Goal: Information Seeking & Learning: Learn about a topic

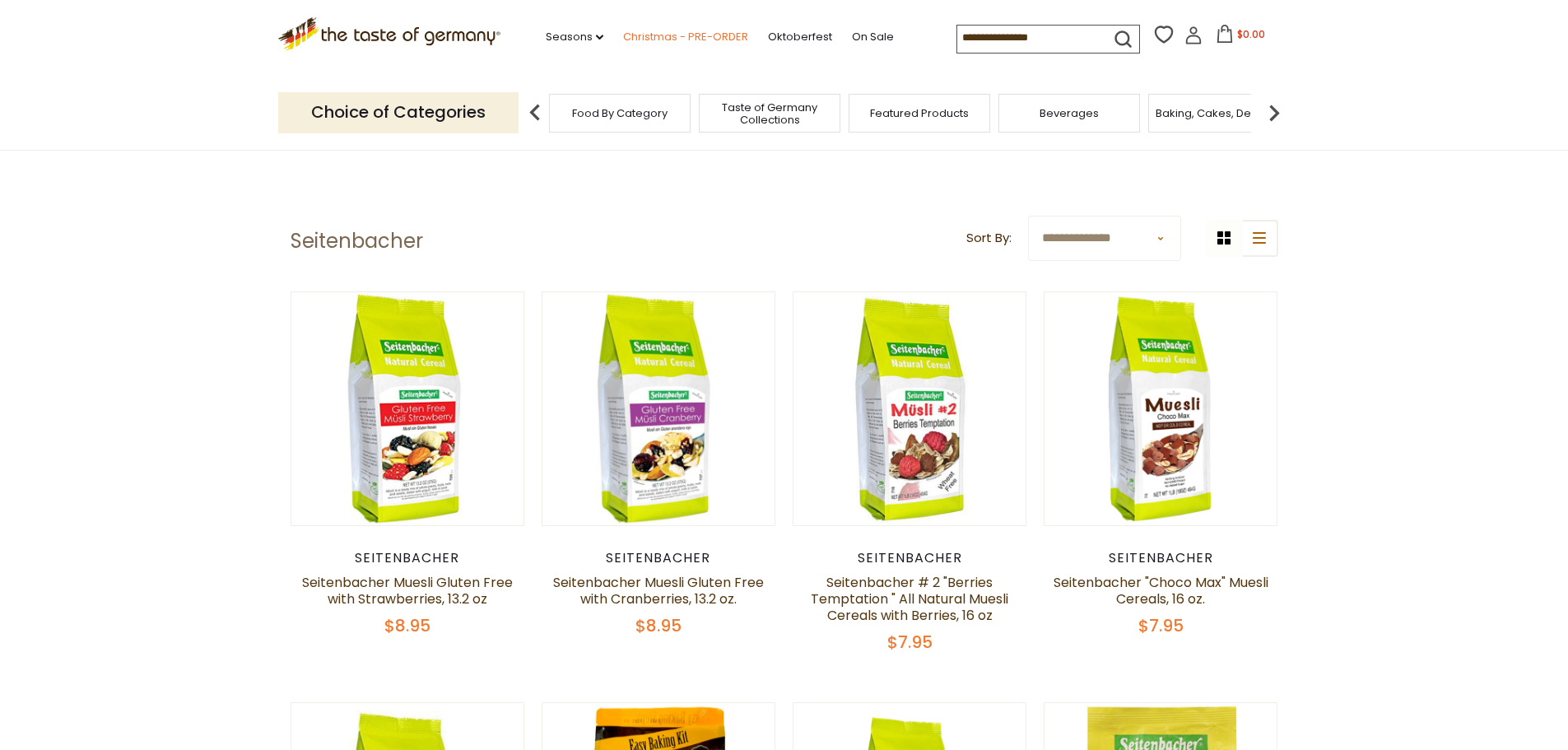
click at [646, 40] on link "Christmas - PRE-ORDER" at bounding box center [685, 37] width 125 height 18
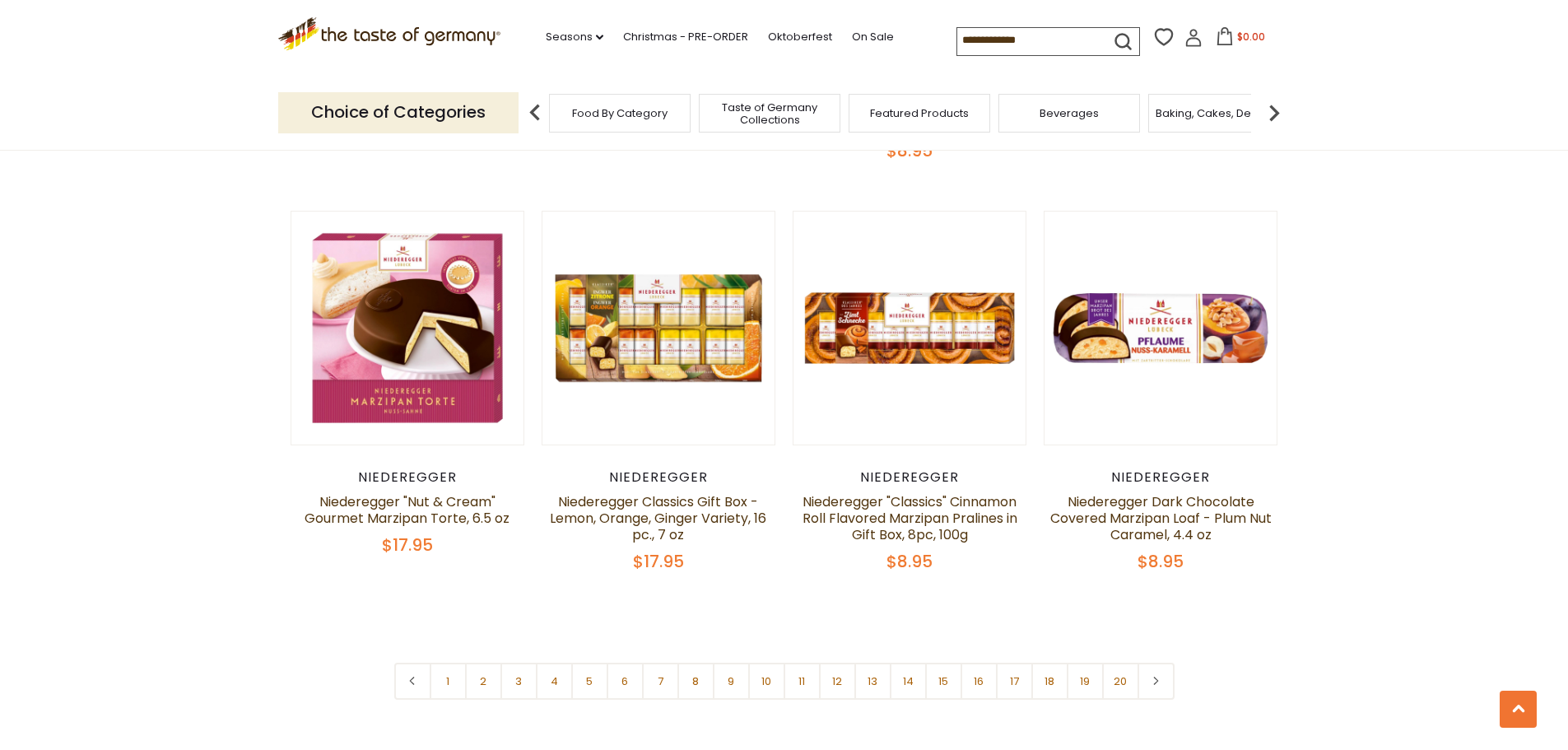
scroll to position [3787, 0]
click at [1132, 662] on link "20" at bounding box center [1120, 680] width 37 height 37
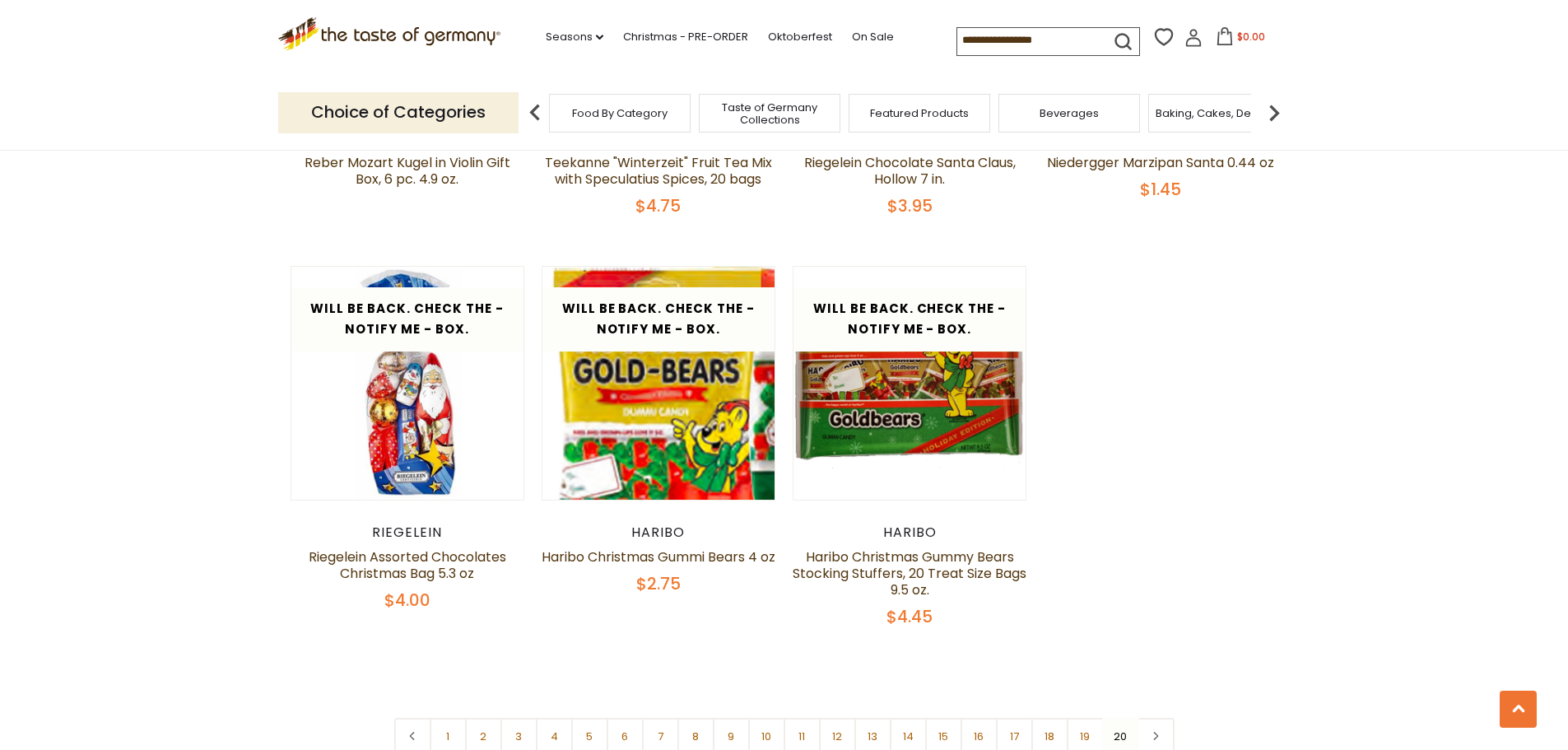
scroll to position [1225, 0]
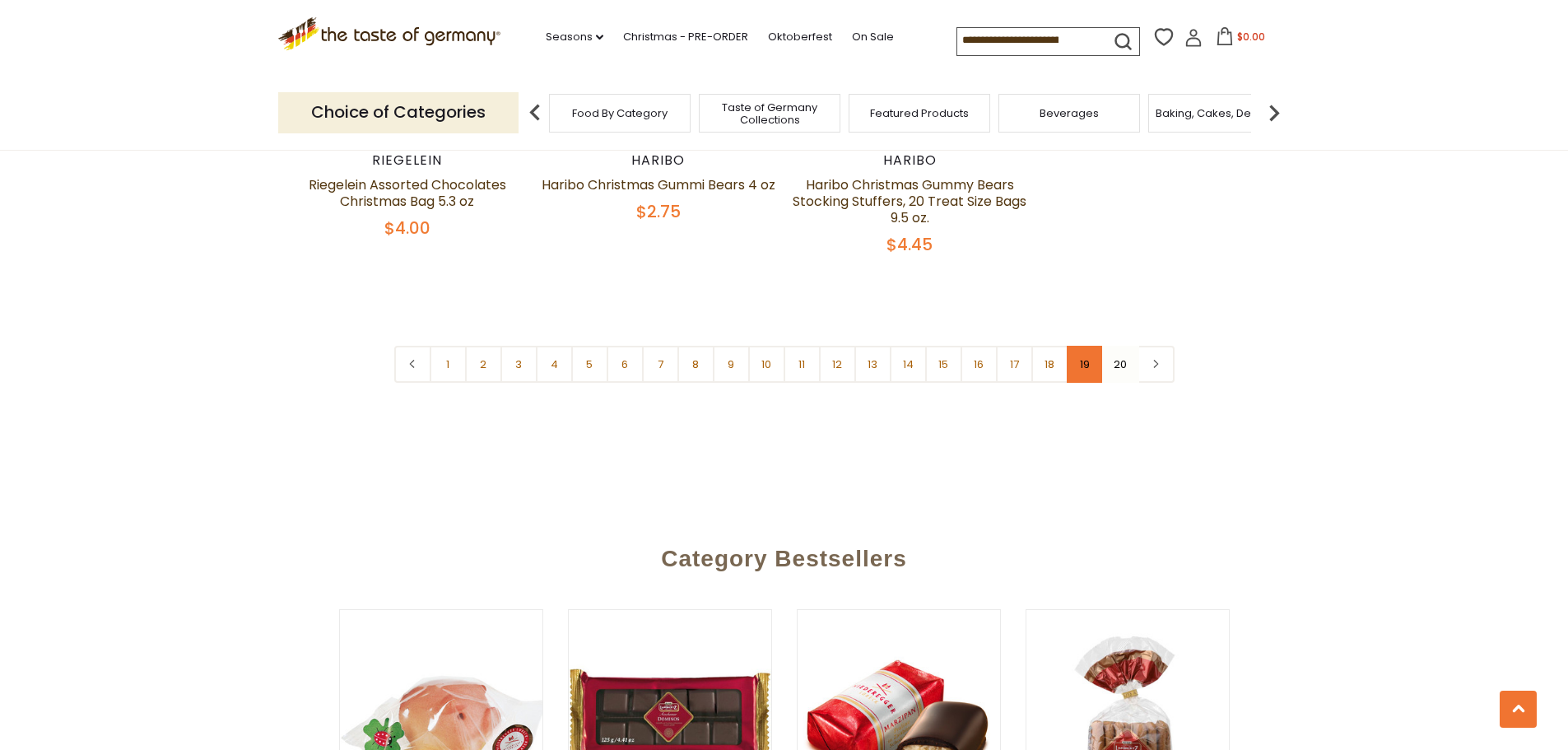
click at [1075, 366] on link "19" at bounding box center [1085, 364] width 37 height 37
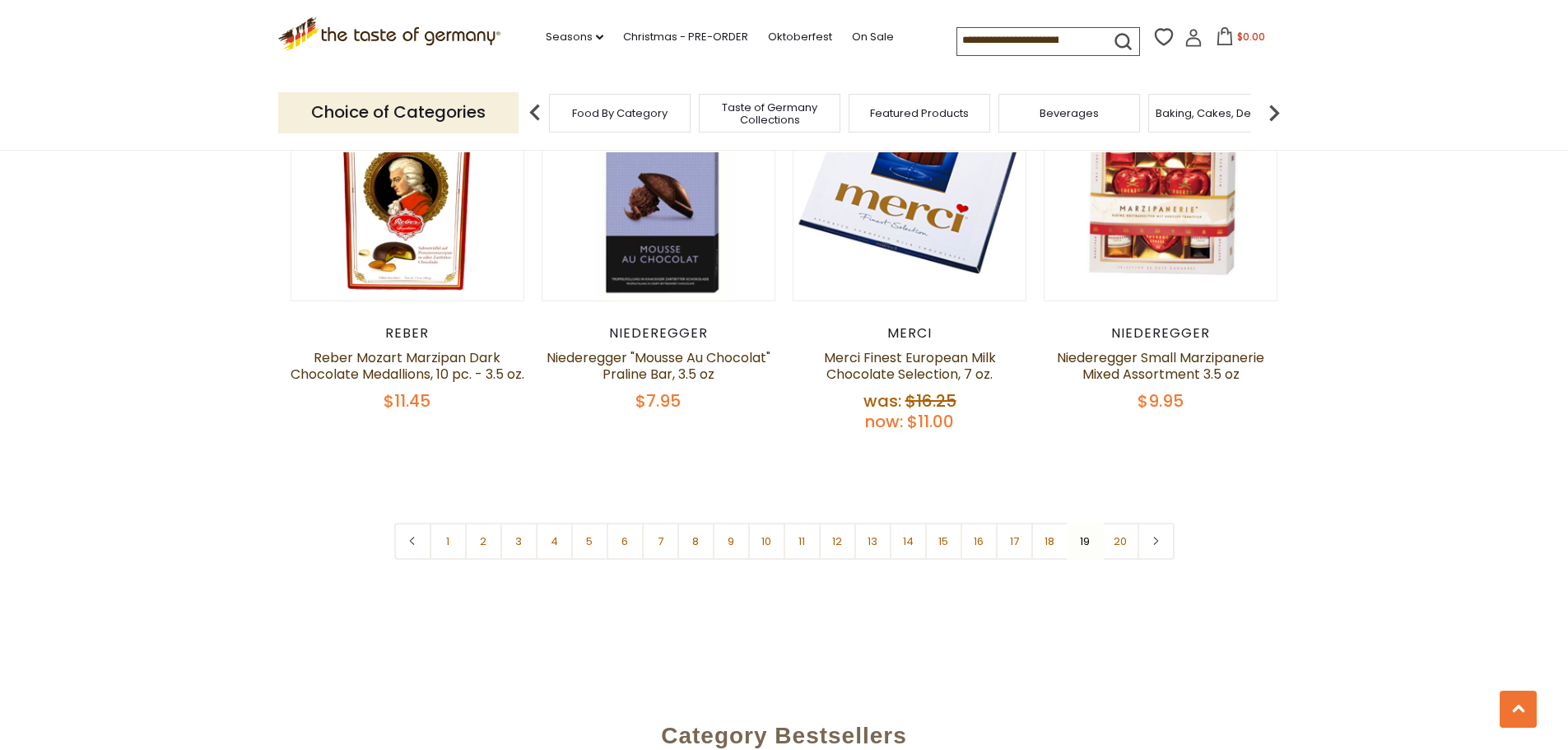
scroll to position [4024, 0]
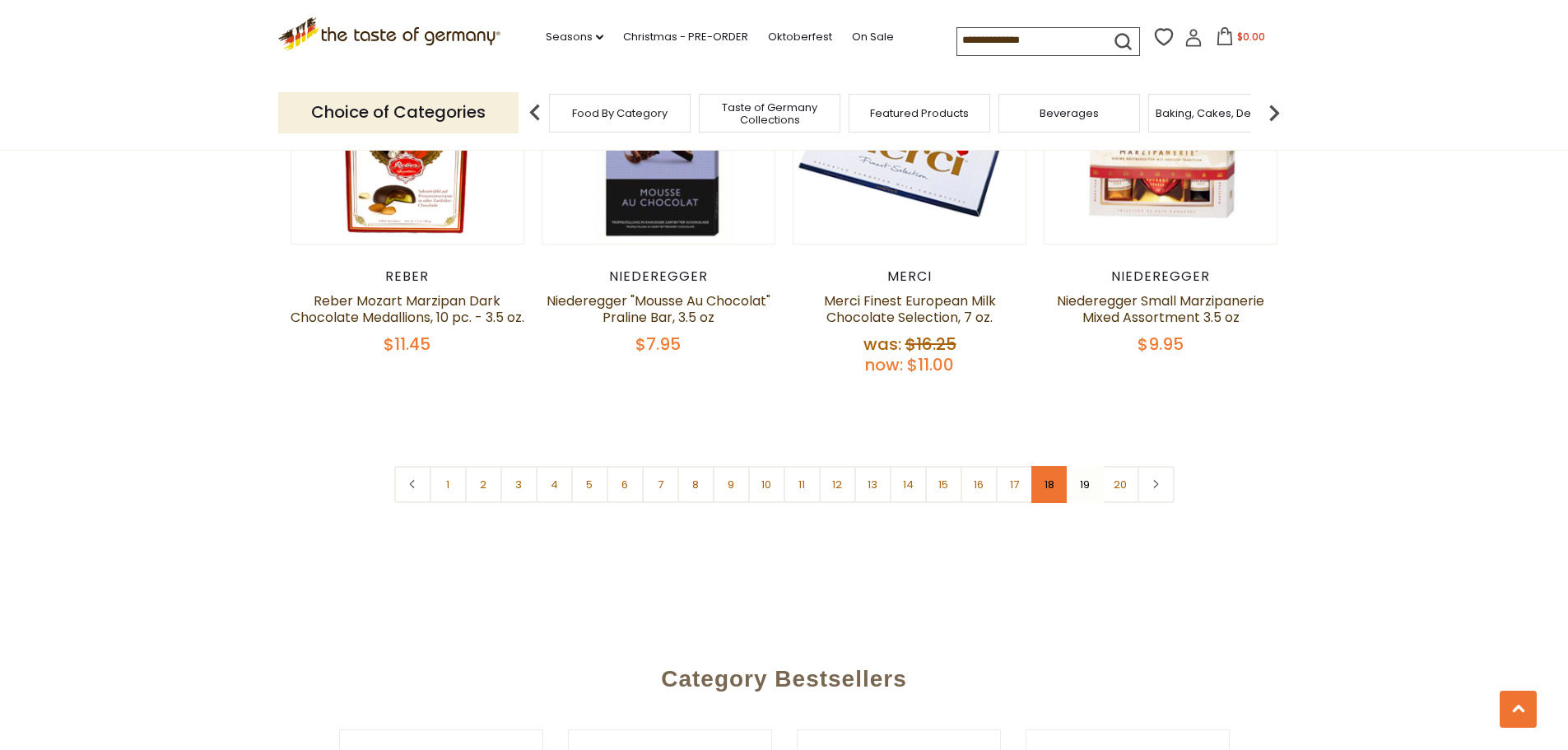
click at [1049, 466] on link "18" at bounding box center [1049, 484] width 37 height 37
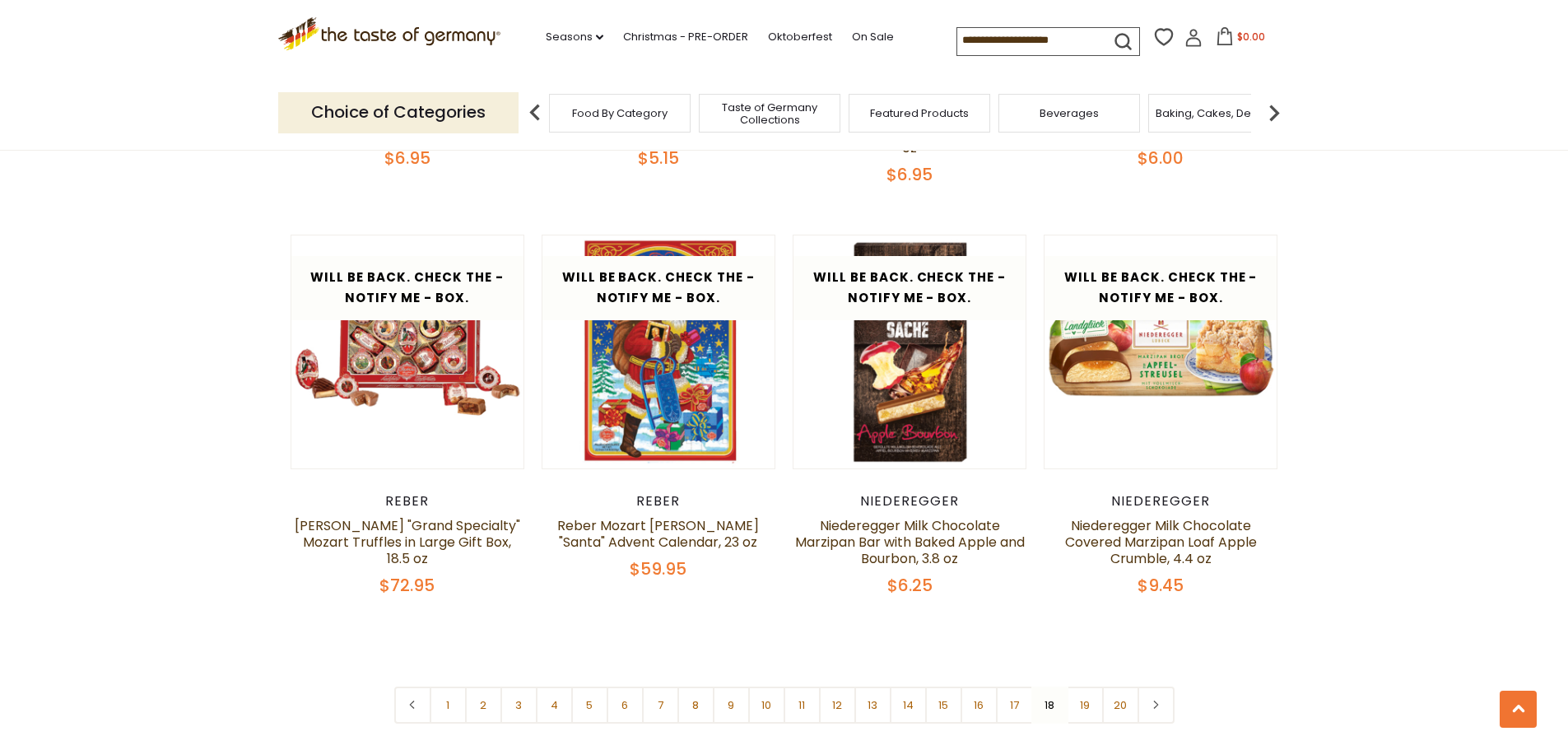
scroll to position [3777, 0]
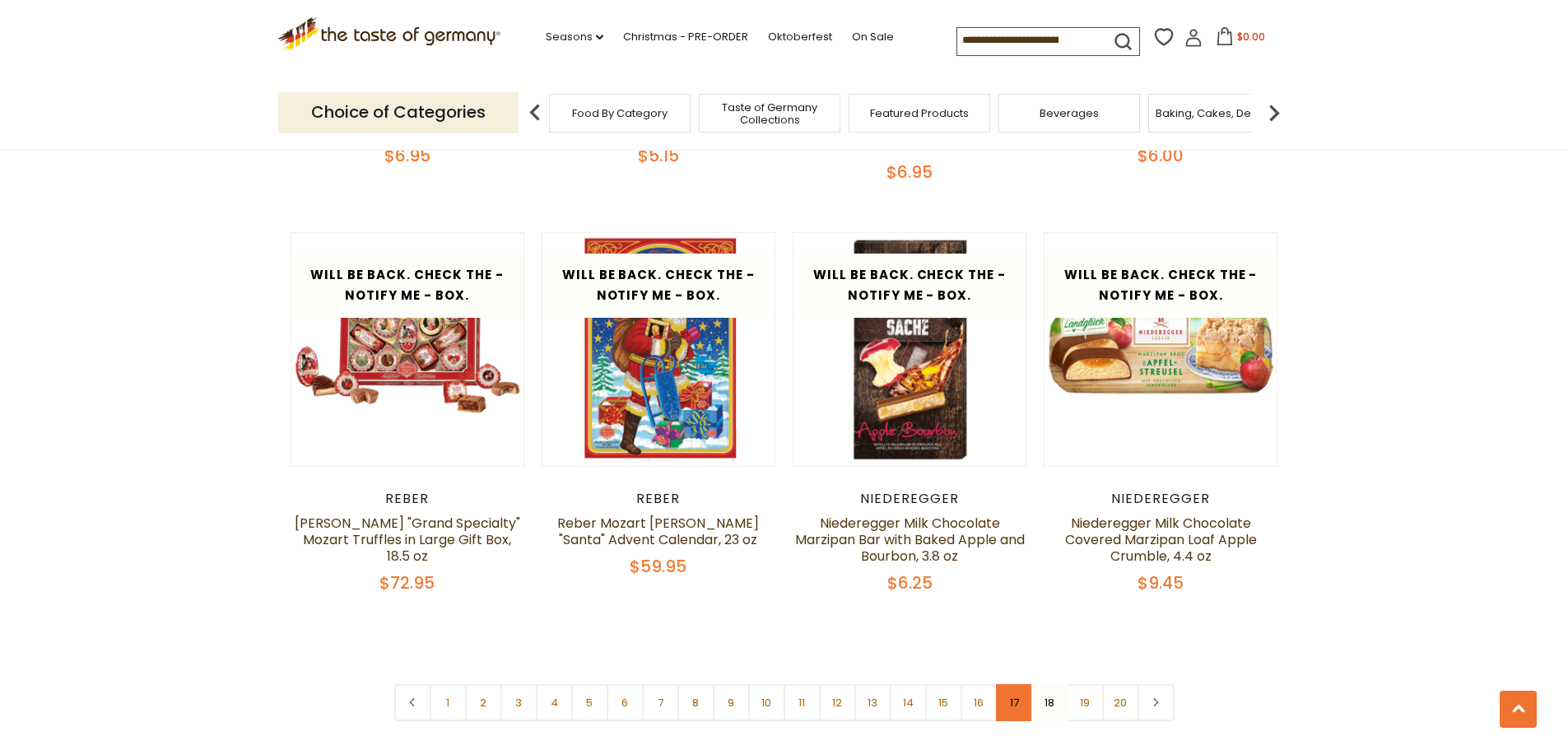
click at [1021, 684] on link "17" at bounding box center [1014, 702] width 37 height 37
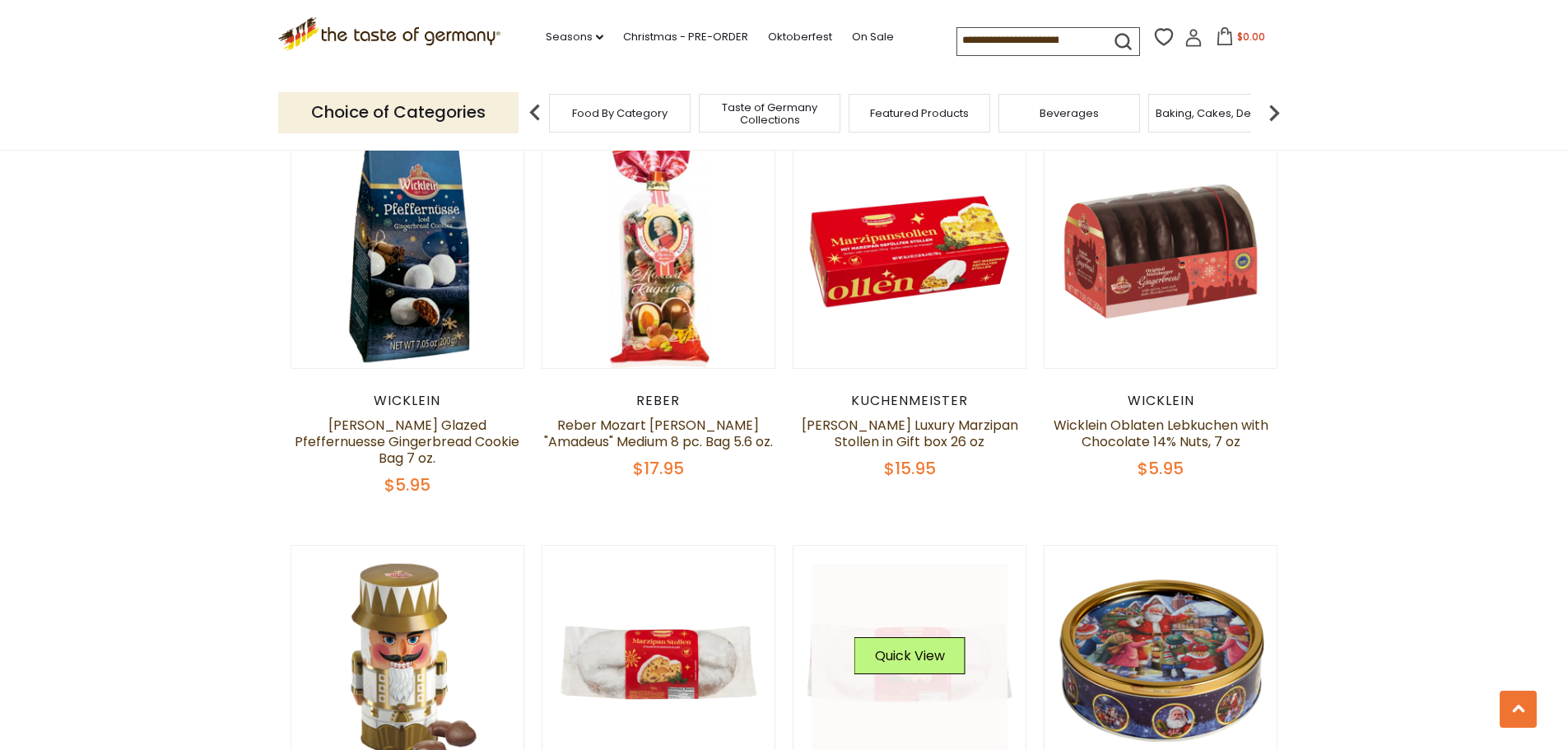
scroll to position [1225, 0]
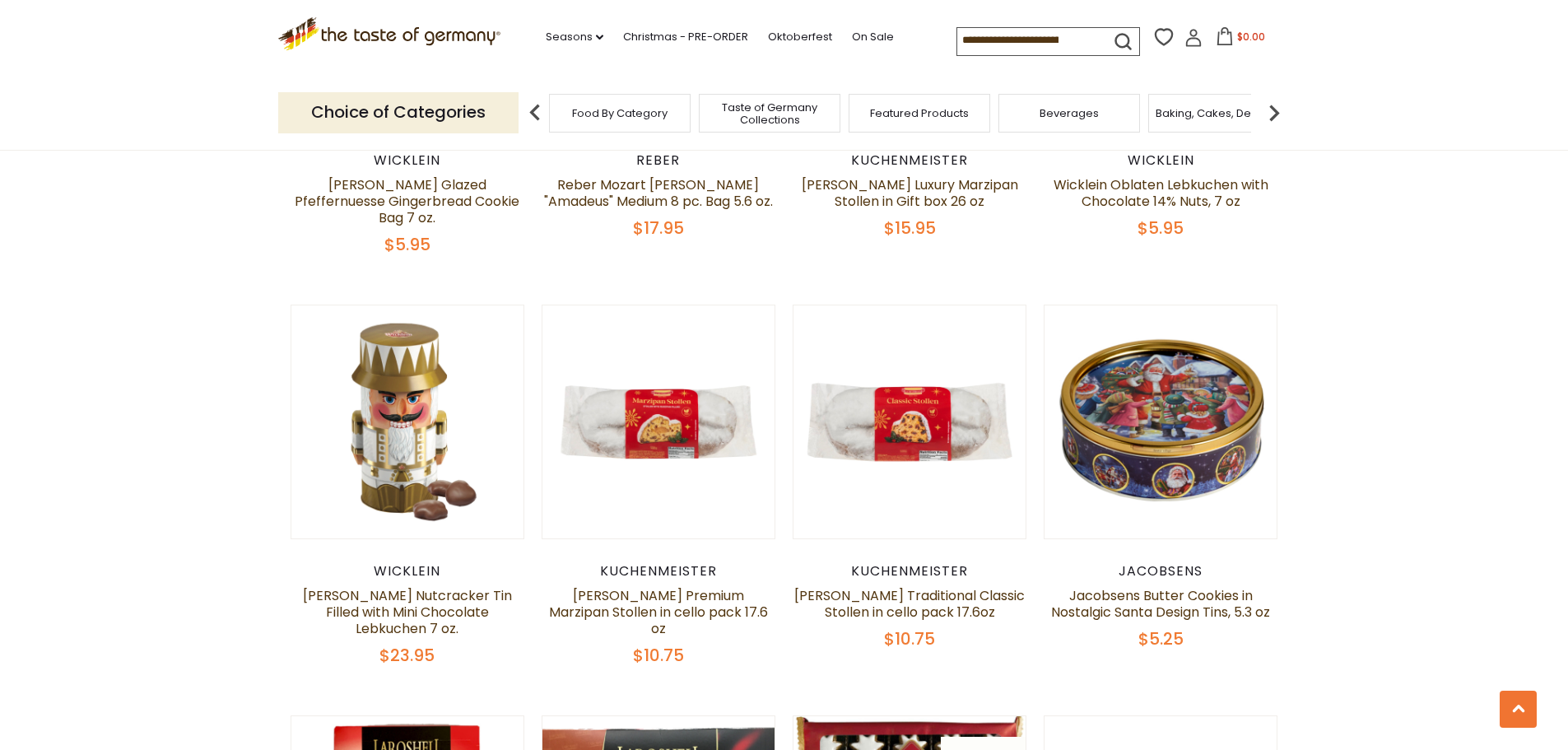
drag, startPoint x: 1567, startPoint y: 198, endPoint x: 1567, endPoint y: 241, distance: 43.6
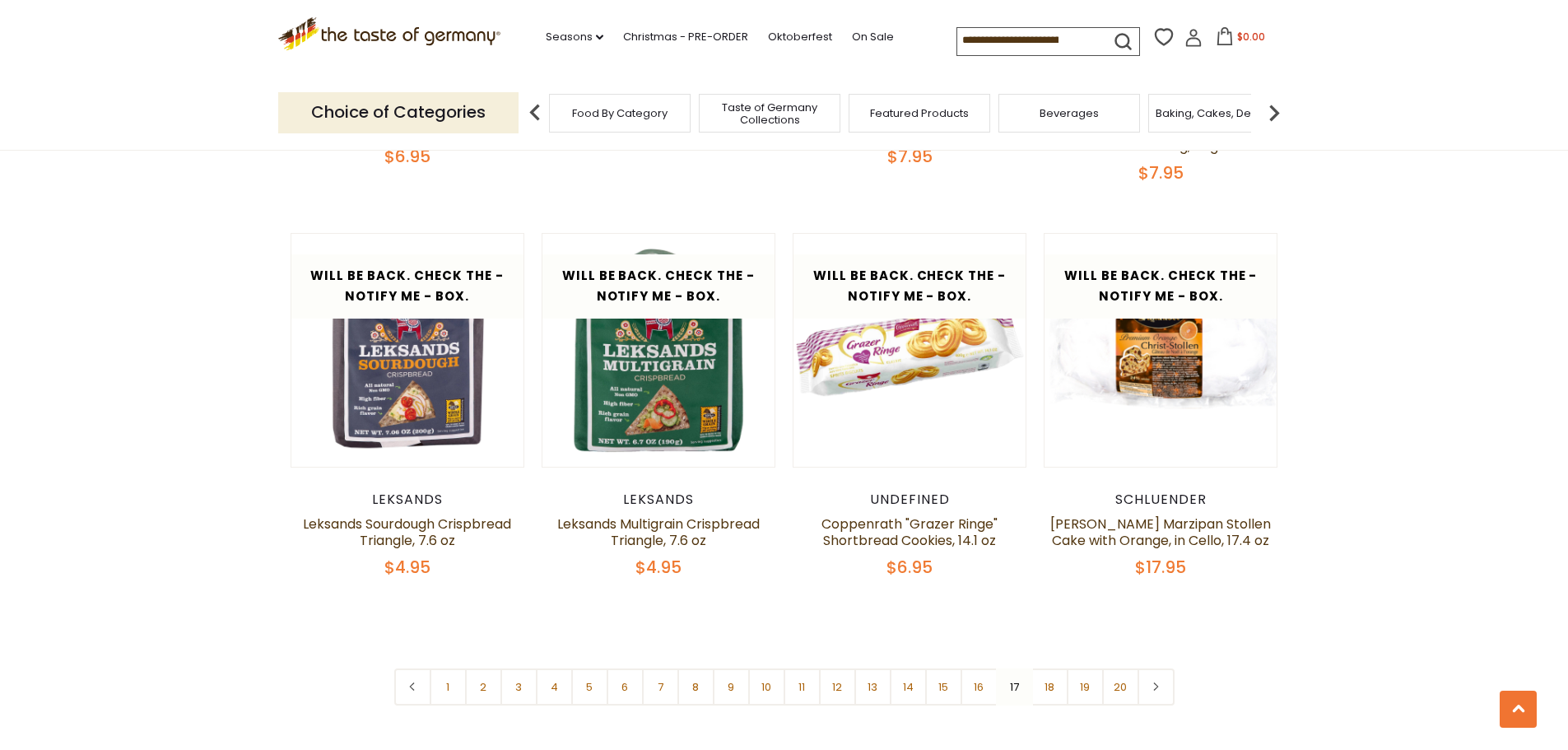
scroll to position [3826, 0]
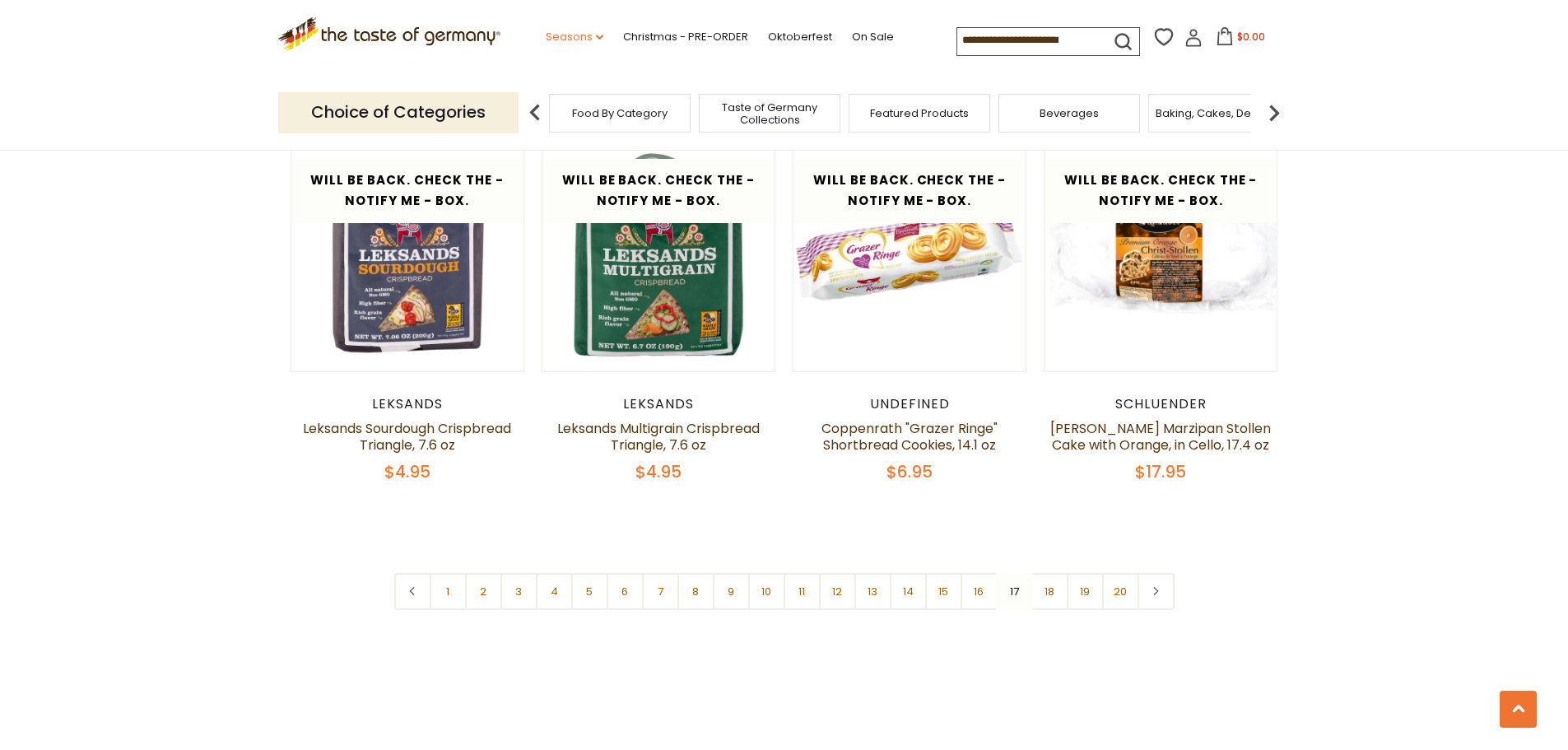
click at [587, 37] on link "Seasons dropdown_arrow" at bounding box center [575, 37] width 58 height 18
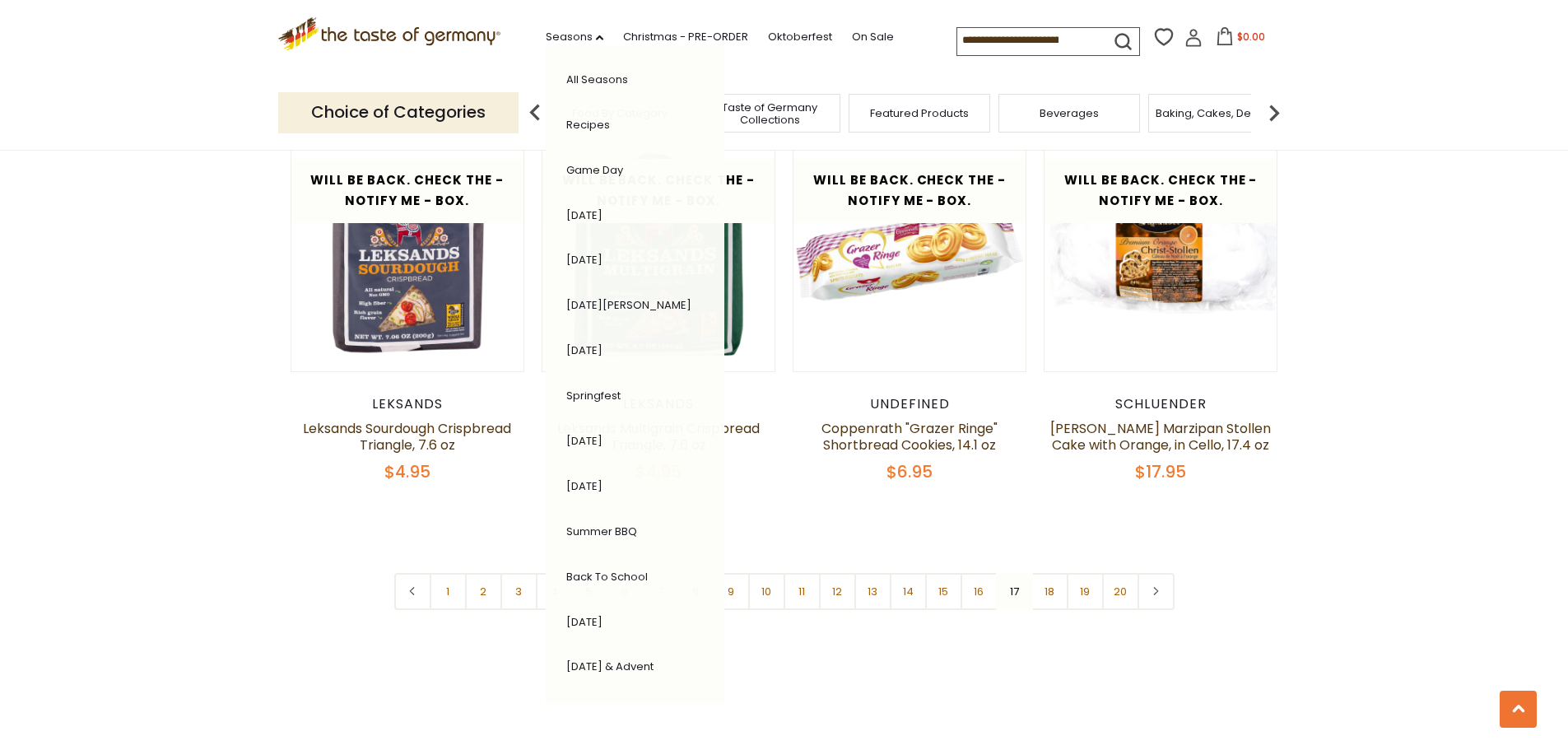
click at [372, 29] on icon ".st0{fill:#EDD300;} .st1{fill:#D33E21;}" at bounding box center [389, 34] width 223 height 34
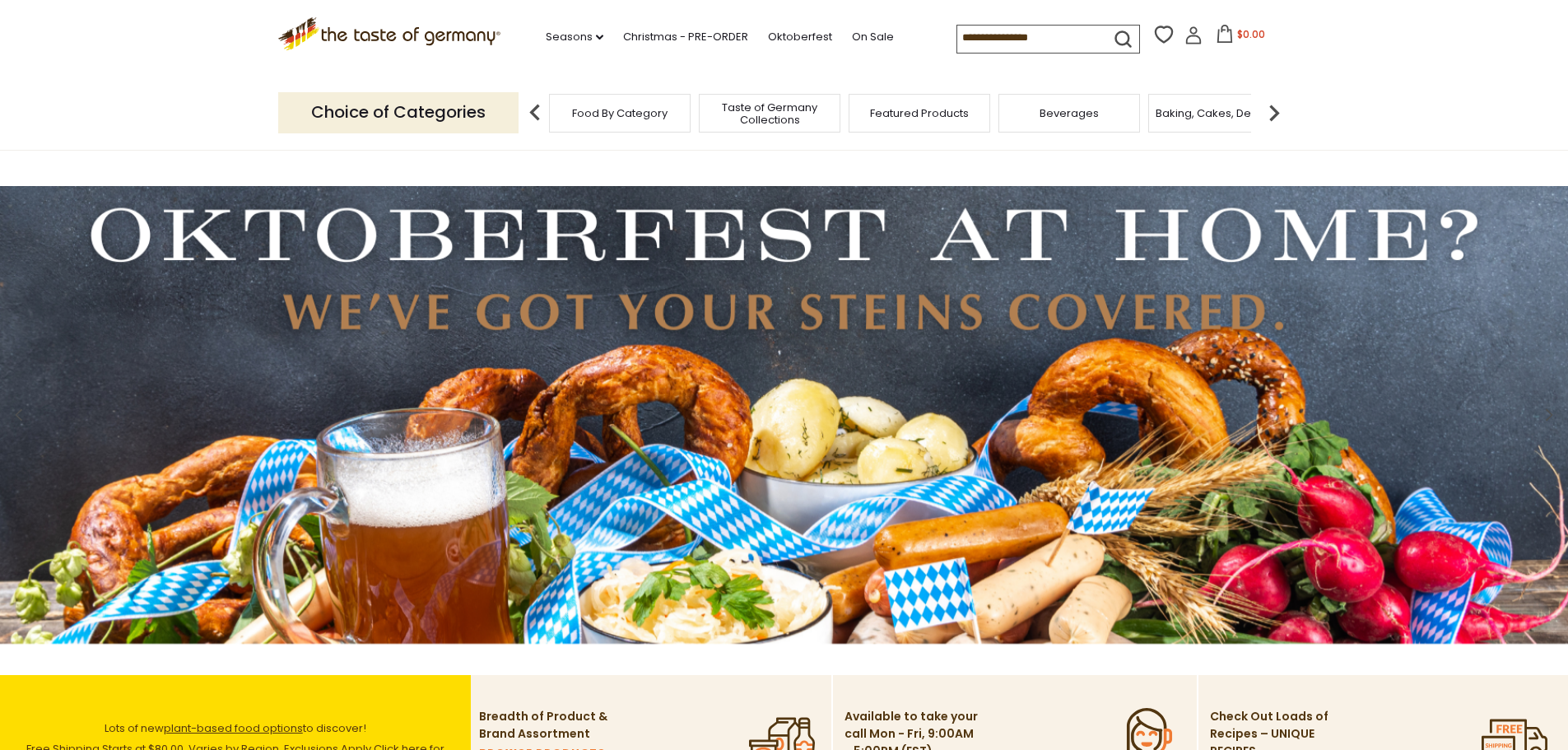
click at [1281, 108] on img at bounding box center [1274, 112] width 33 height 33
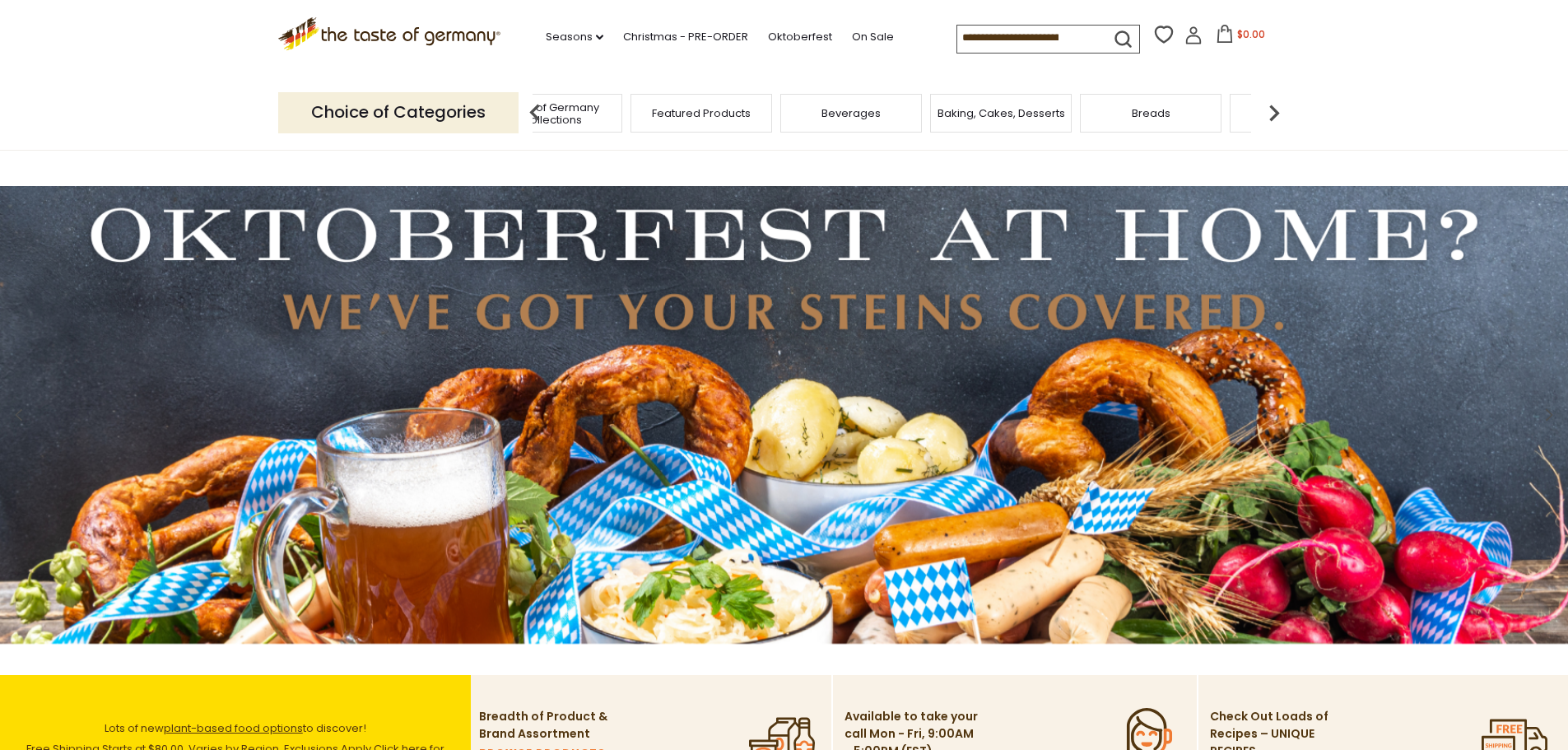
click at [952, 107] on span "Baking, Cakes, Desserts" at bounding box center [1002, 113] width 128 height 12
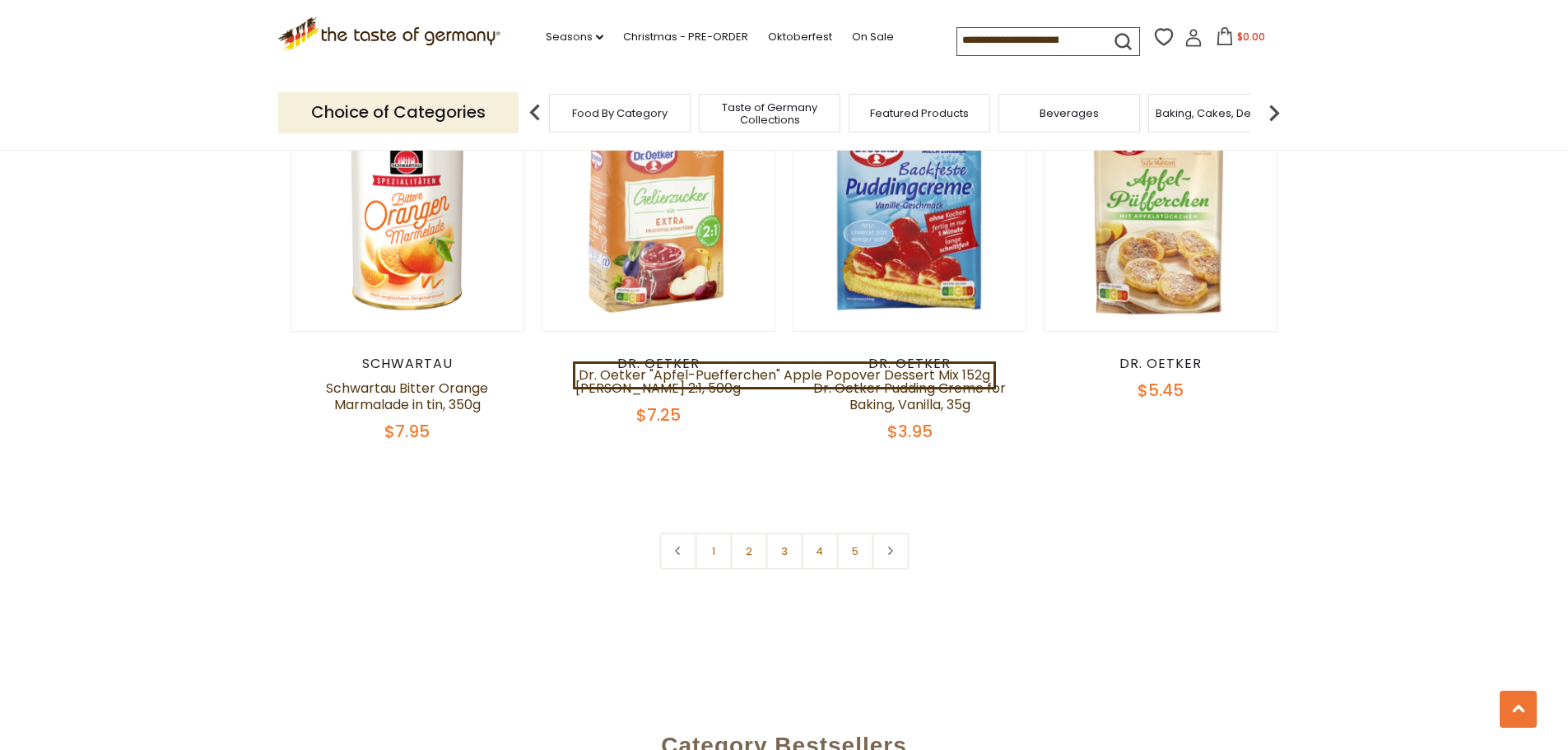
scroll to position [4034, 0]
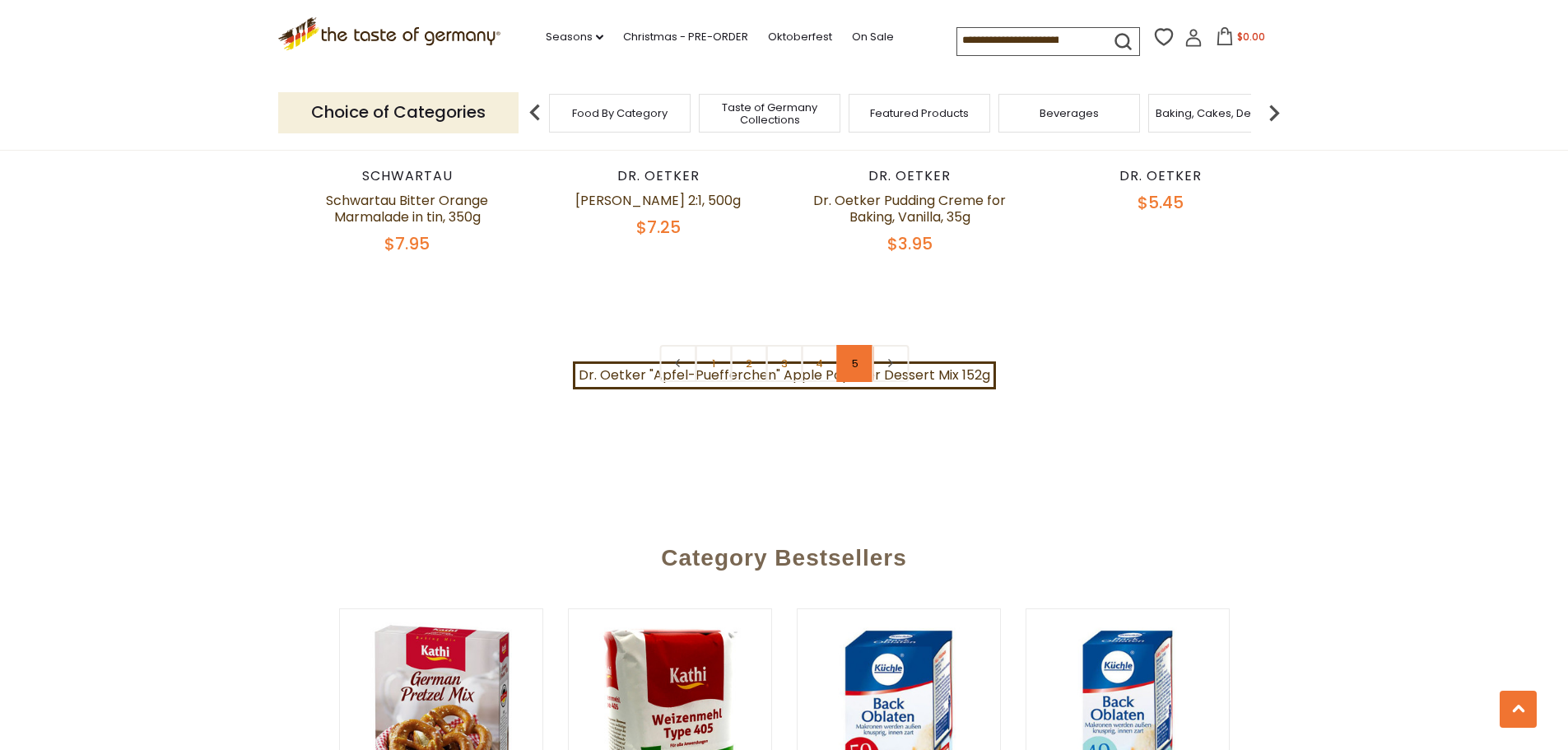
click at [843, 358] on link "5" at bounding box center [854, 363] width 37 height 37
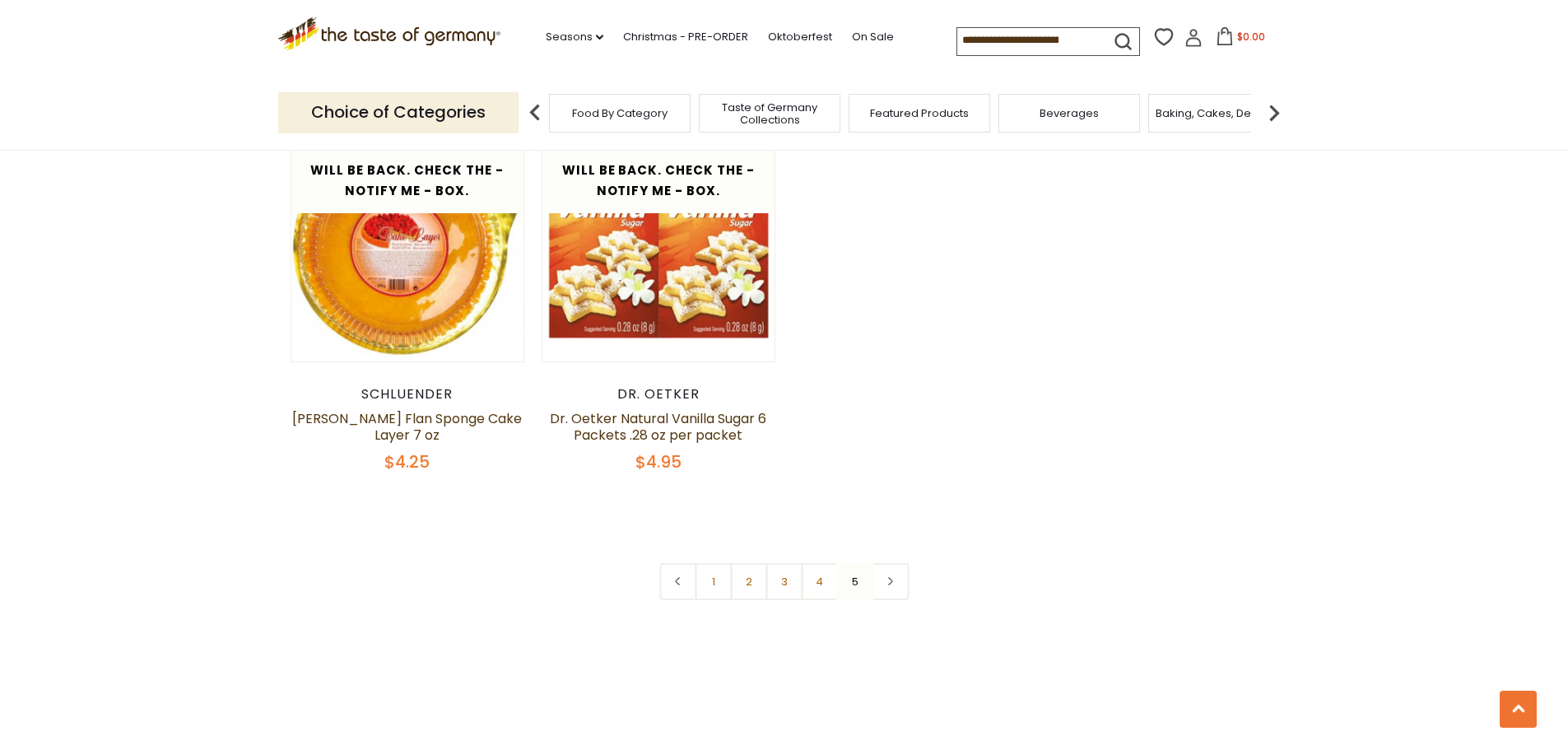
scroll to position [2624, 0]
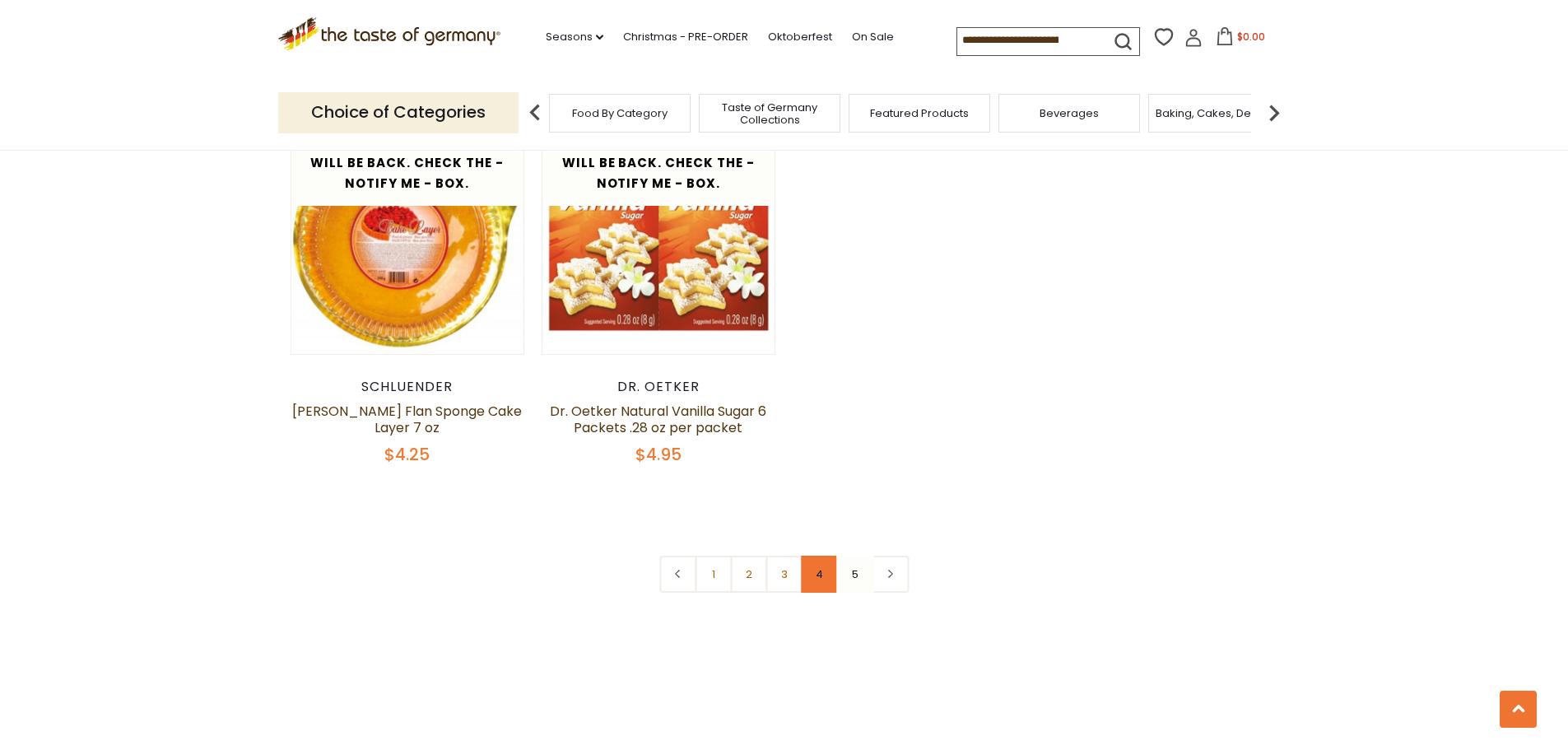
click at [824, 556] on link "4" at bounding box center [819, 574] width 37 height 37
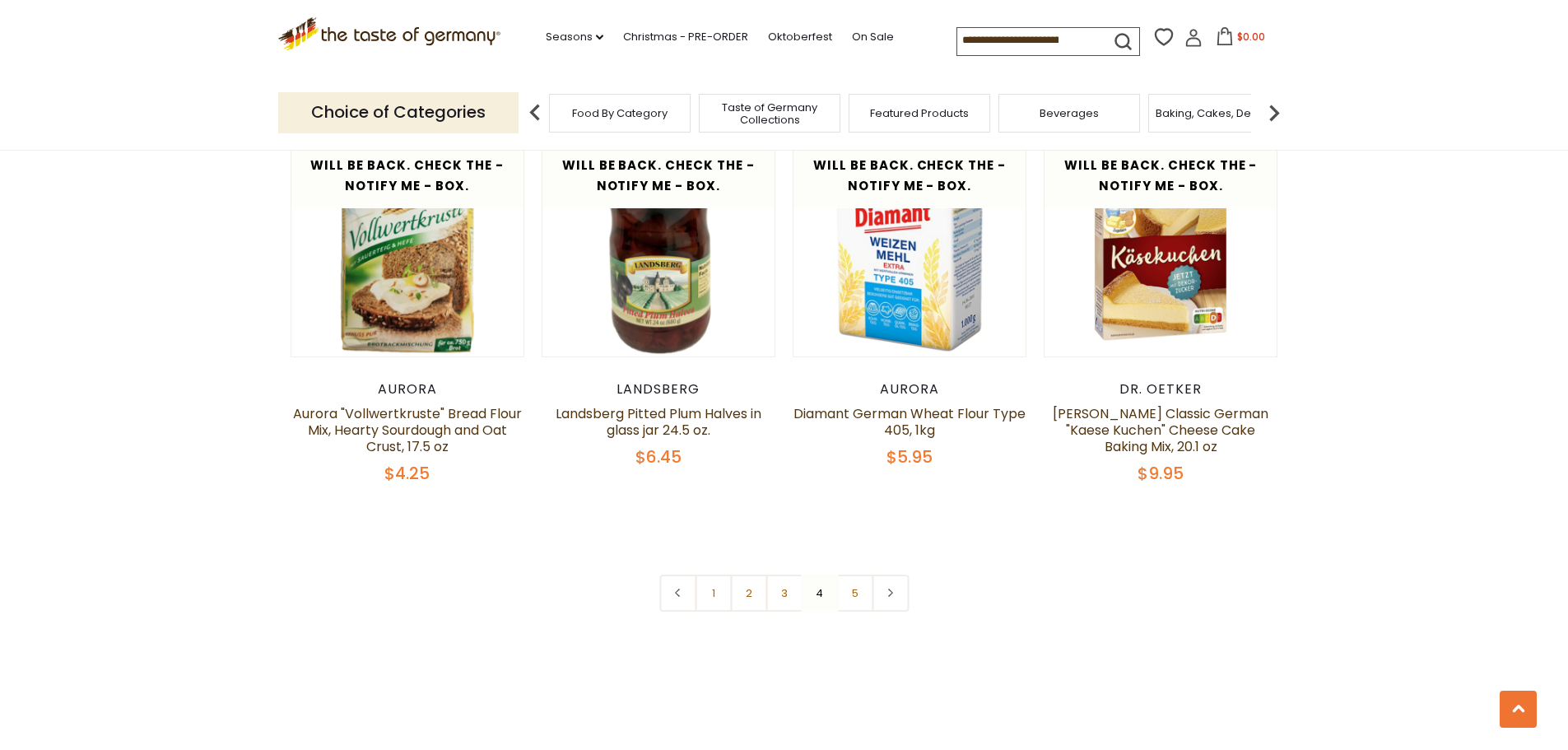
scroll to position [3859, 0]
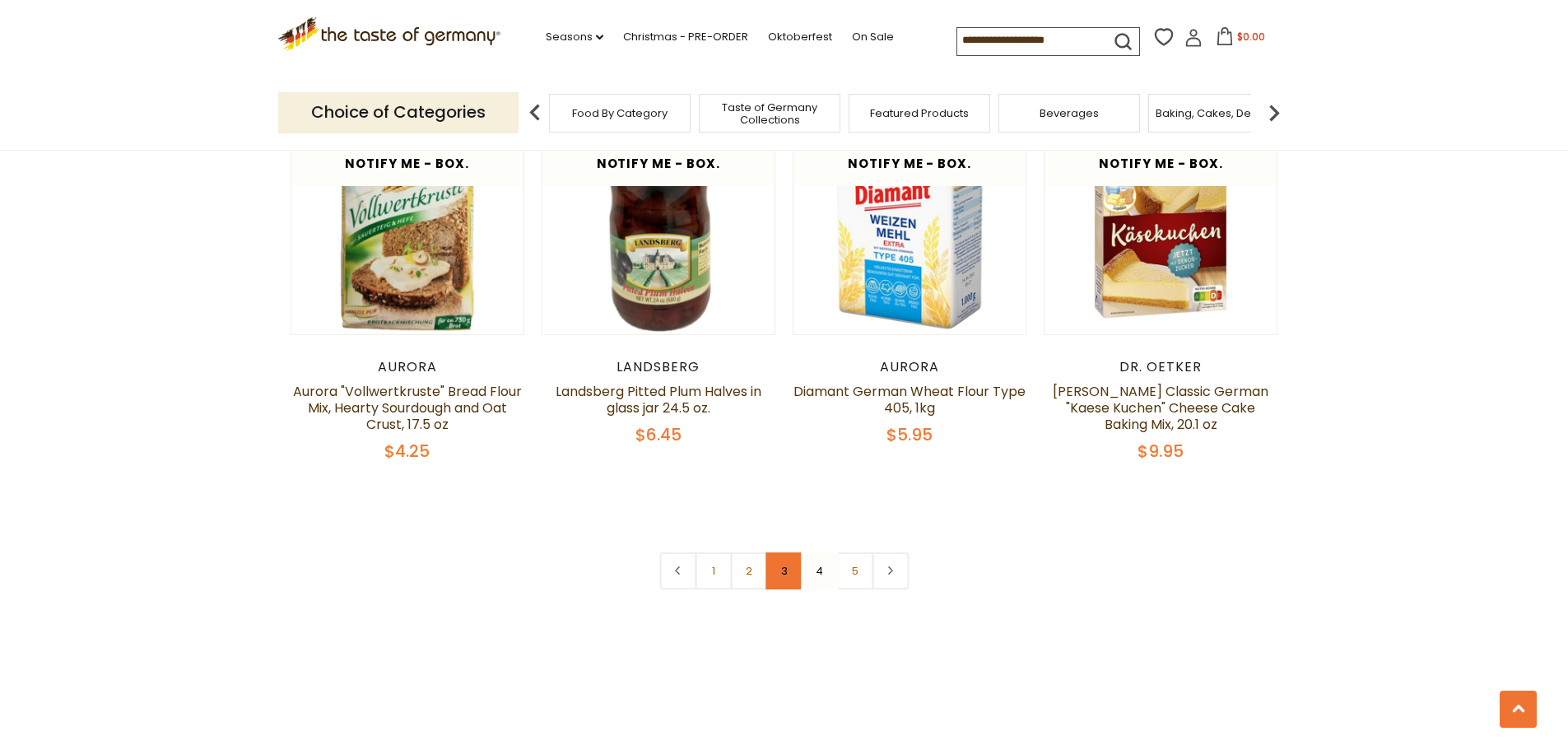
click at [775, 552] on link "3" at bounding box center [784, 570] width 37 height 37
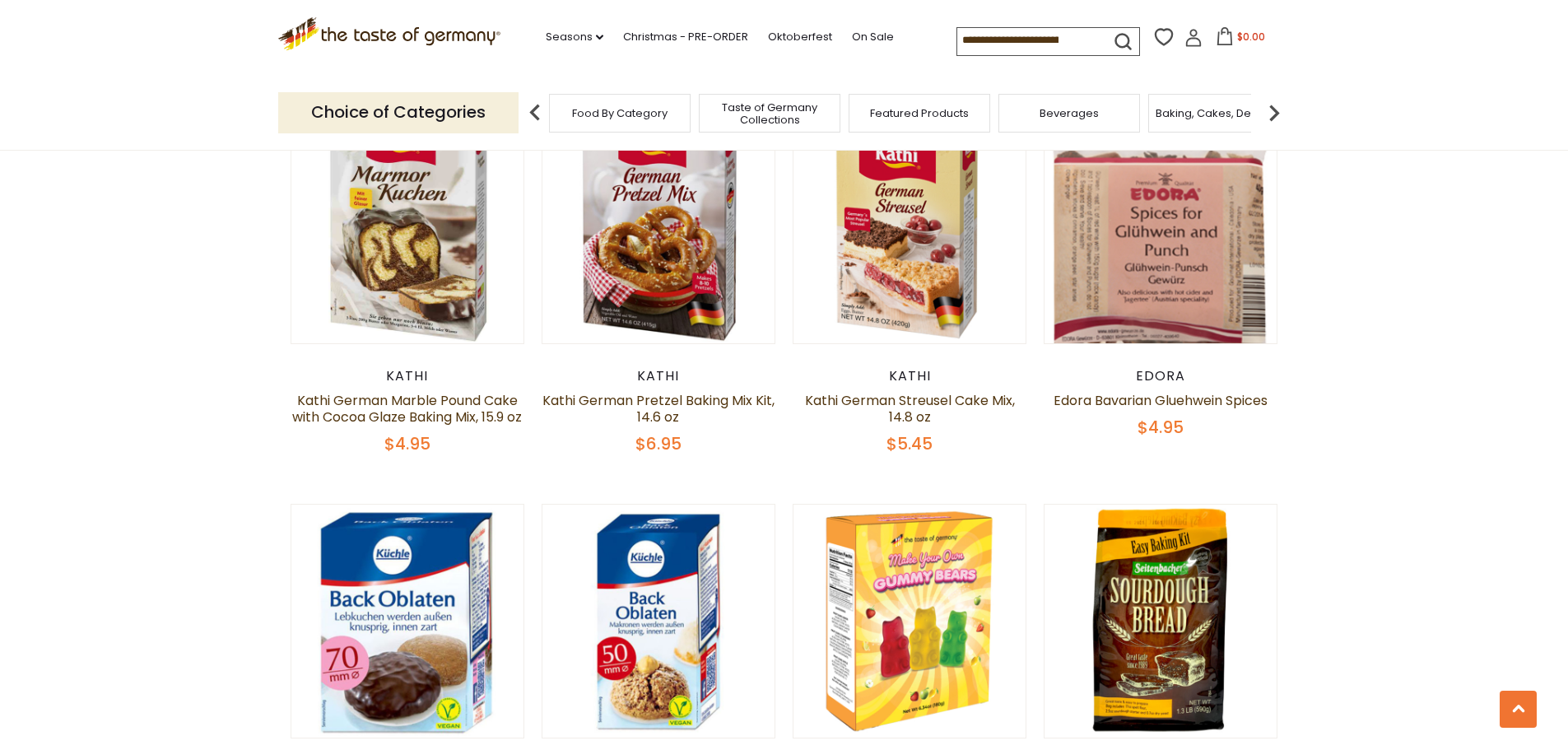
scroll to position [4024, 0]
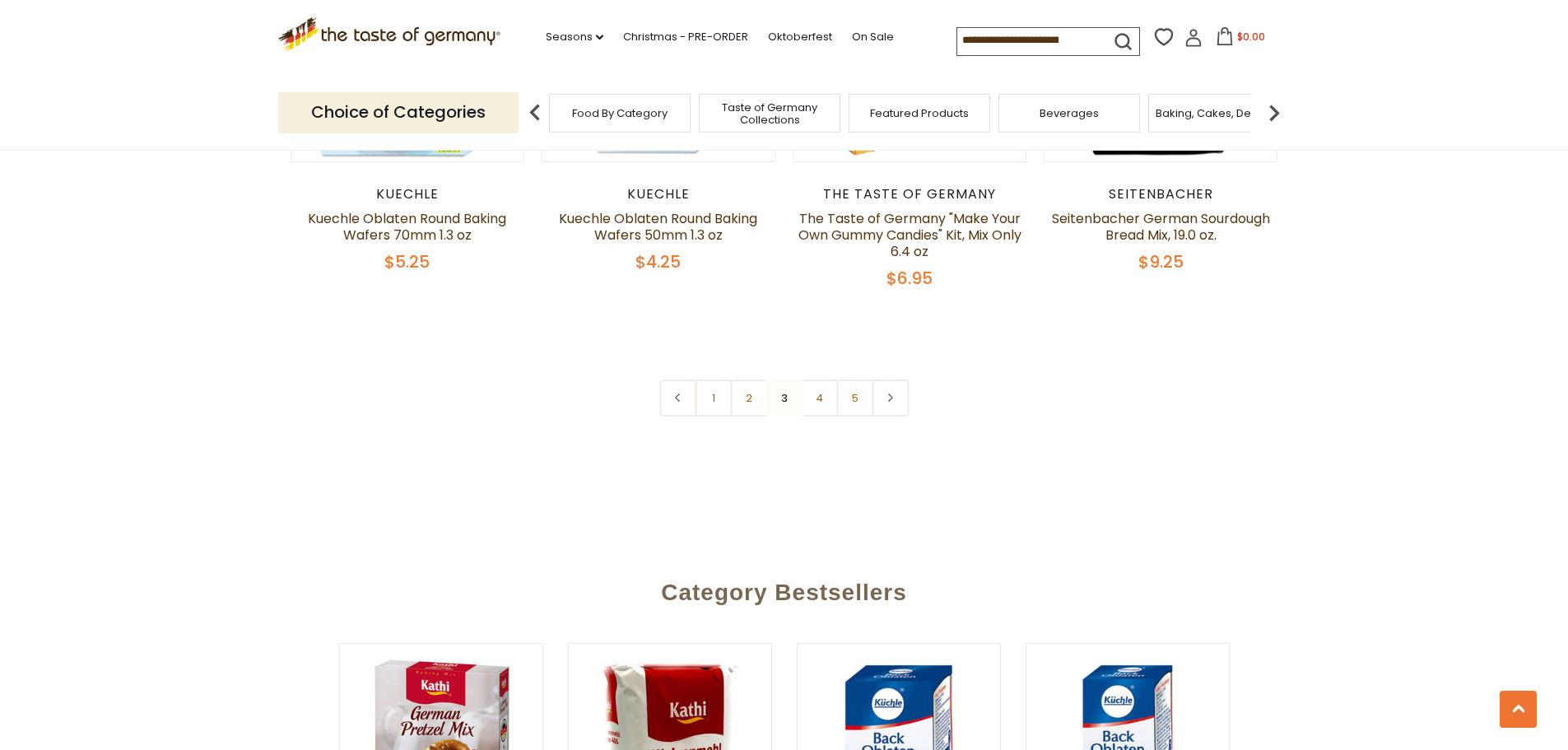
click at [743, 396] on link "2" at bounding box center [748, 398] width 37 height 37
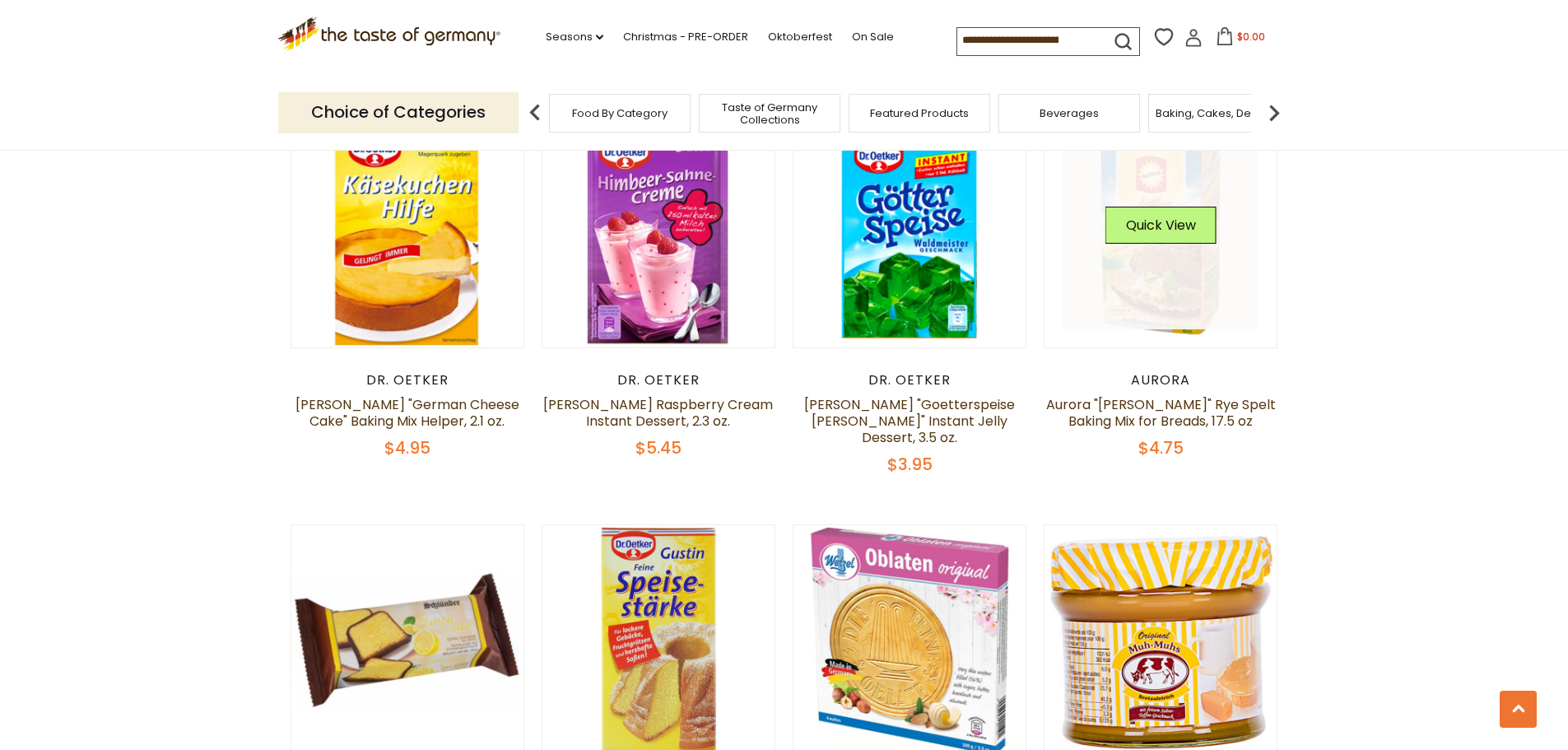
scroll to position [3695, 0]
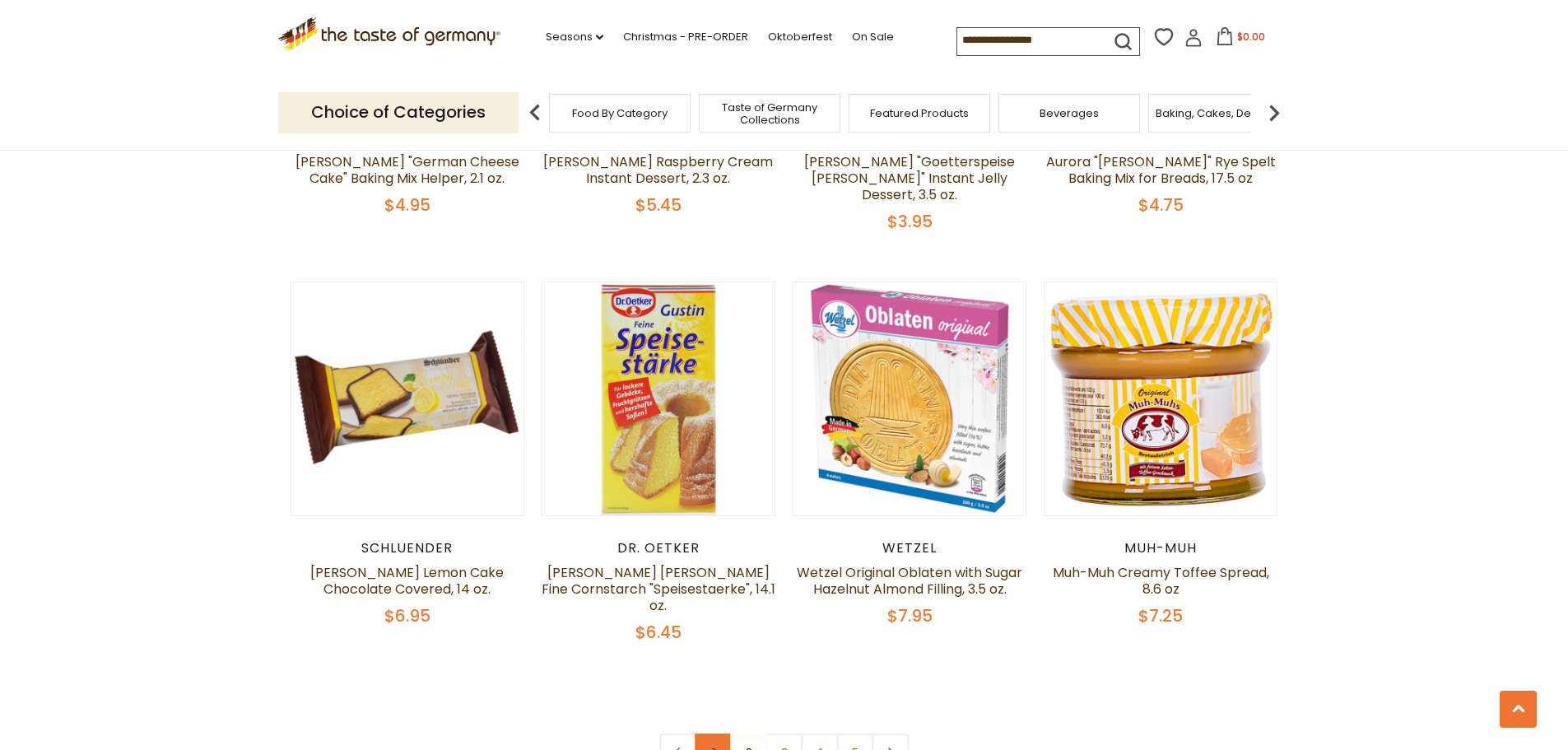
click at [719, 733] on link "1" at bounding box center [713, 751] width 37 height 37
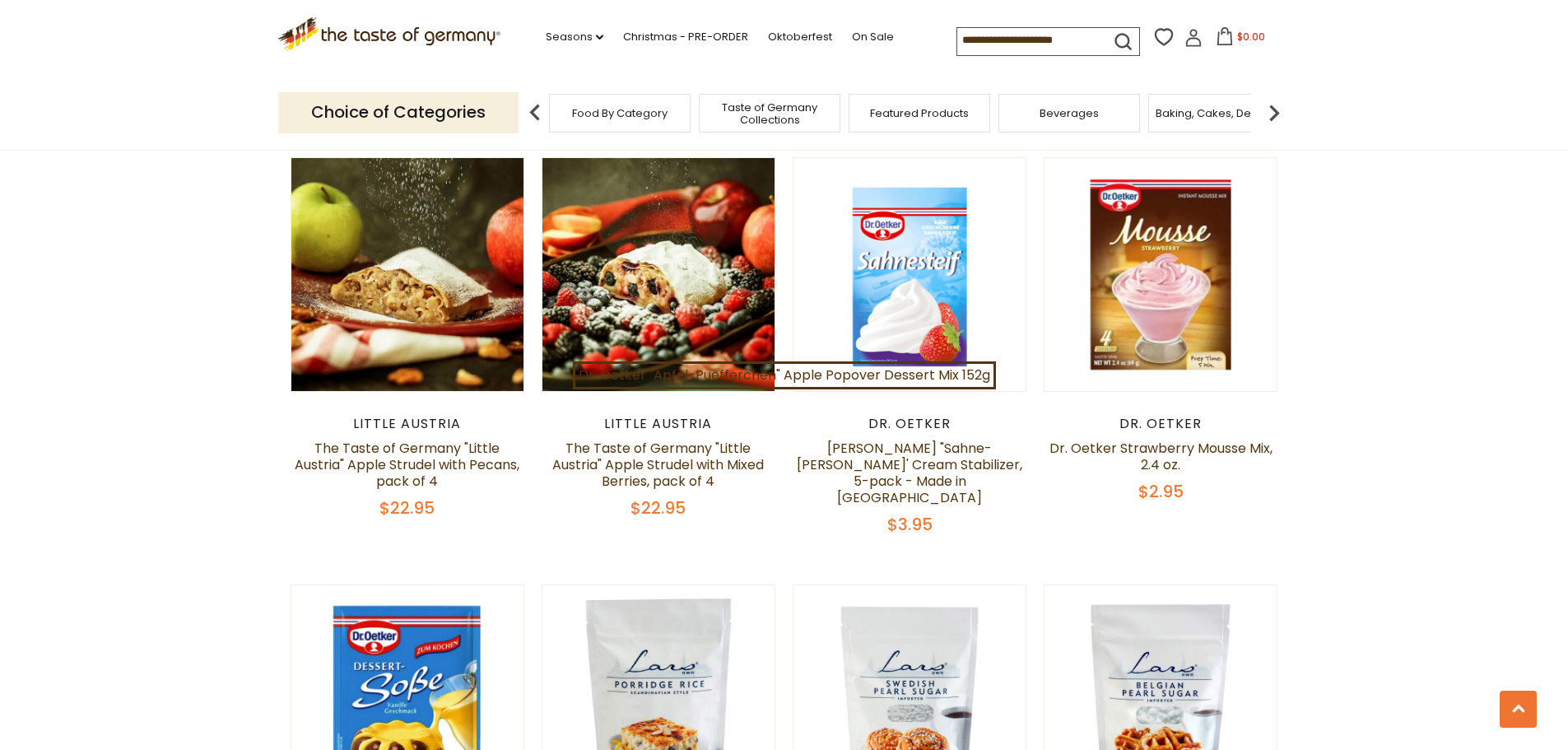
scroll to position [2295, 0]
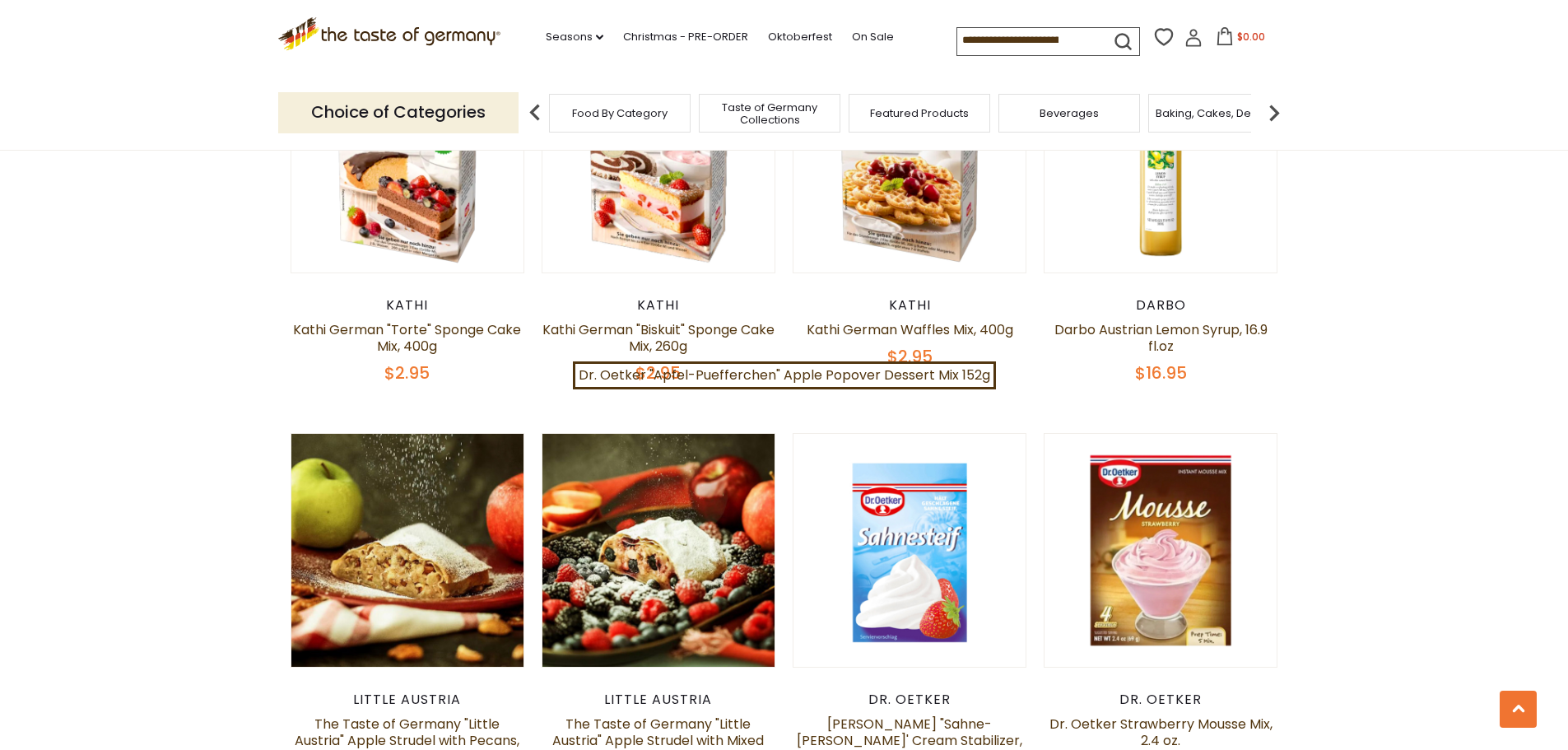
click at [1274, 114] on img at bounding box center [1274, 112] width 33 height 33
click at [1105, 114] on div "Candy" at bounding box center [1083, 113] width 142 height 39
click at [1074, 115] on span "Candy" at bounding box center [1082, 113] width 35 height 12
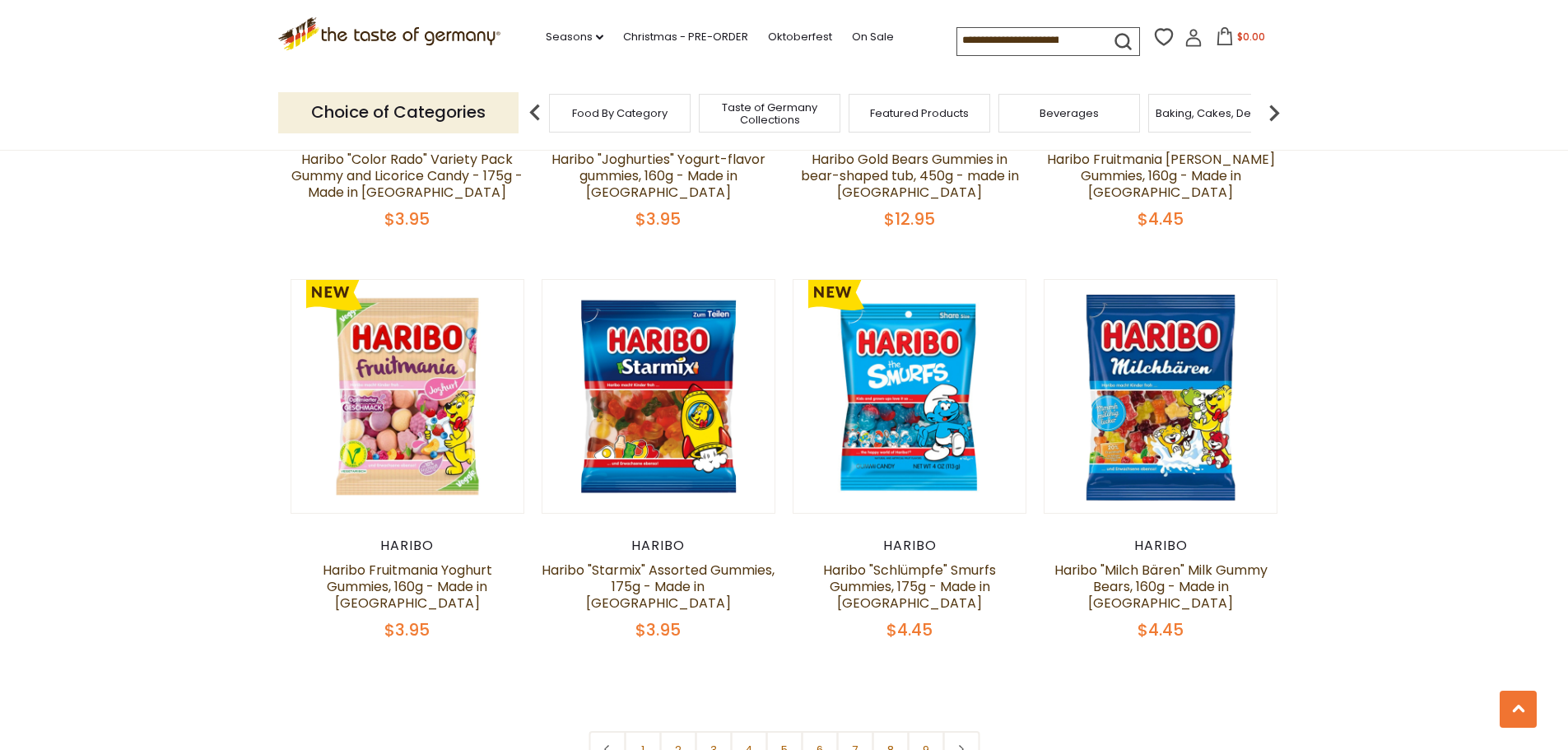
scroll to position [4116, 0]
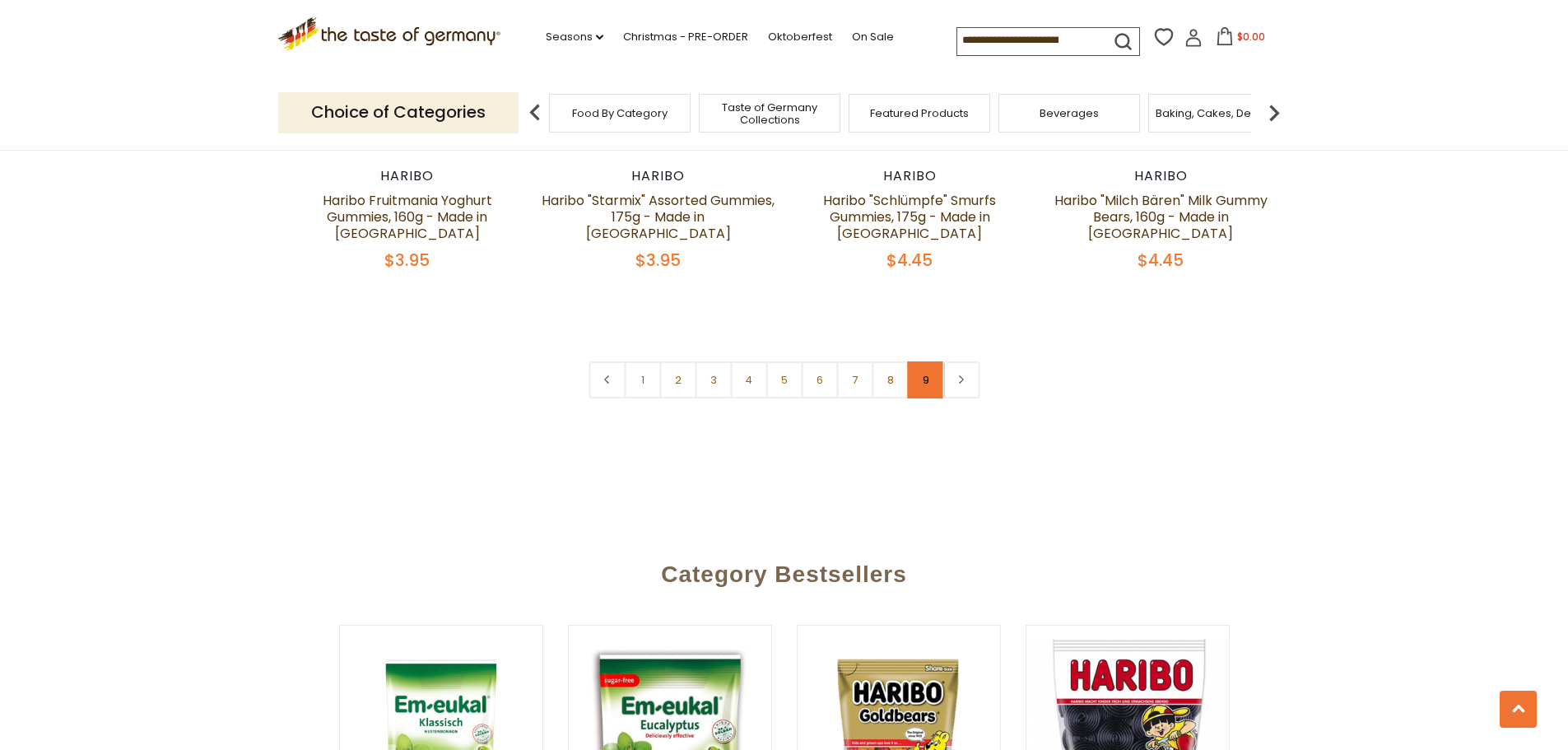
click at [937, 361] on link "9" at bounding box center [925, 379] width 37 height 37
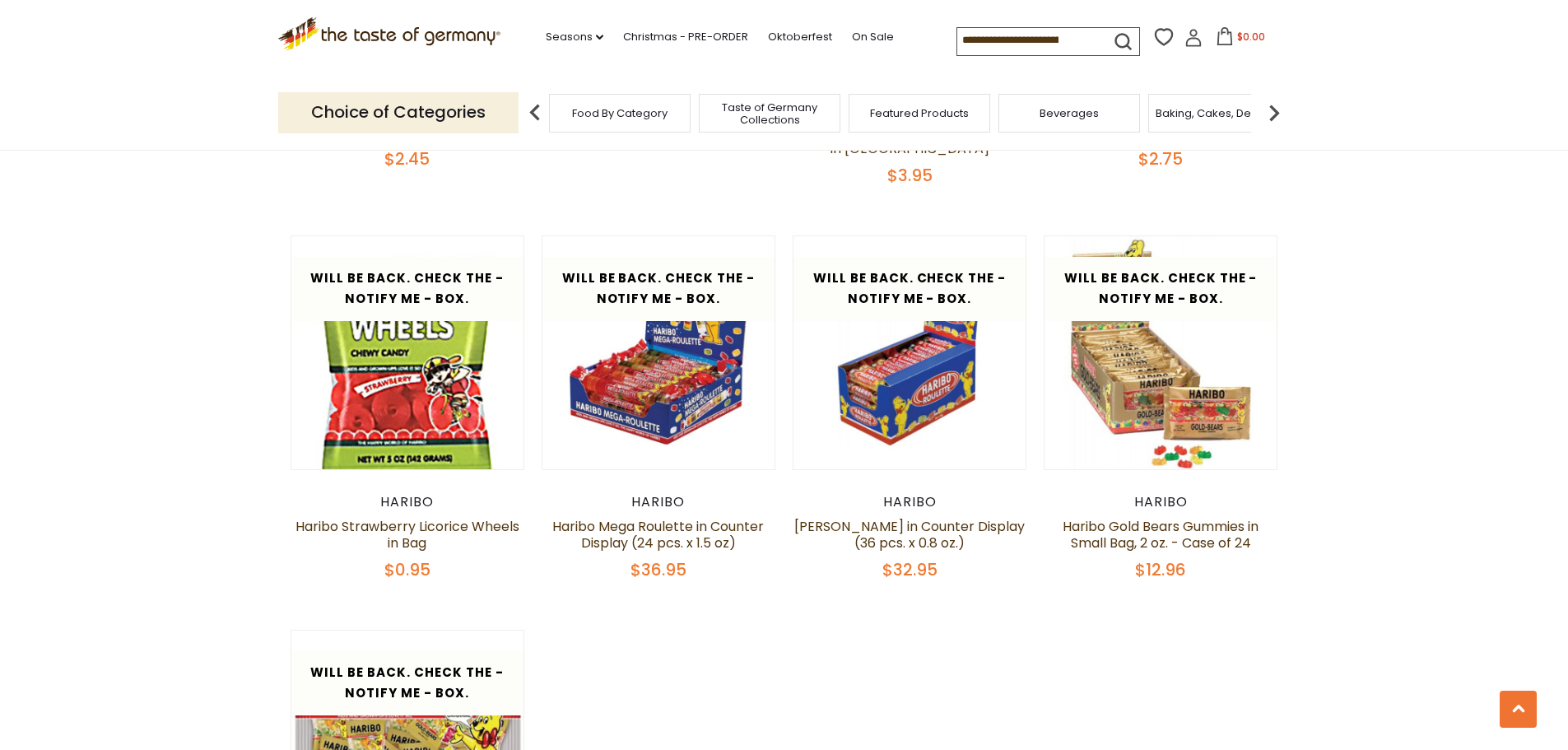
scroll to position [649, 0]
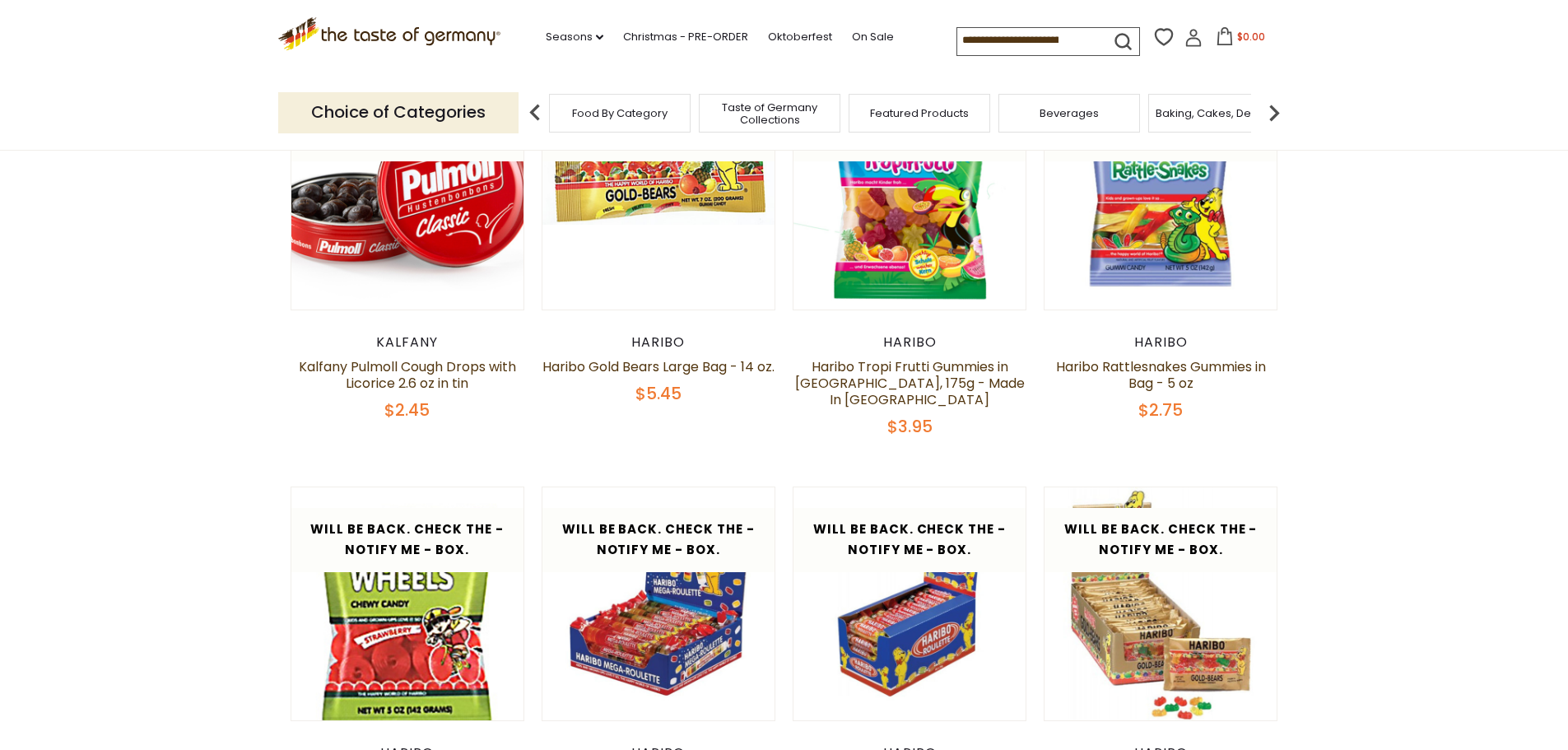
drag, startPoint x: 1565, startPoint y: 217, endPoint x: 1549, endPoint y: 320, distance: 104.1
click at [1551, 328] on section "**********" at bounding box center [784, 692] width 1568 height 1598
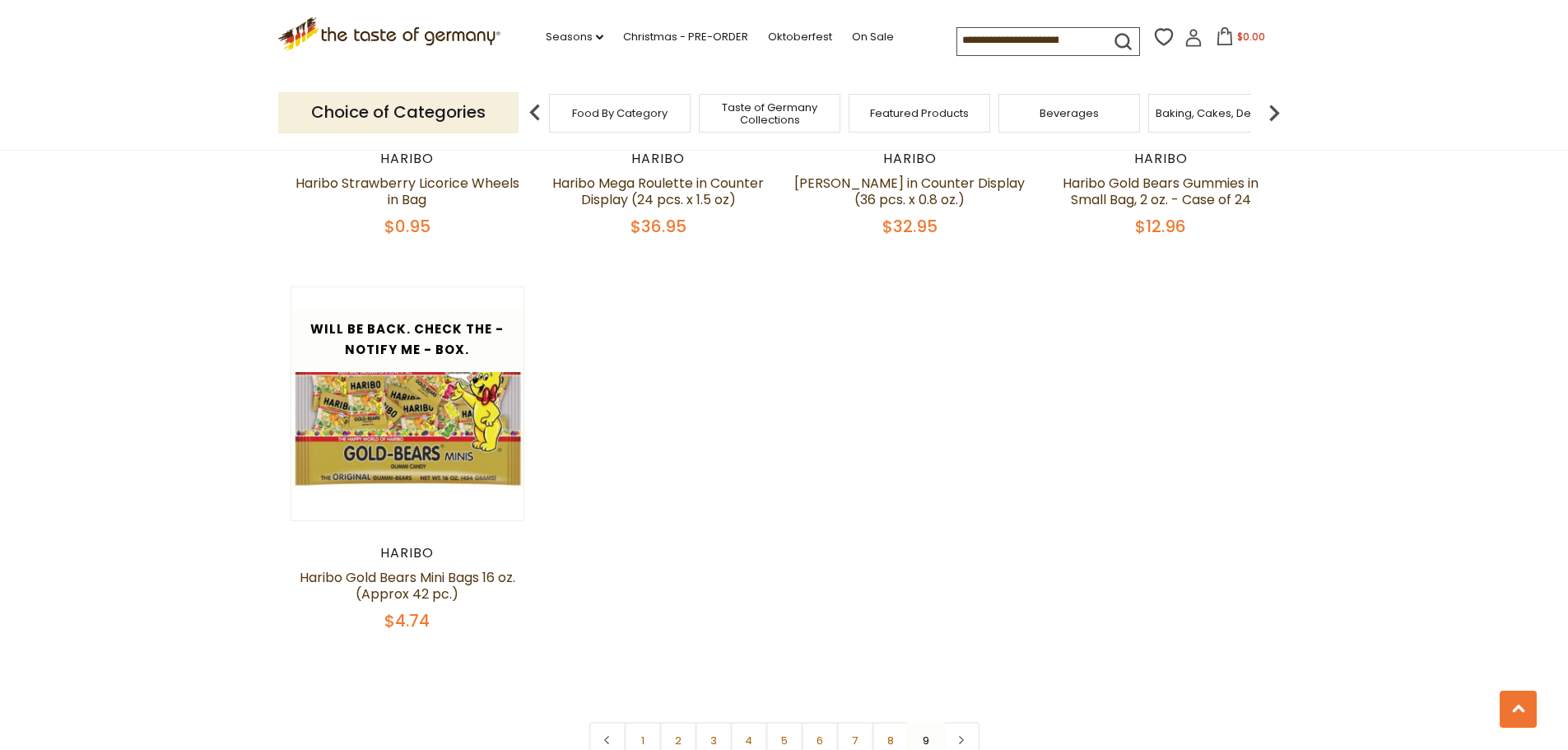
scroll to position [1556, 0]
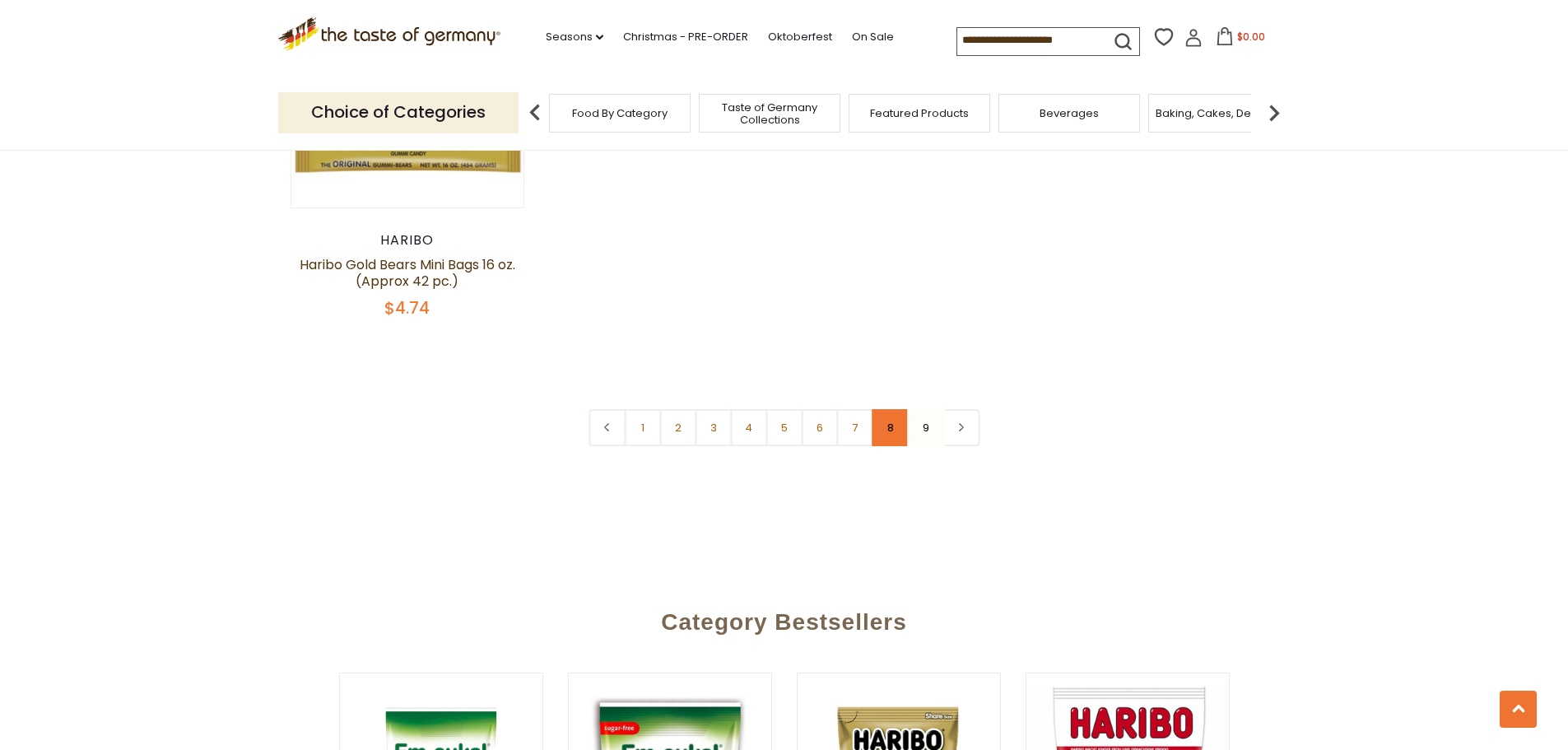
click at [893, 418] on link "8" at bounding box center [890, 427] width 37 height 37
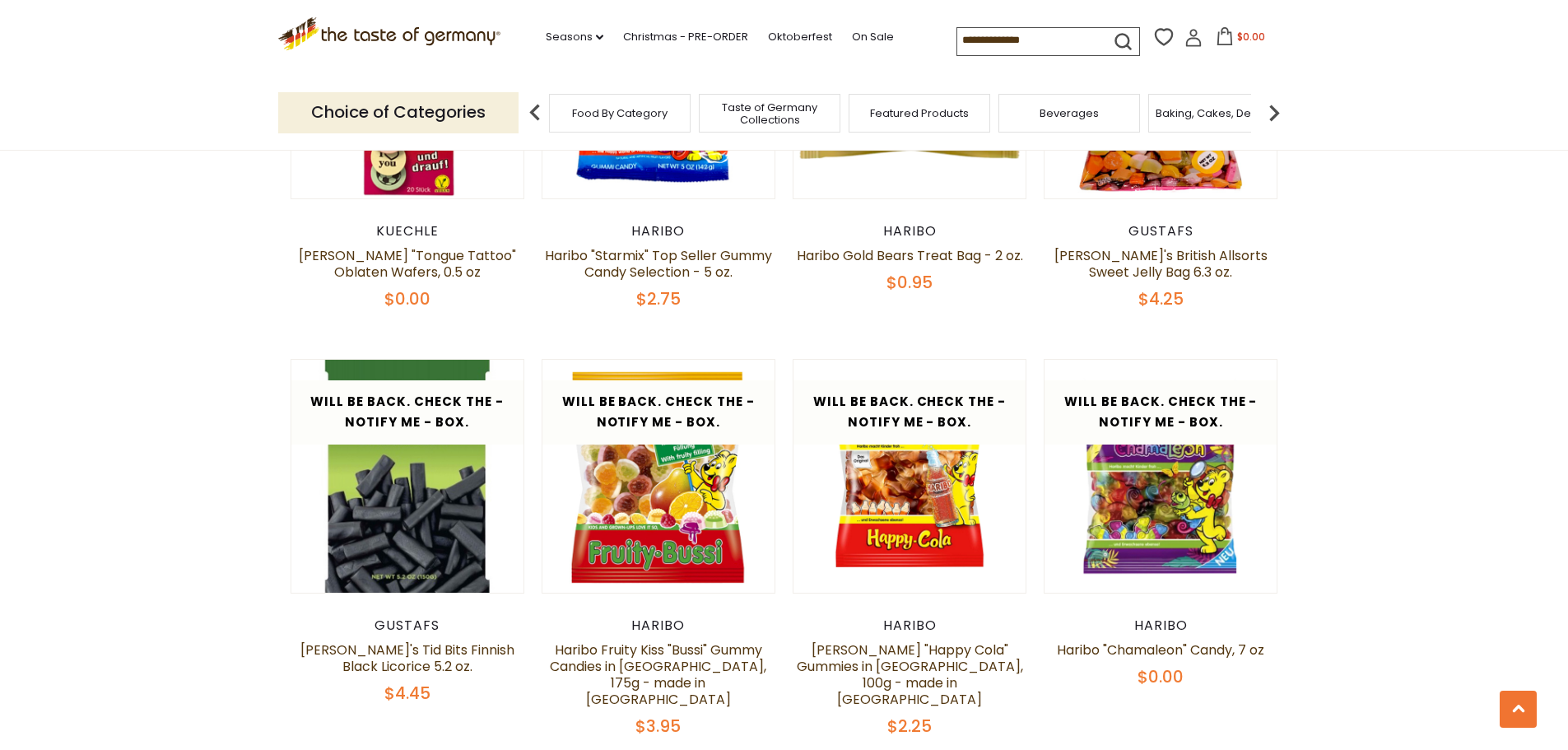
scroll to position [3777, 0]
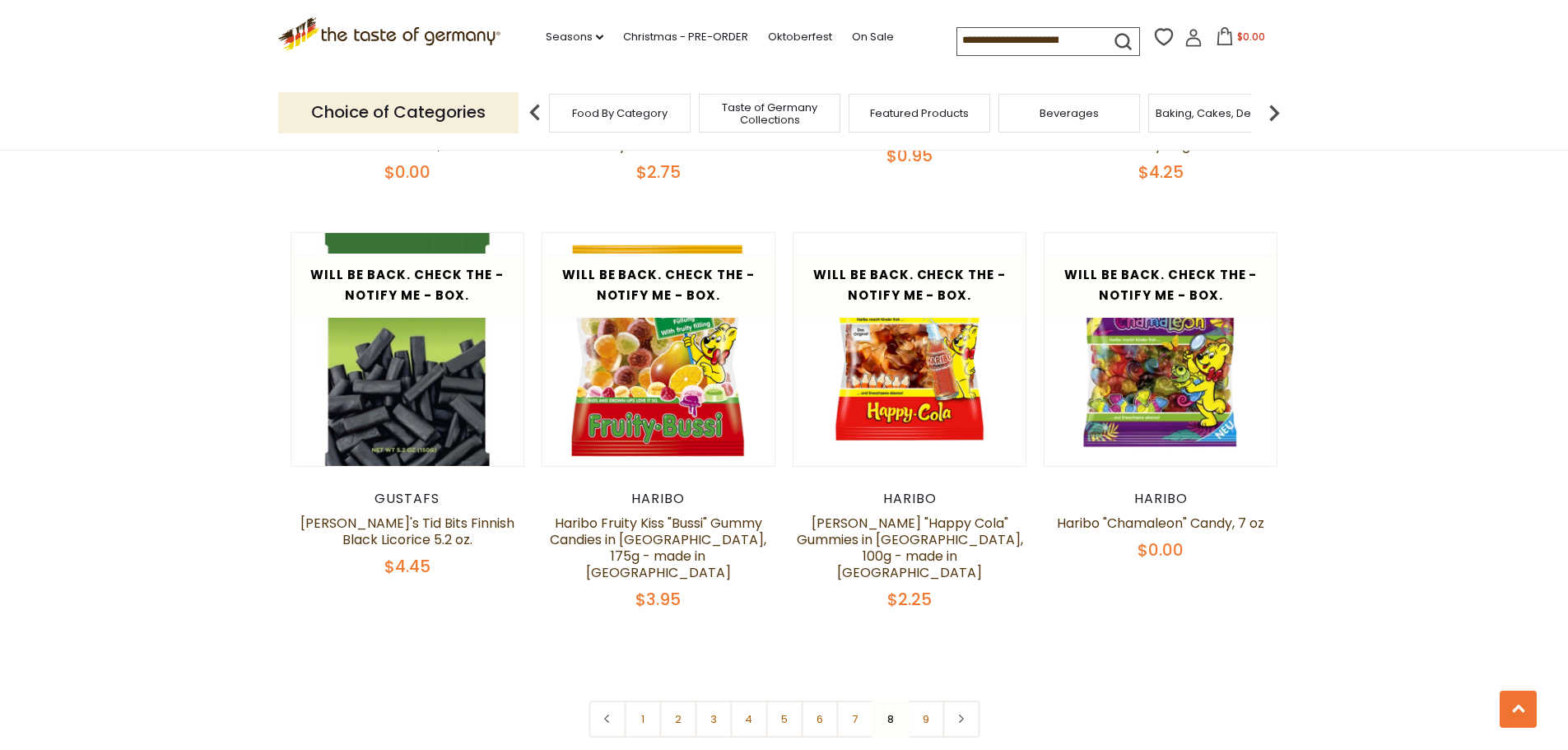
click at [859, 701] on link "7" at bounding box center [854, 719] width 37 height 37
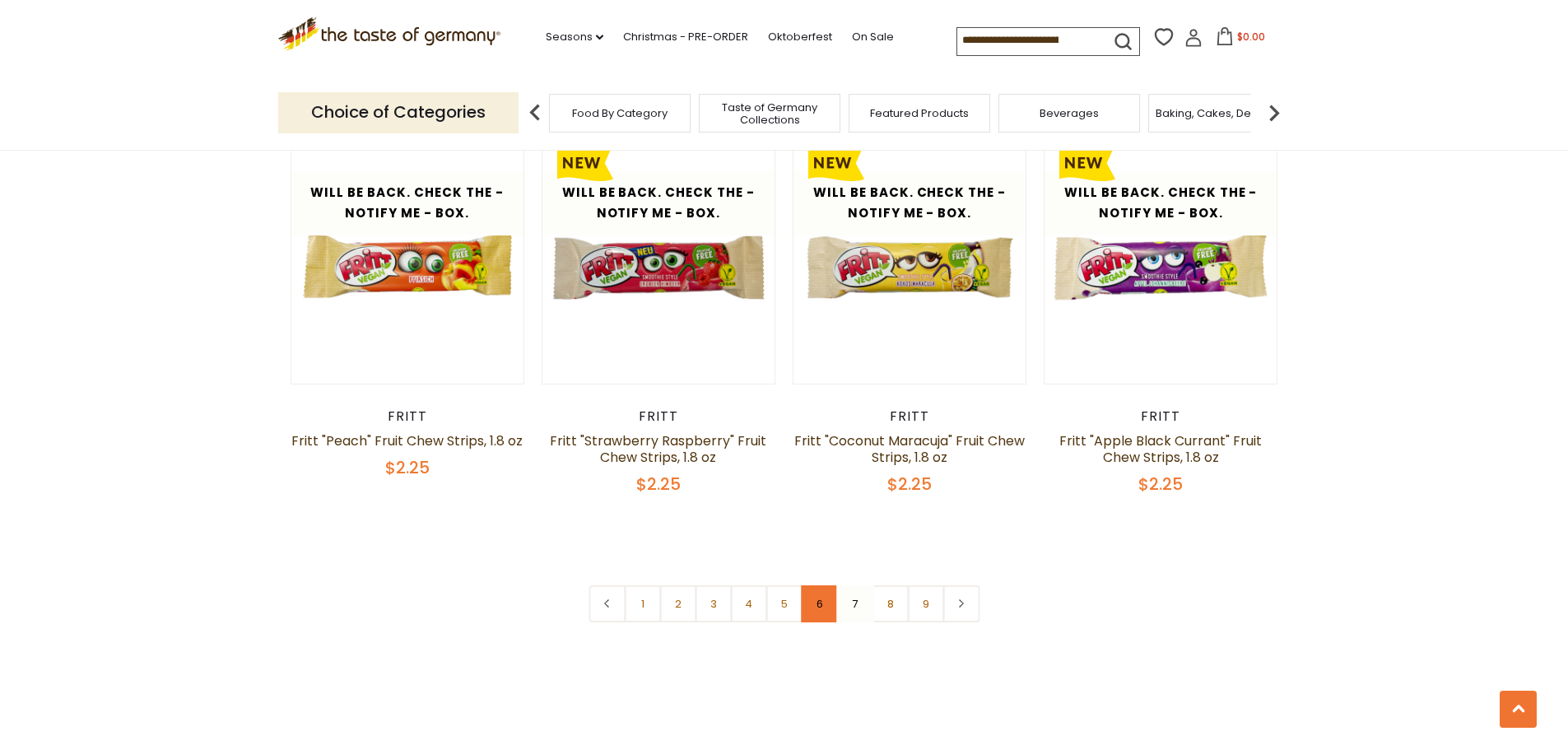
click at [808, 588] on link "6" at bounding box center [819, 603] width 37 height 37
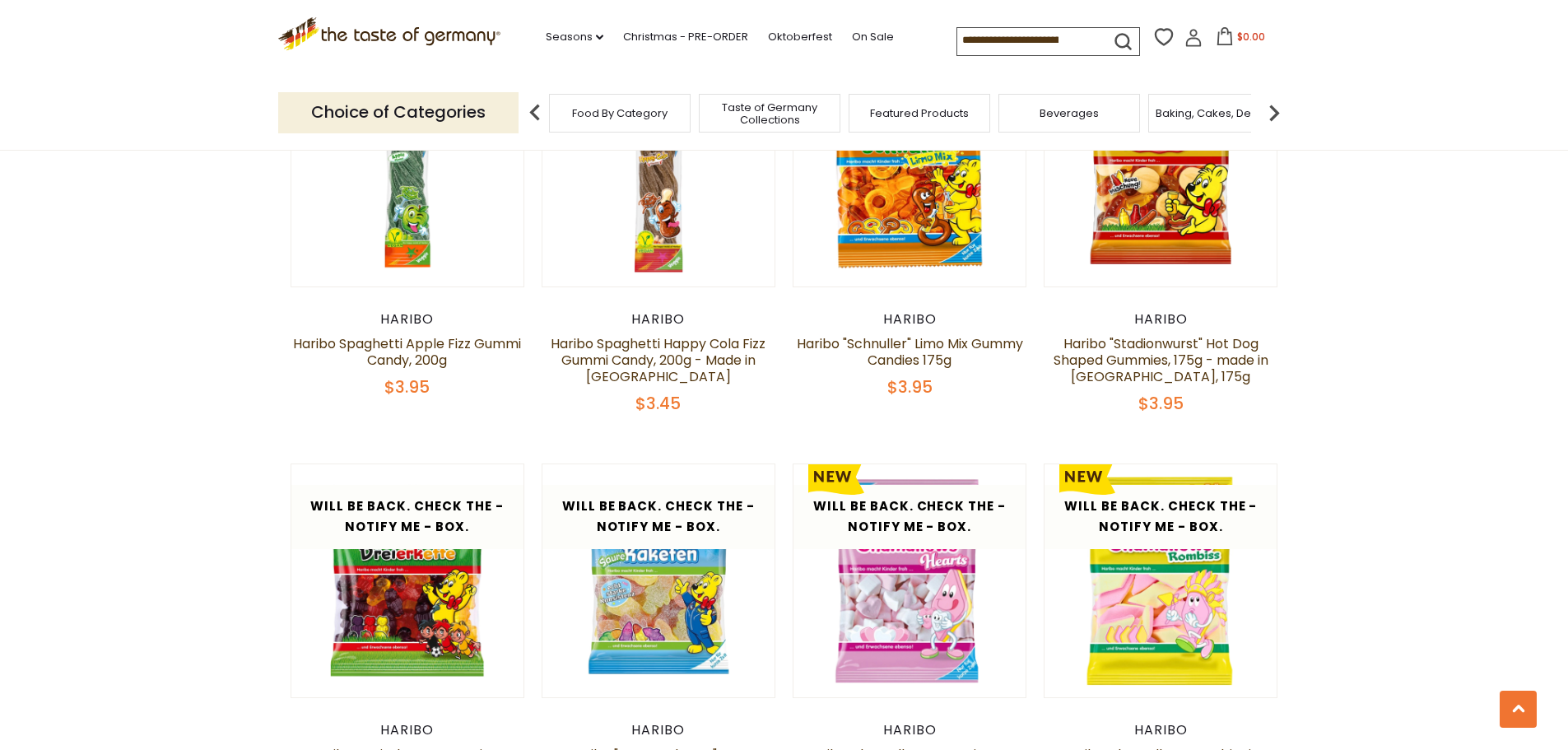
scroll to position [3859, 0]
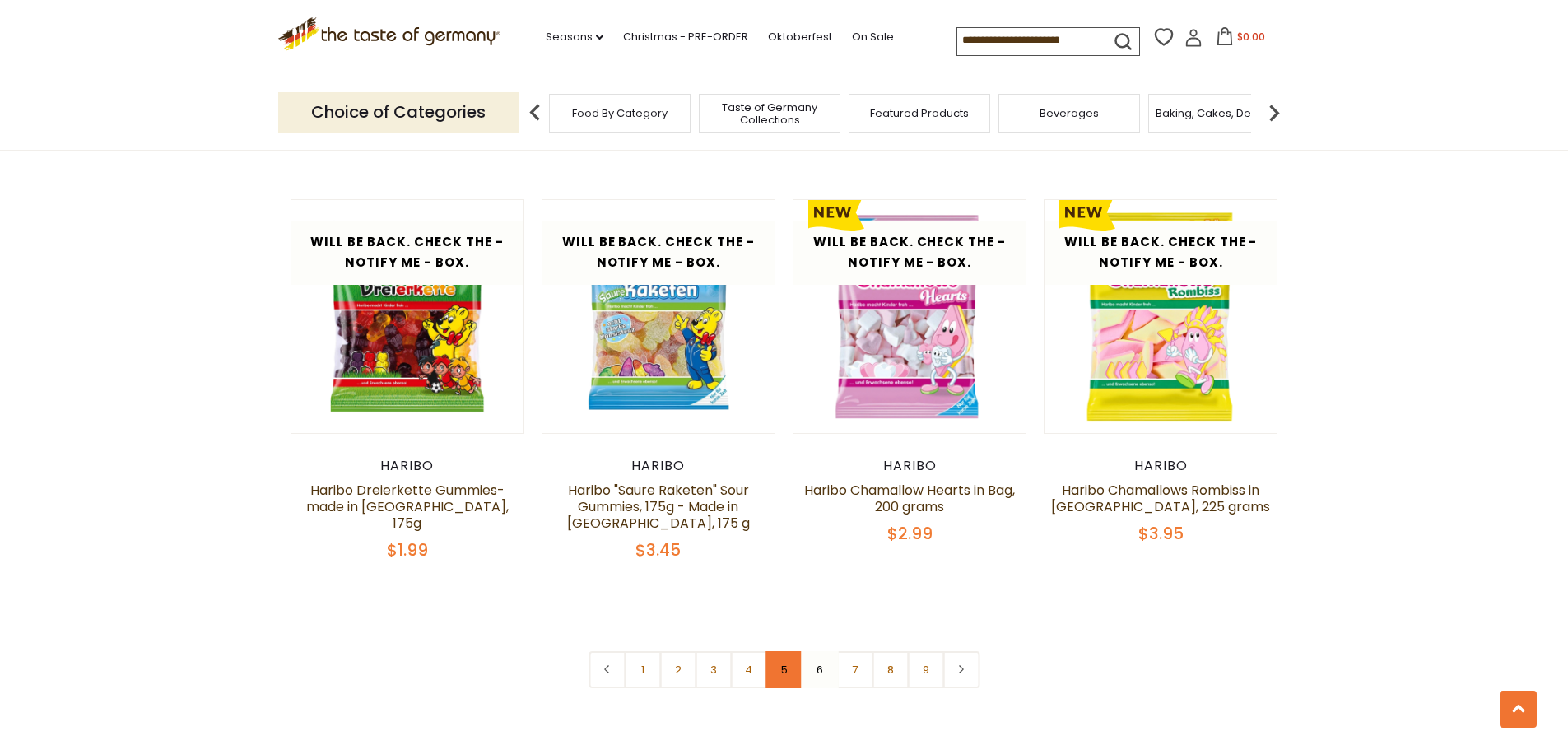
click at [783, 651] on link "5" at bounding box center [784, 669] width 37 height 37
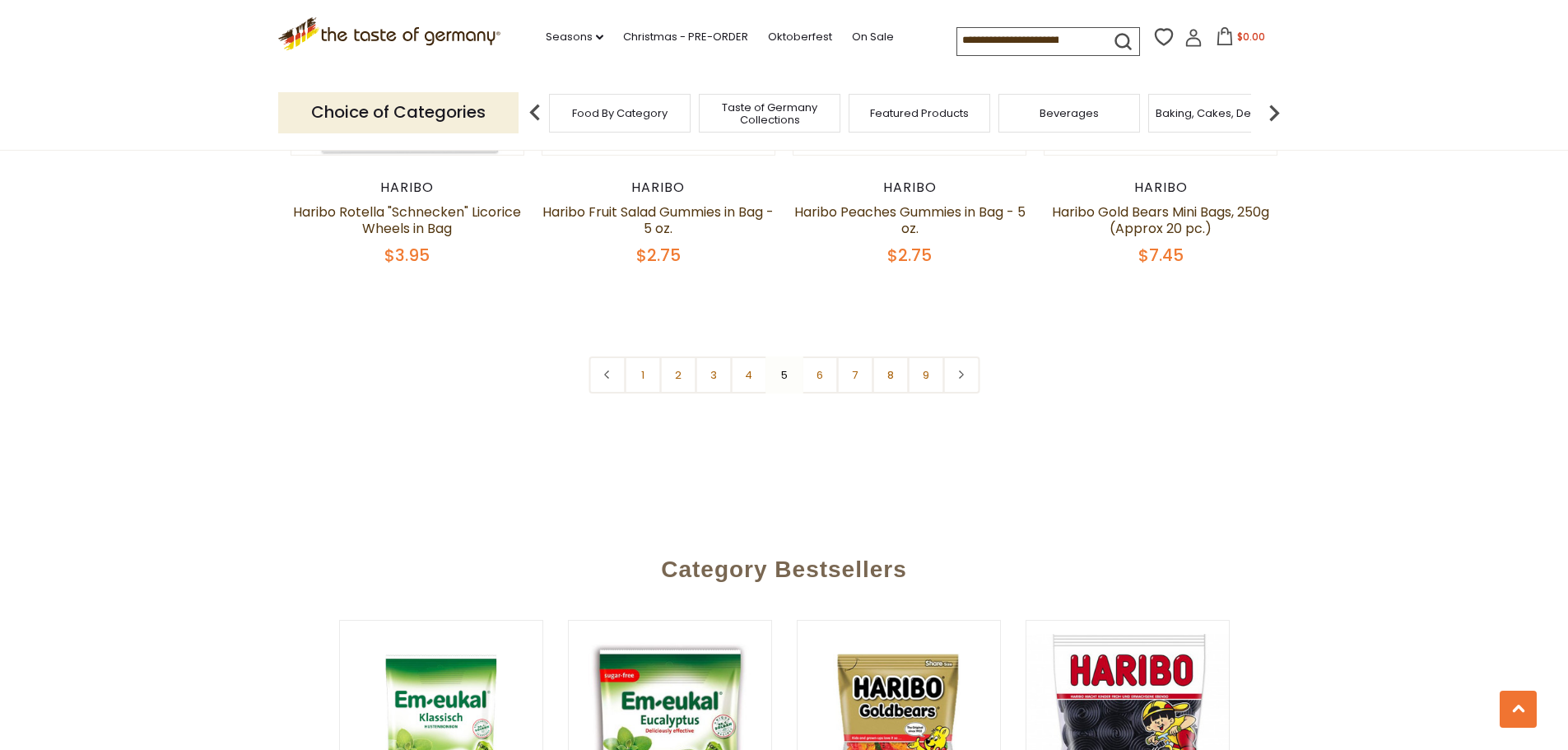
scroll to position [4053, 0]
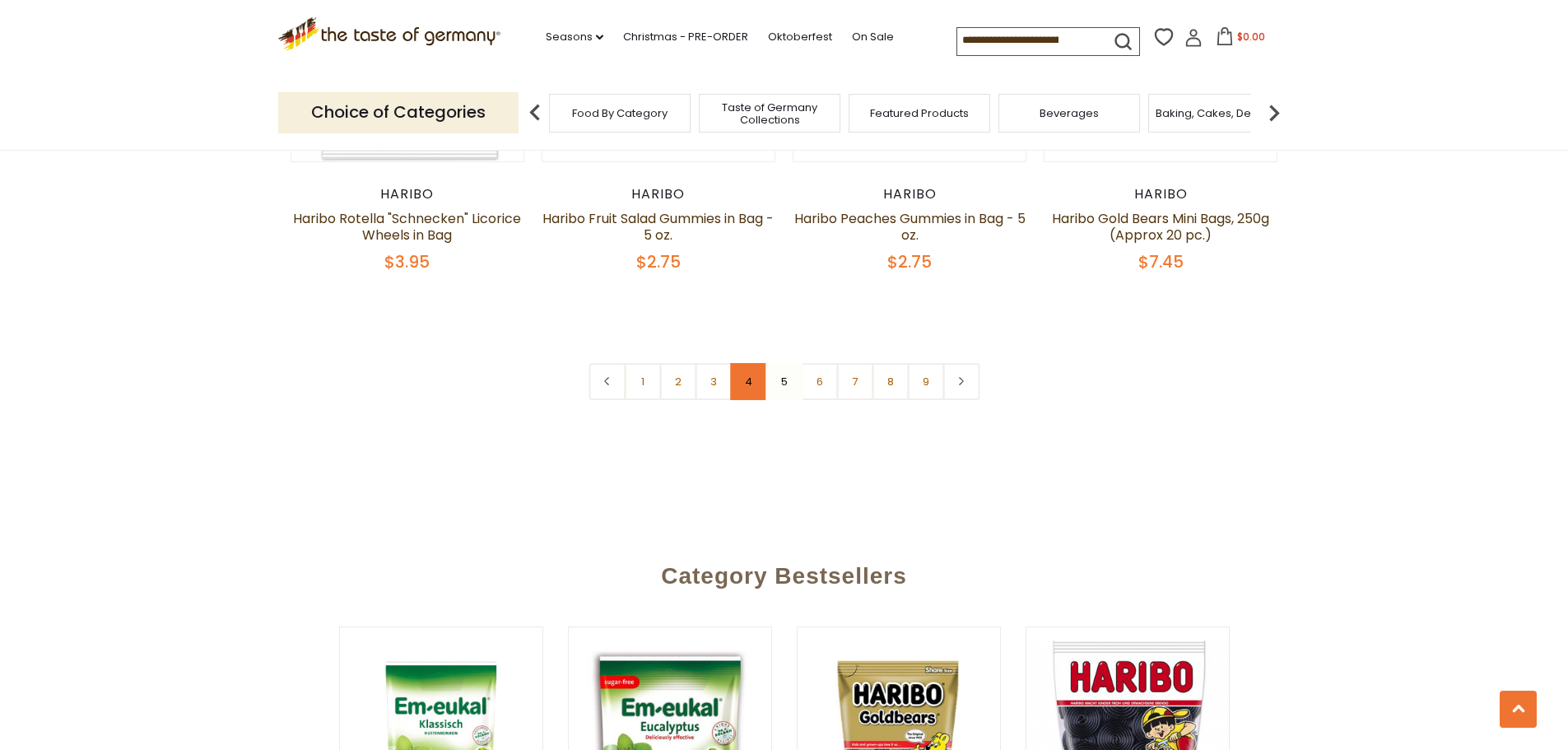
click at [757, 363] on link "4" at bounding box center [748, 381] width 37 height 37
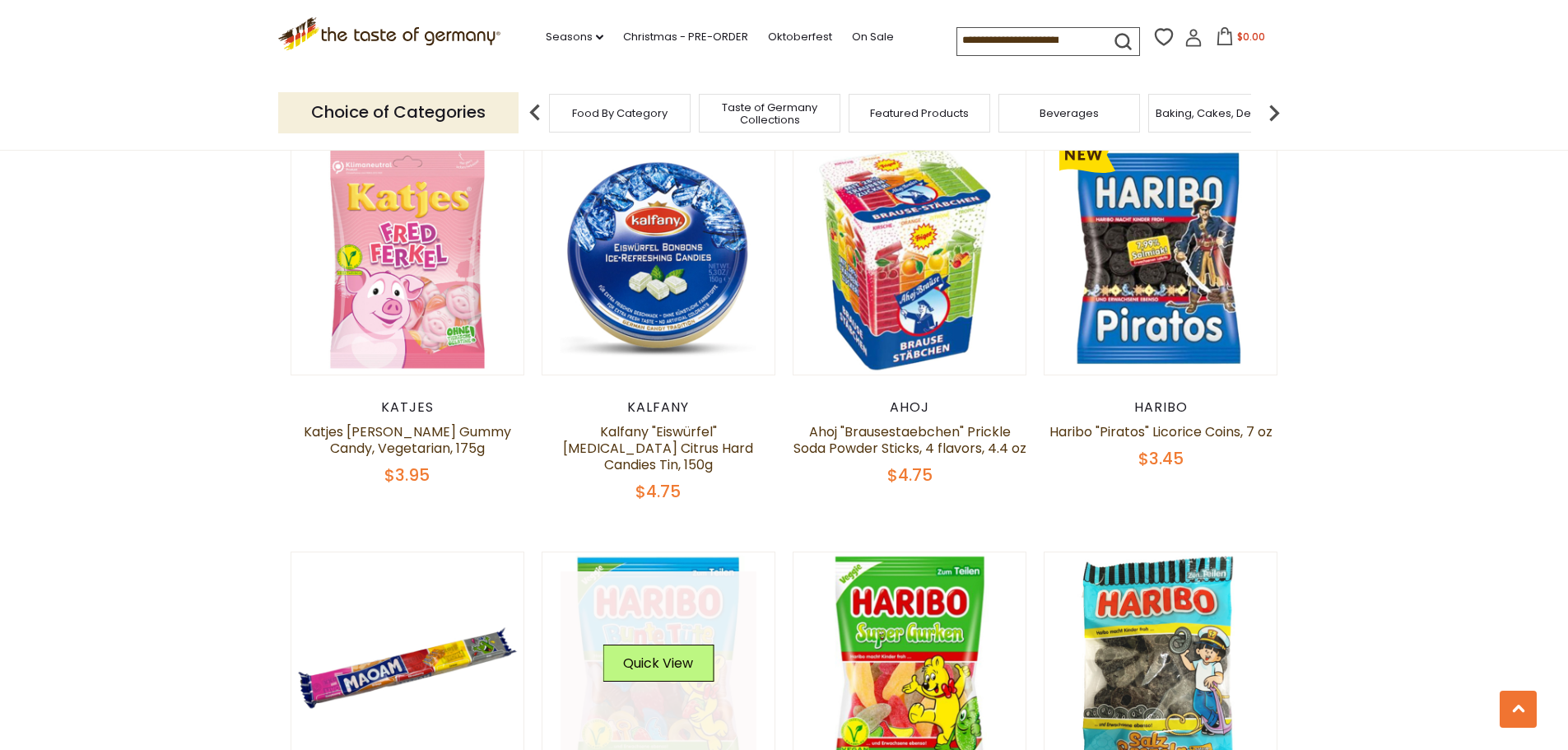
scroll to position [1801, 0]
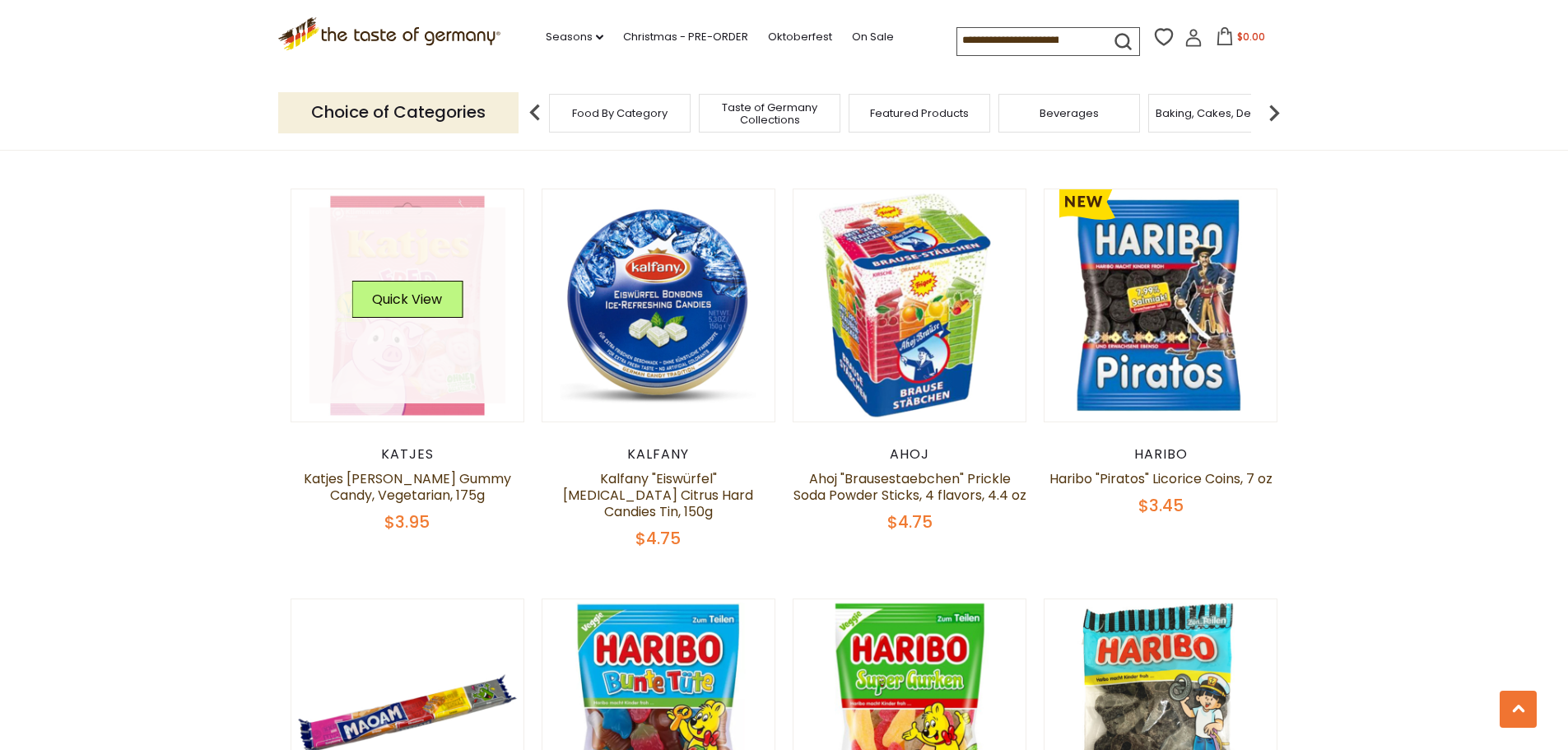
click at [410, 322] on link at bounding box center [408, 305] width 196 height 196
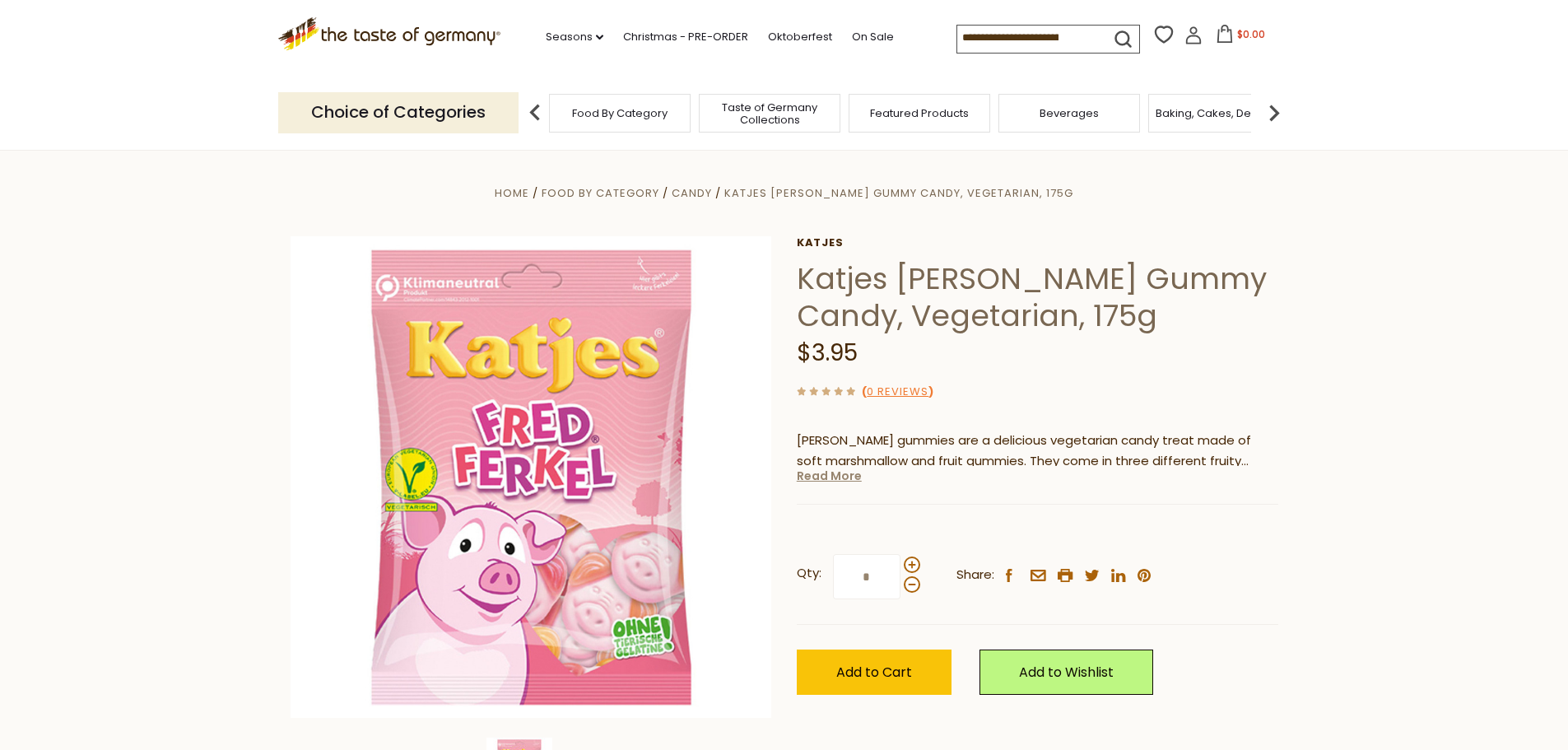
click at [830, 479] on link "Read More" at bounding box center [829, 476] width 65 height 16
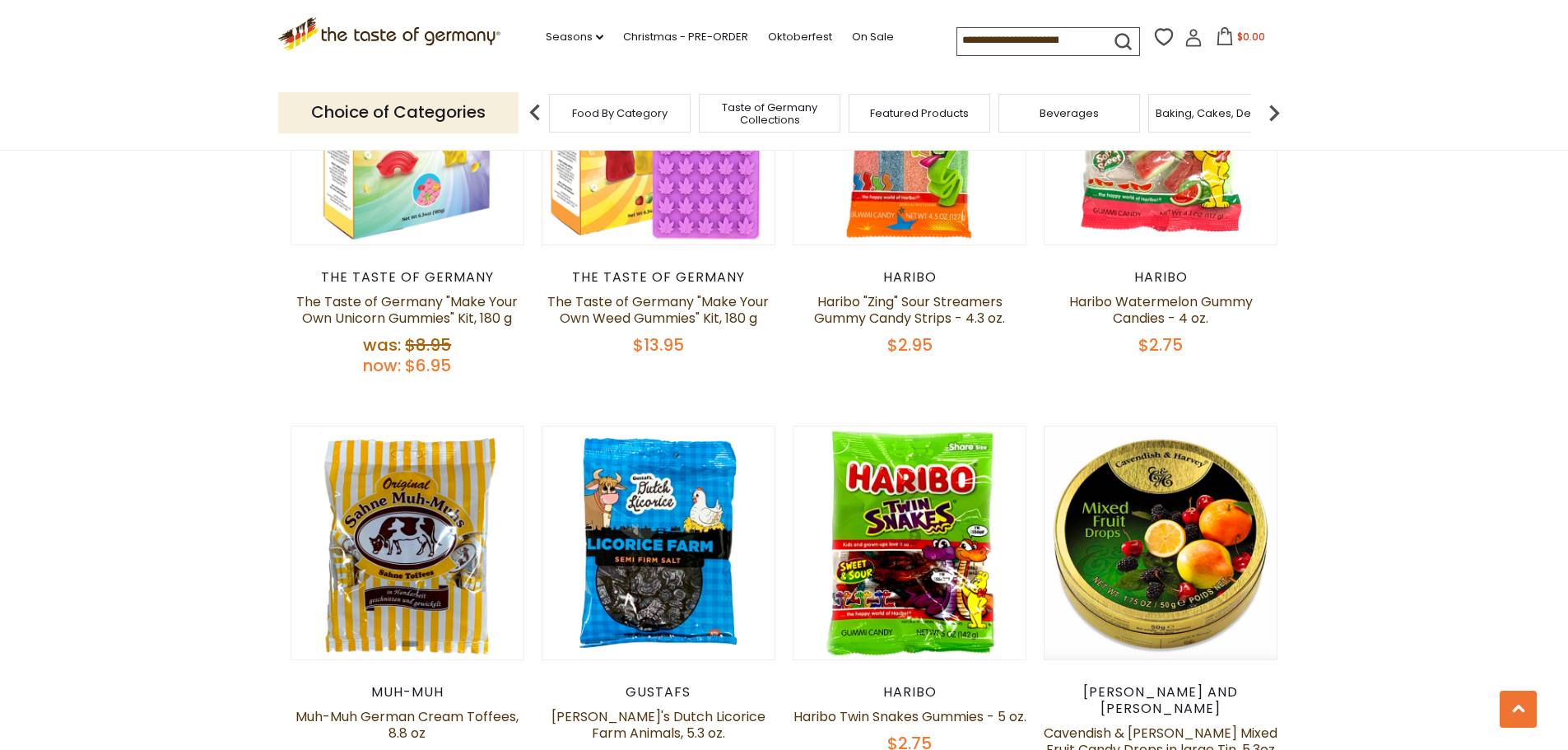
scroll to position [3695, 0]
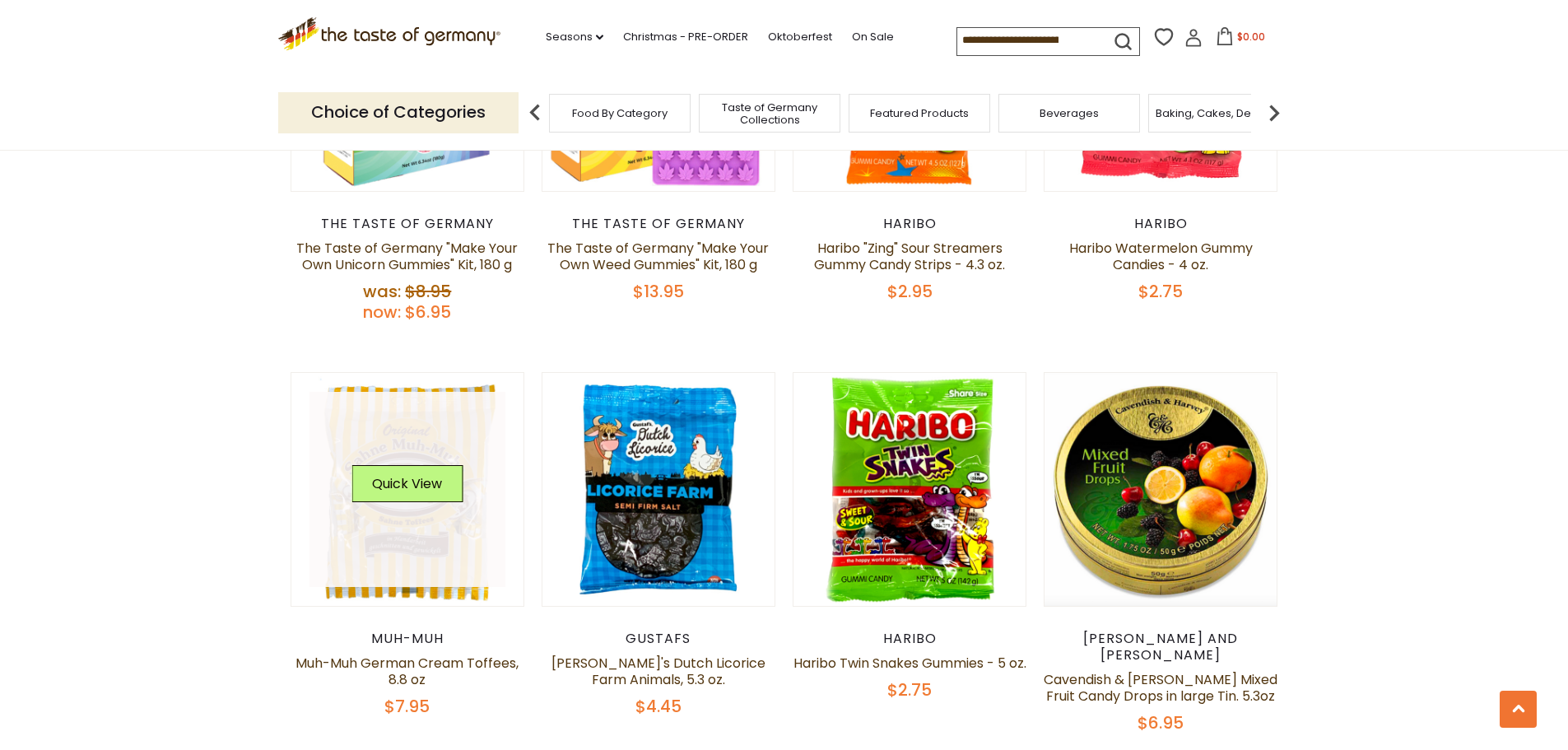
click at [428, 466] on link at bounding box center [408, 490] width 196 height 196
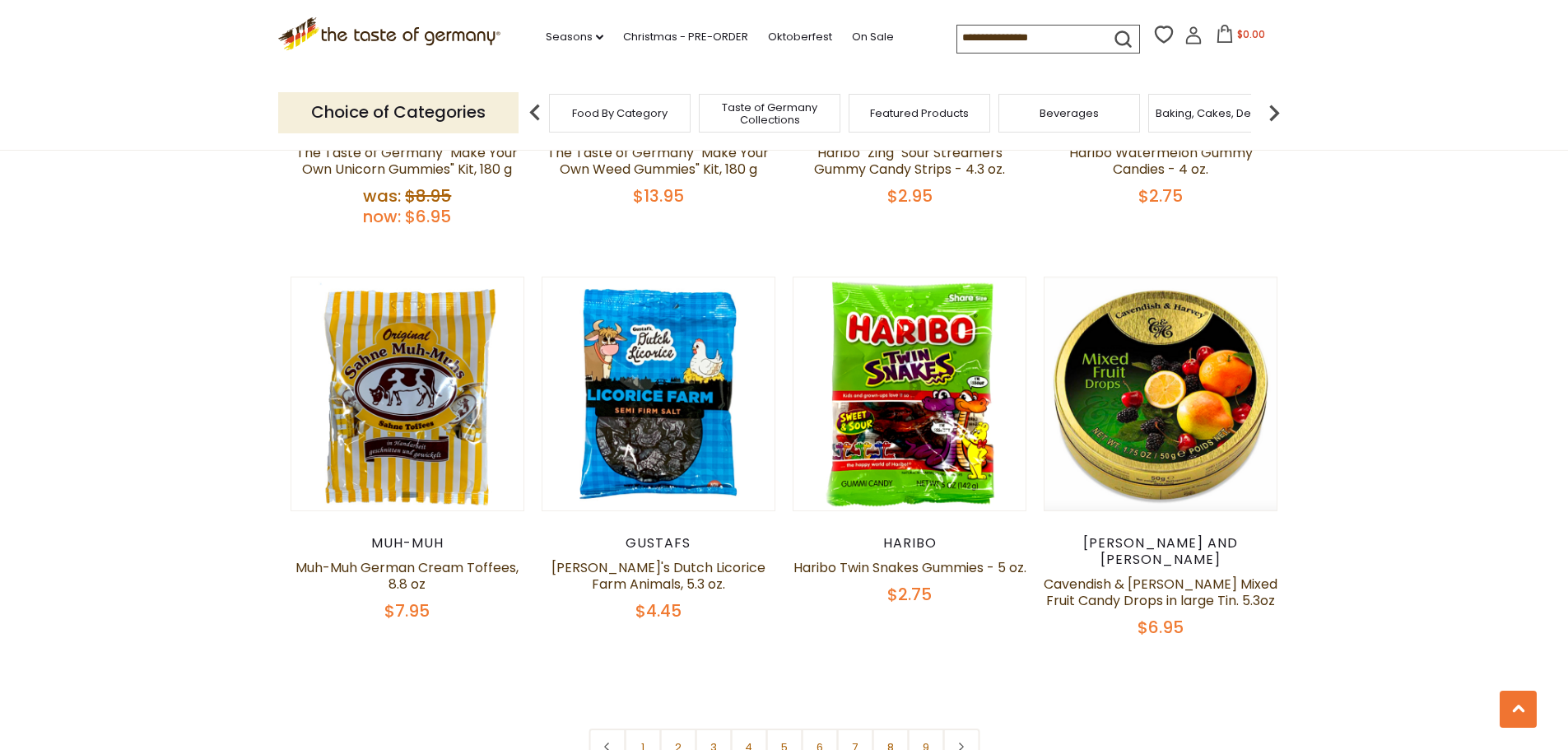
scroll to position [3942, 0]
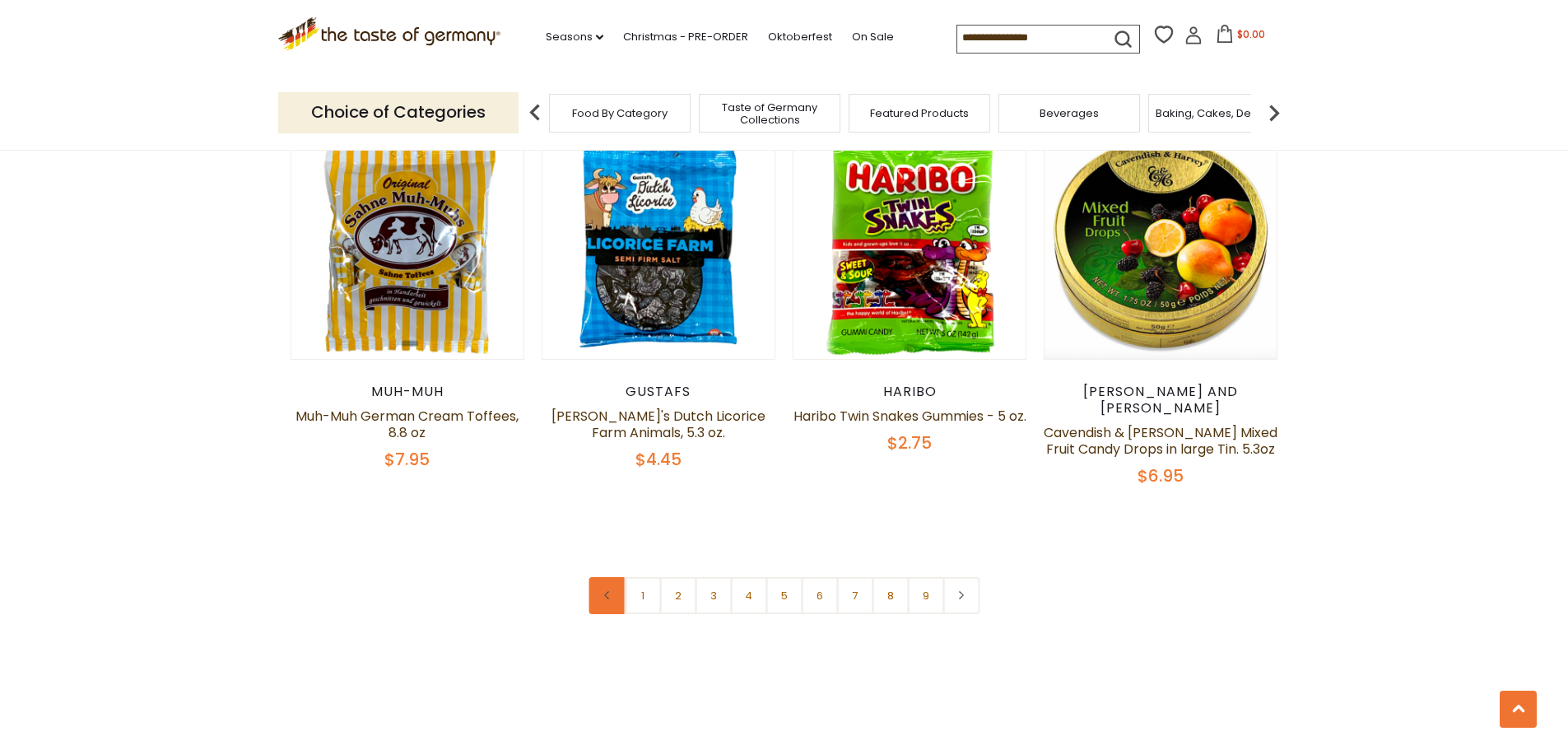
click at [611, 591] on icon at bounding box center [608, 595] width 10 height 8
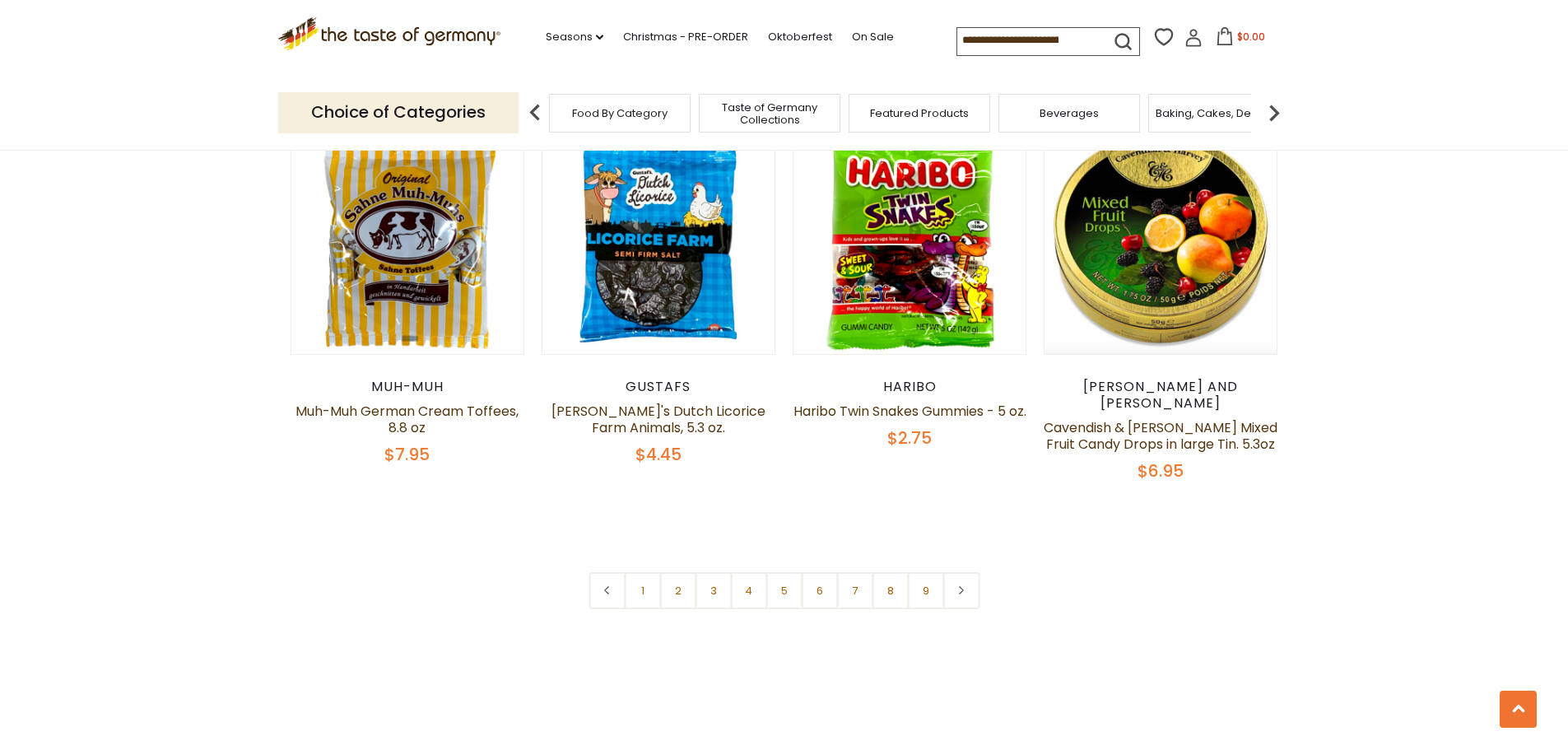
scroll to position [4281, 0]
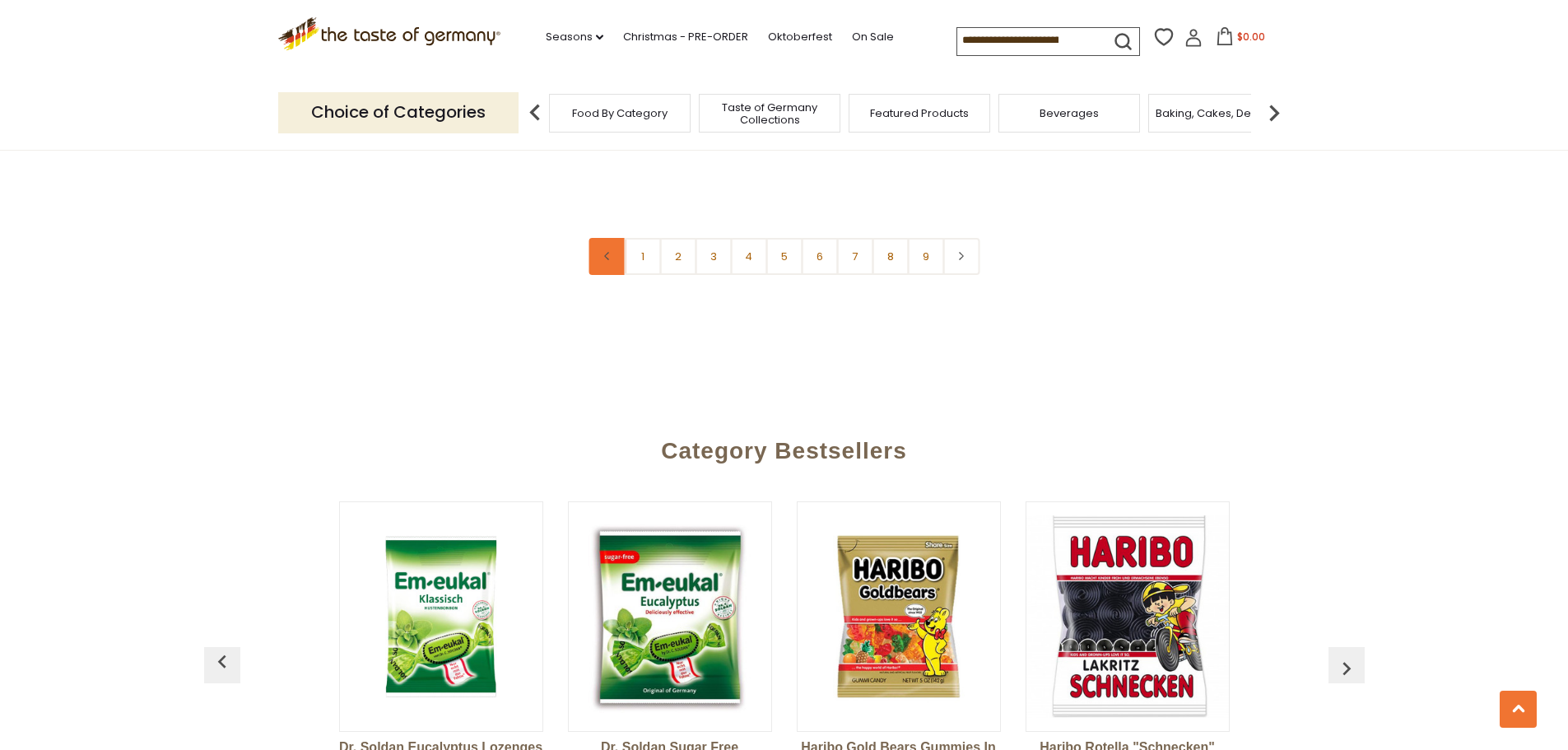
click at [589, 238] on link at bounding box center [607, 256] width 37 height 37
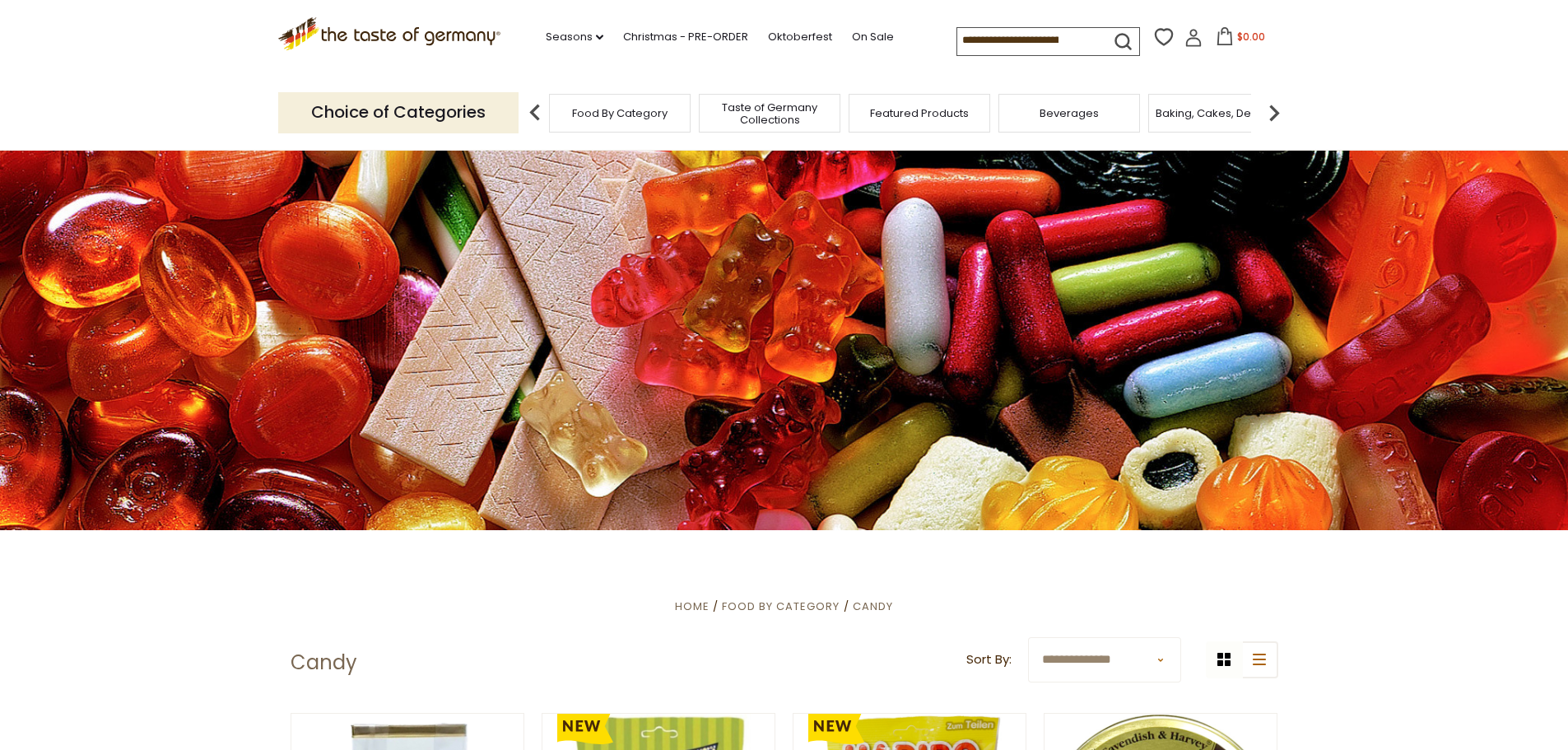
scroll to position [0, 0]
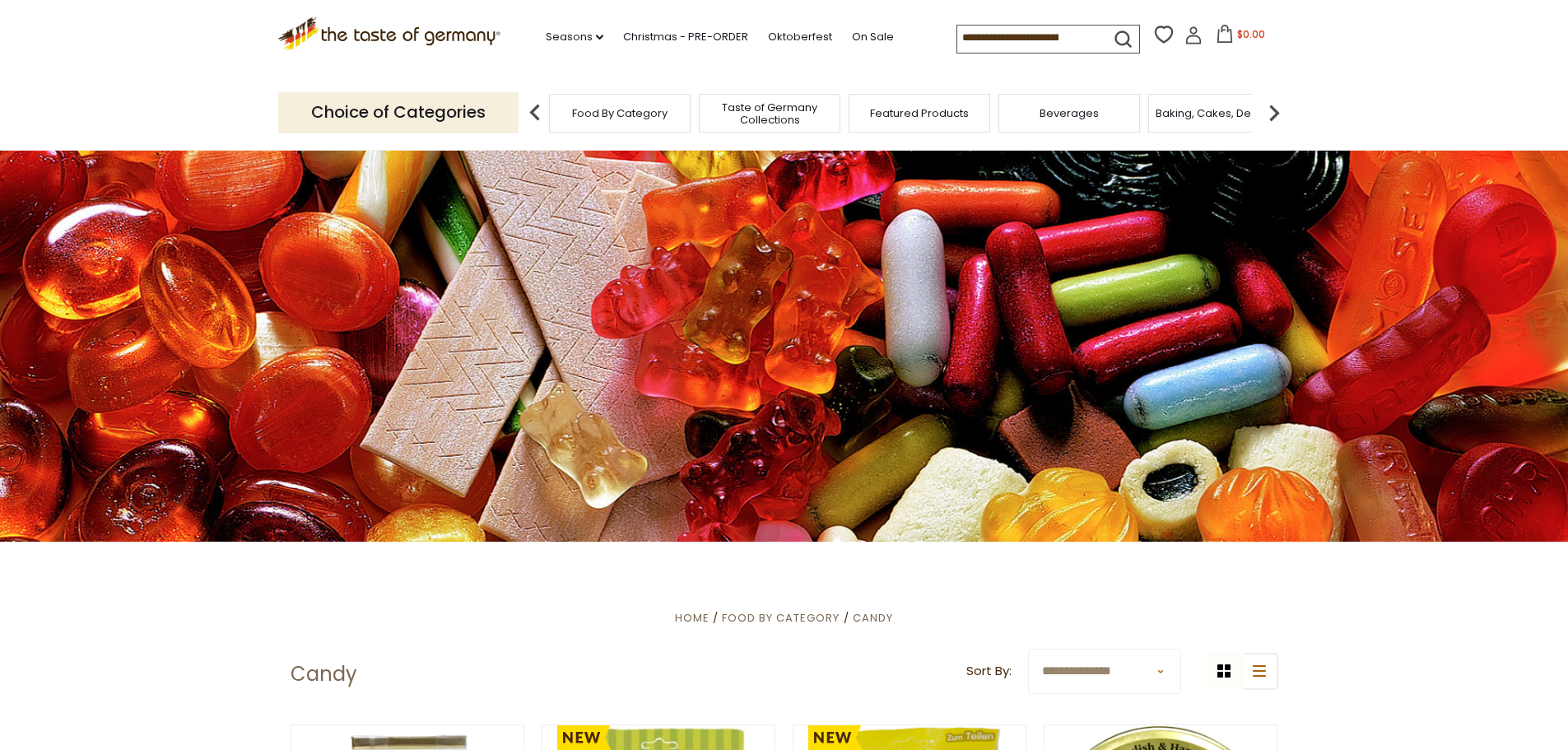
click at [1272, 112] on img at bounding box center [1274, 112] width 33 height 33
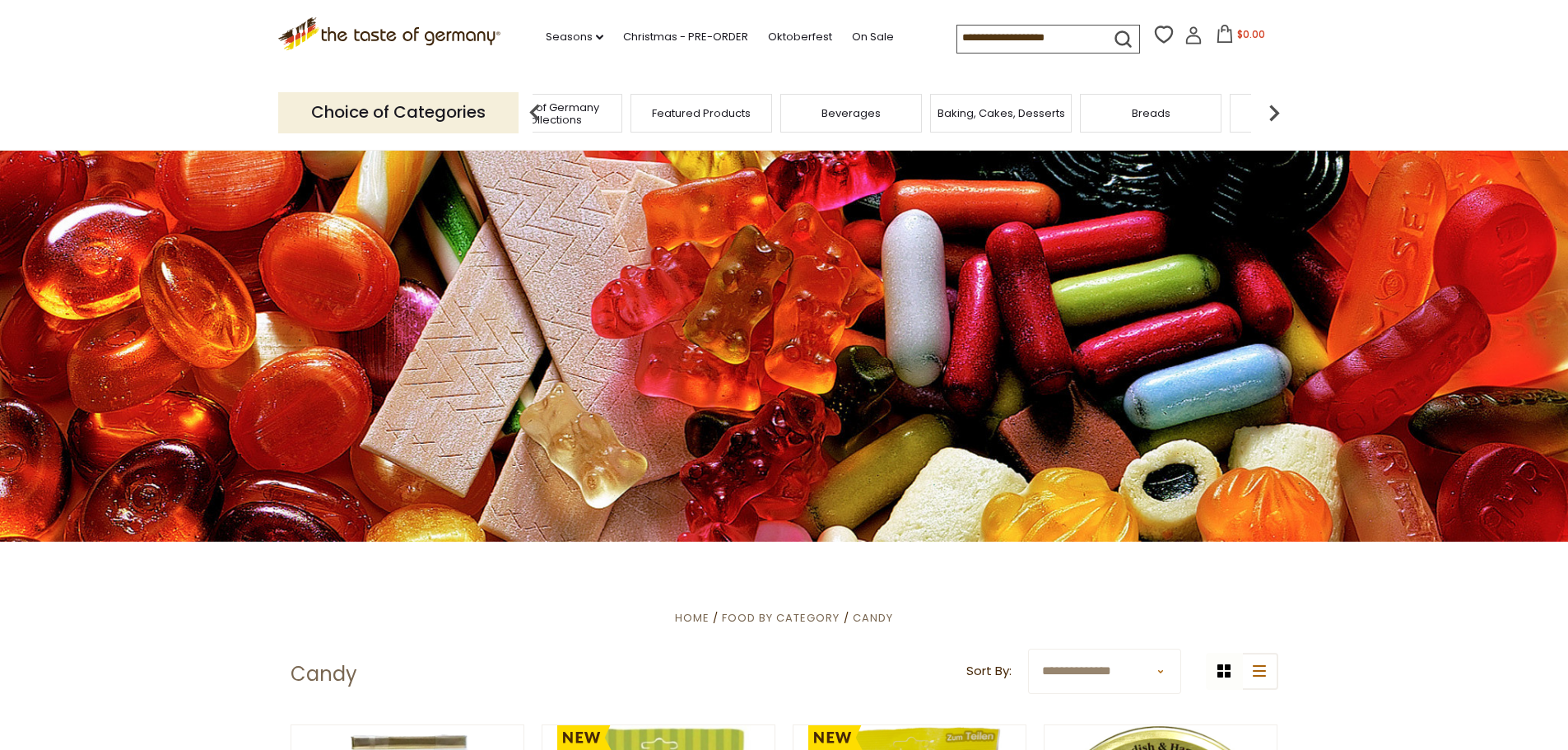
click at [1065, 37] on input at bounding box center [1026, 37] width 139 height 23
type input "*********"
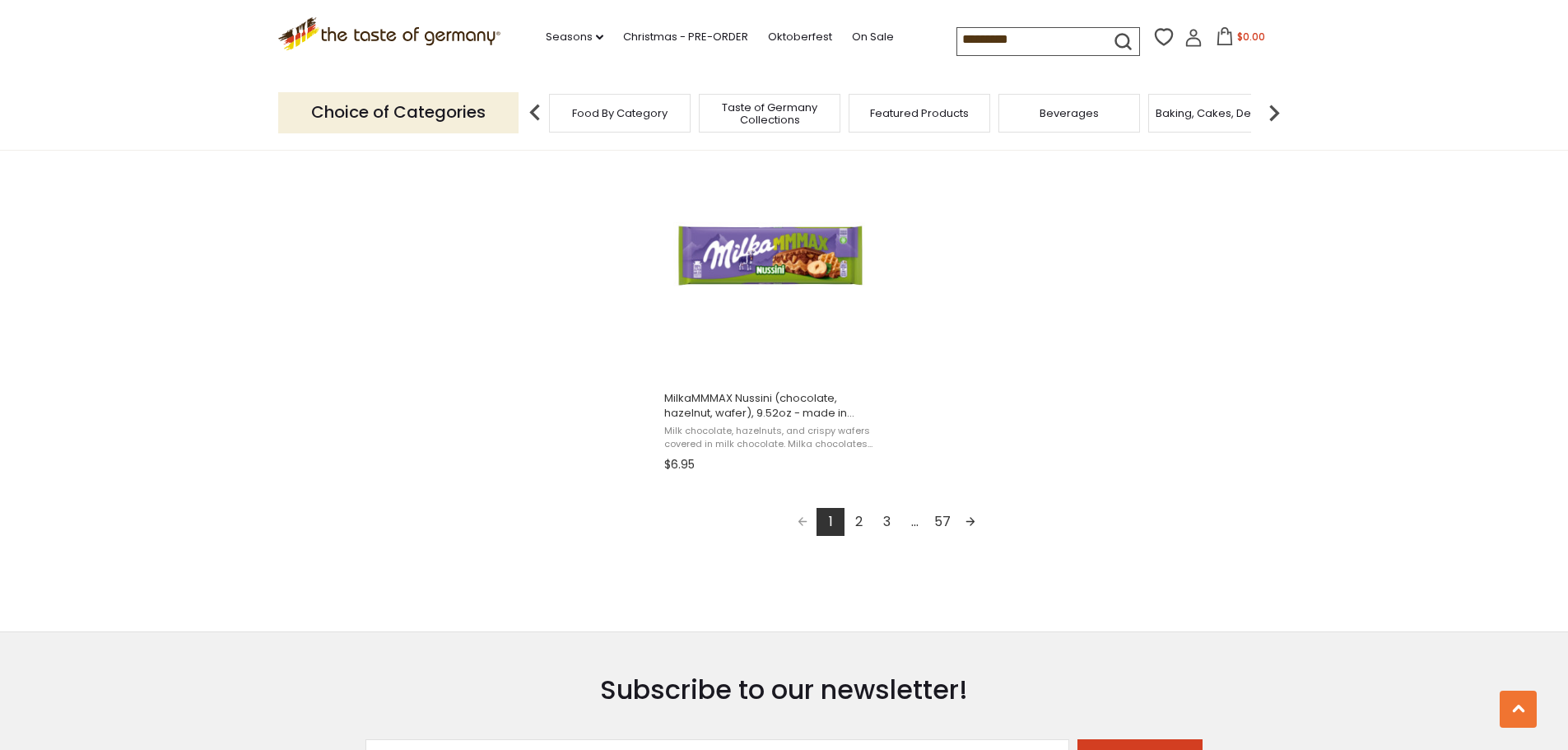
scroll to position [3046, 0]
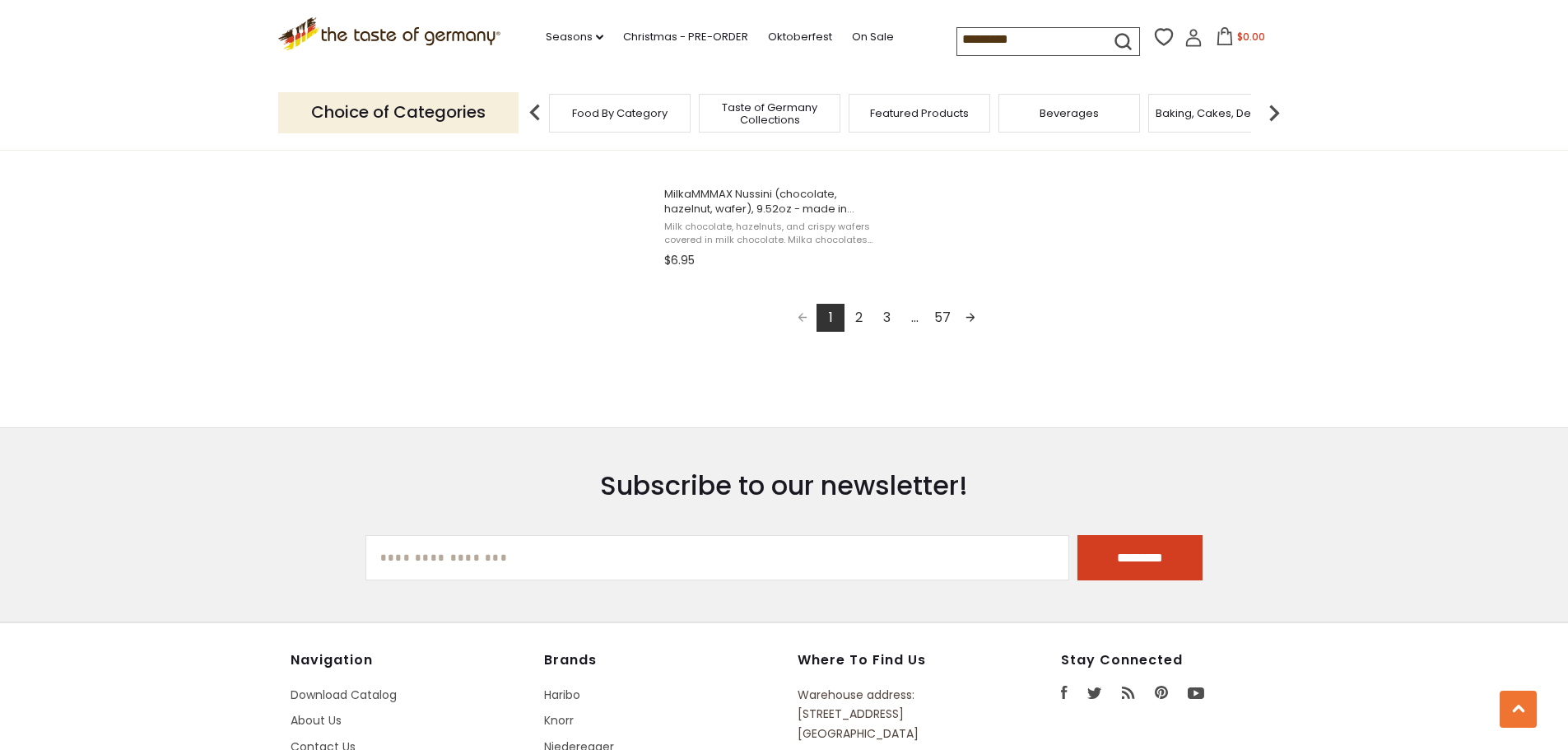
click at [942, 317] on link "57" at bounding box center [943, 318] width 28 height 28
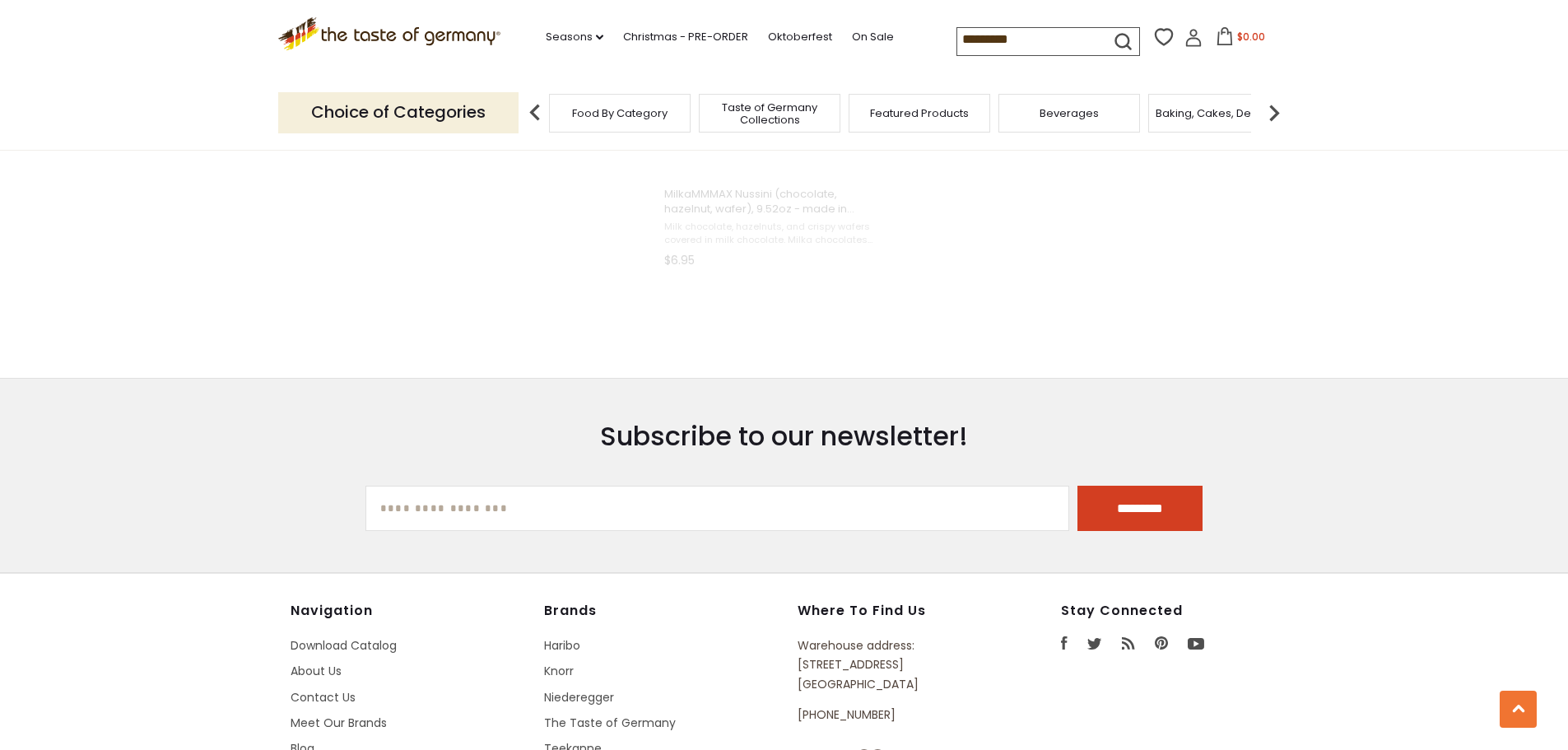
scroll to position [1380, 0]
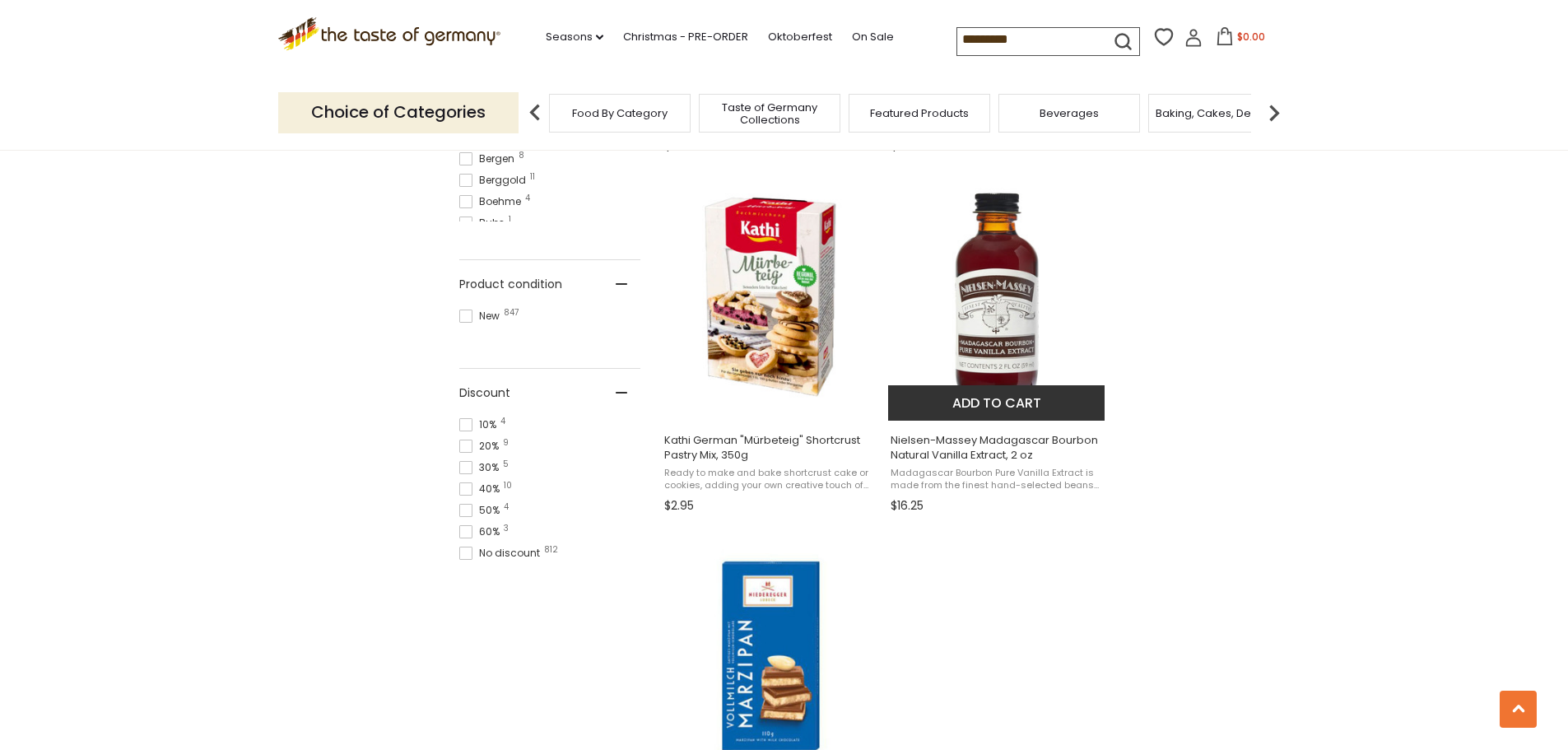
scroll to position [1317, 0]
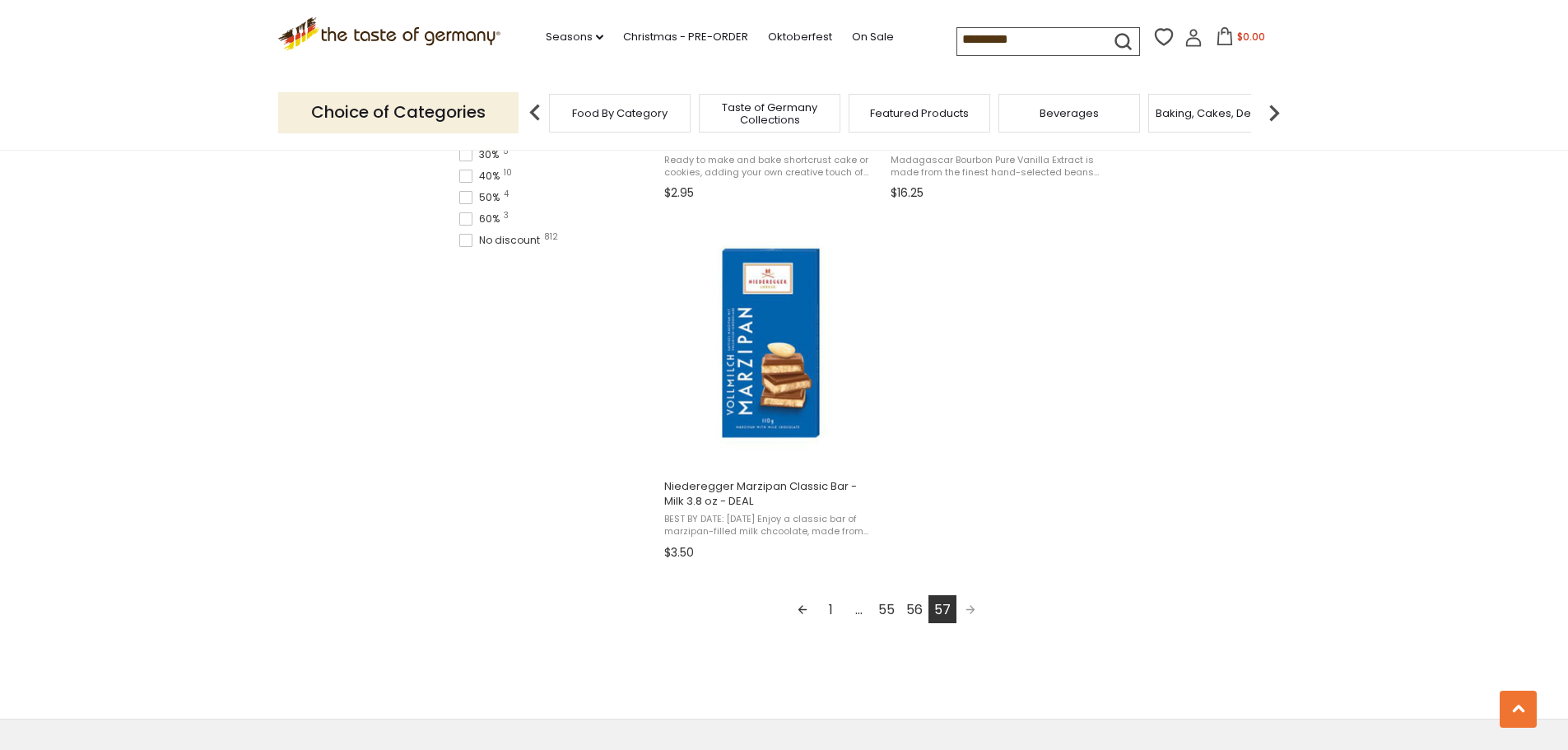
click at [920, 618] on link "56" at bounding box center [915, 609] width 28 height 28
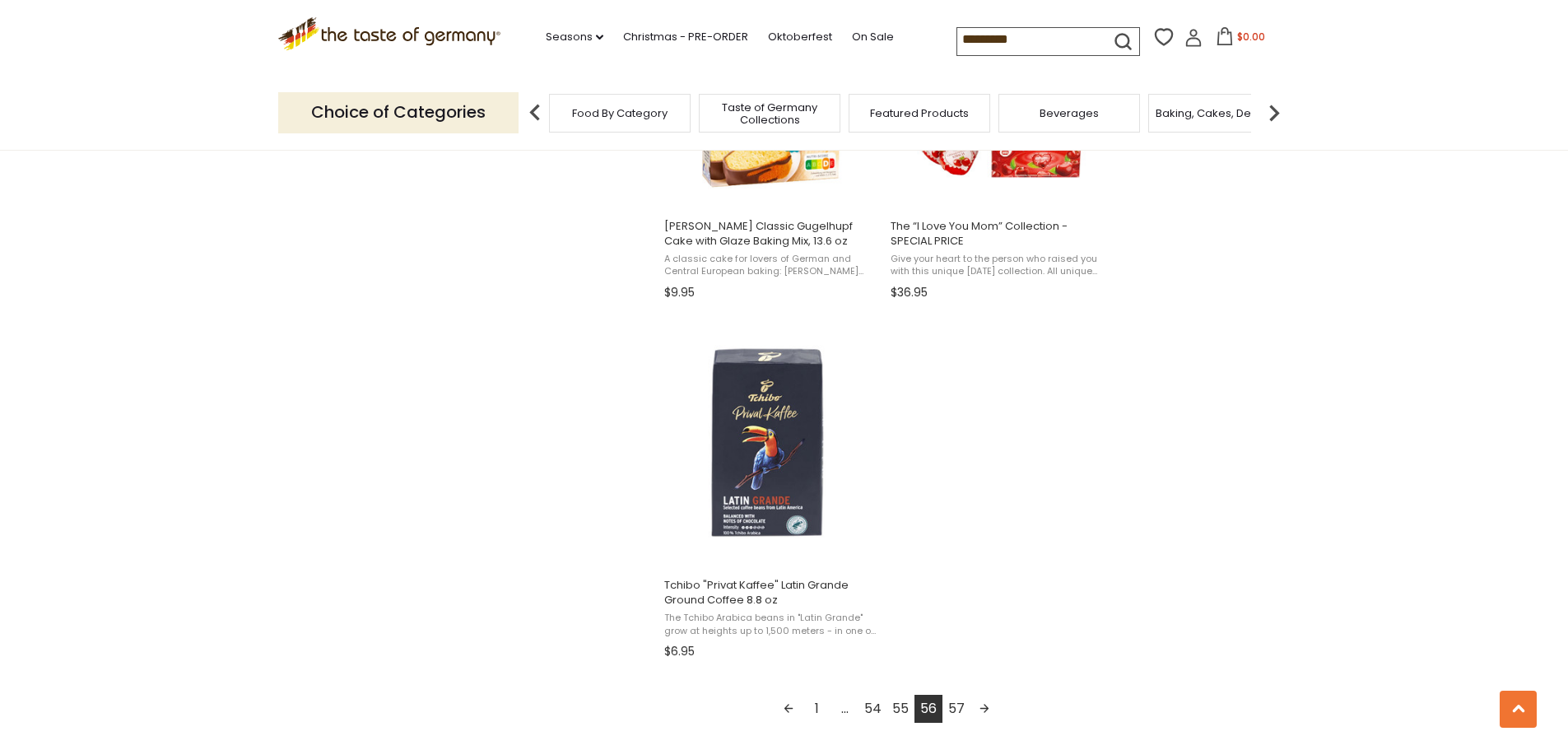
scroll to position [2881, 0]
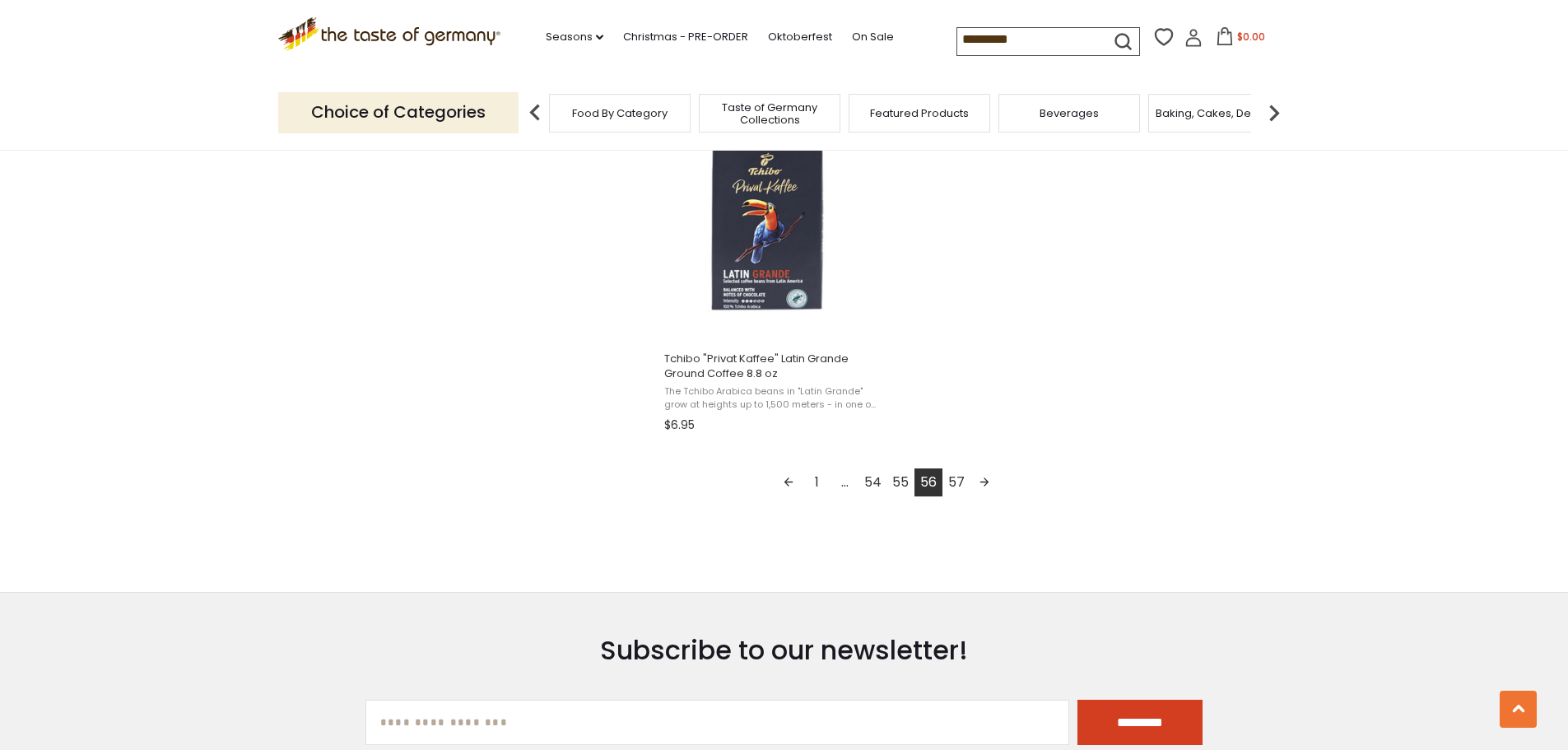
click at [904, 493] on link "55" at bounding box center [901, 482] width 28 height 28
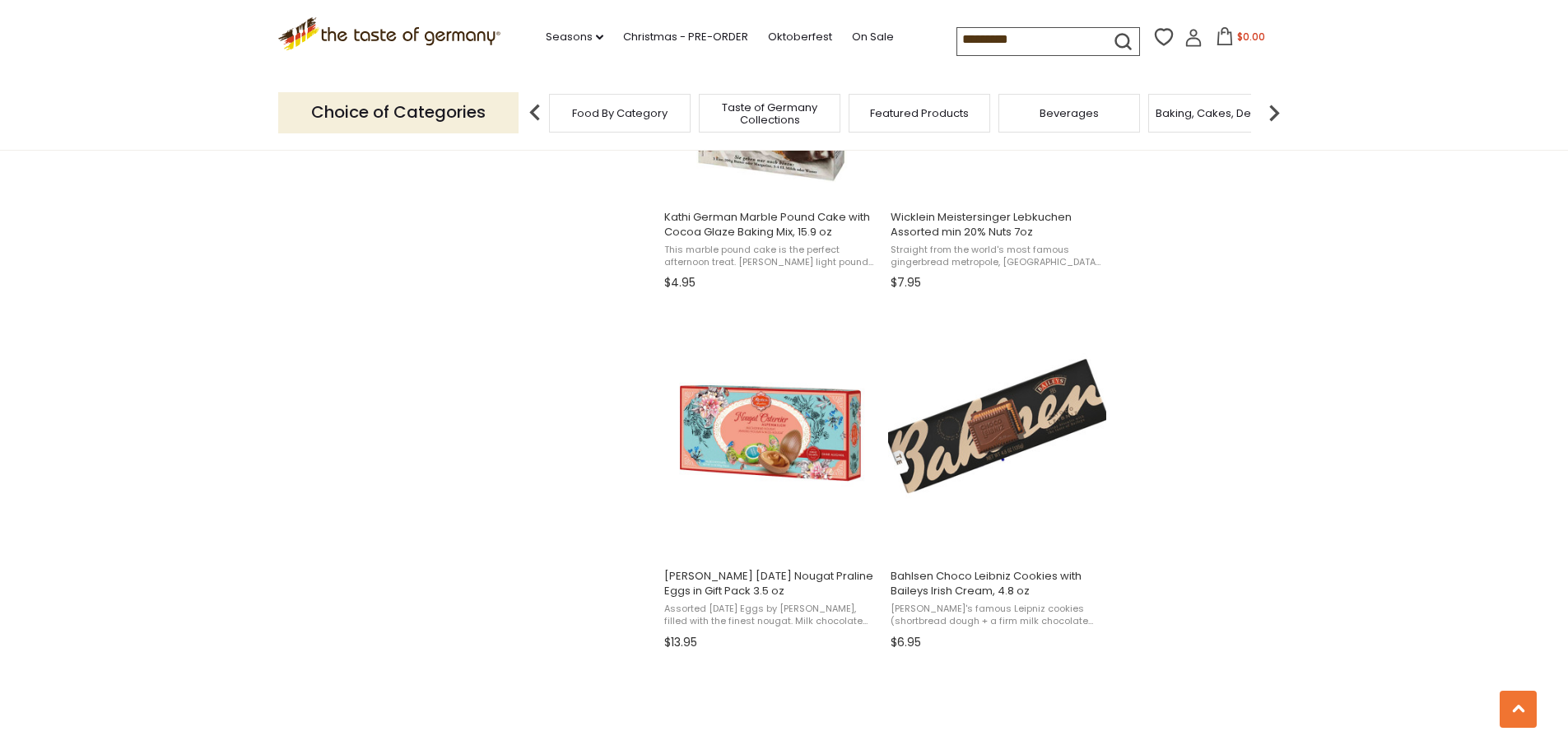
scroll to position [2223, 0]
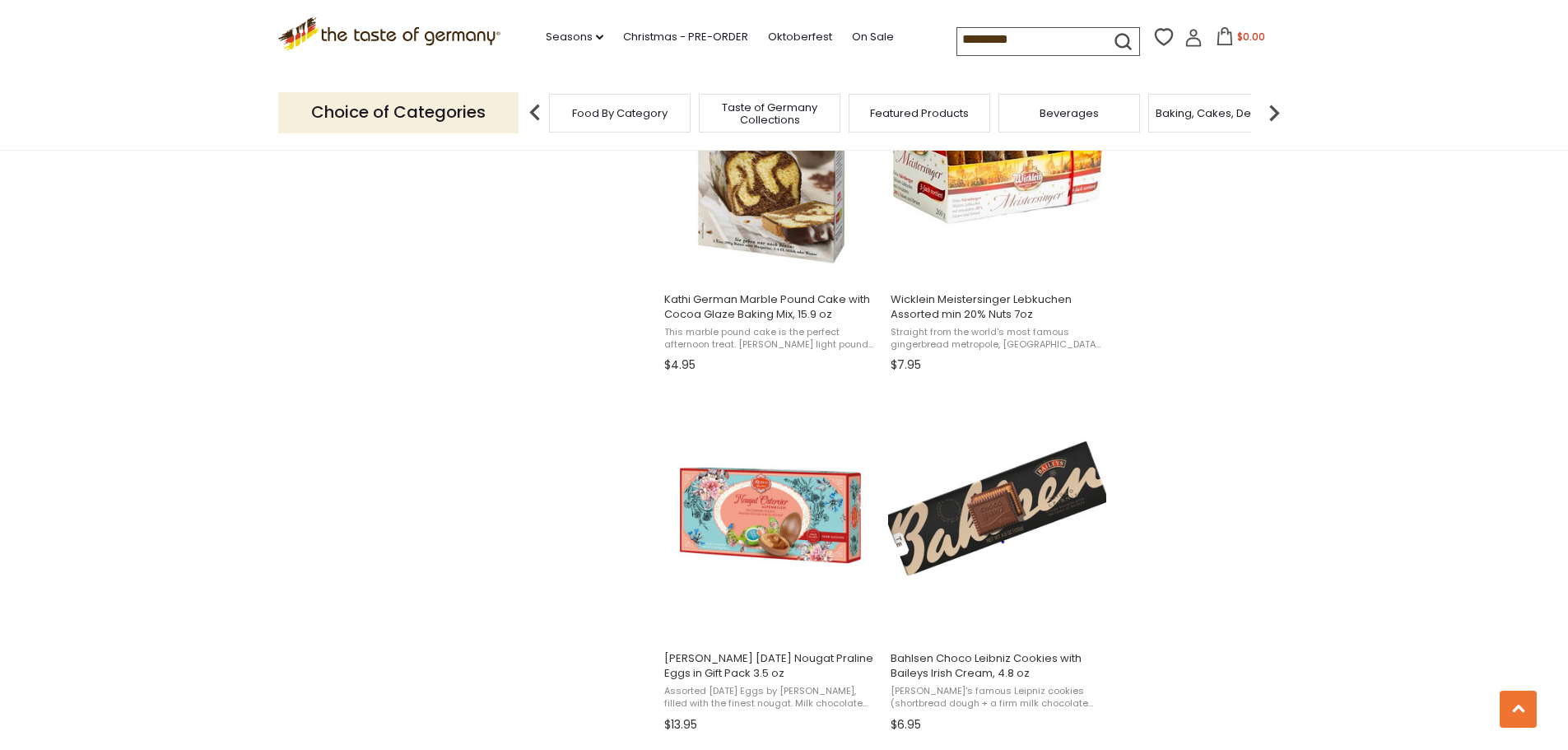
click at [1044, 51] on input "*********" at bounding box center [1026, 39] width 139 height 23
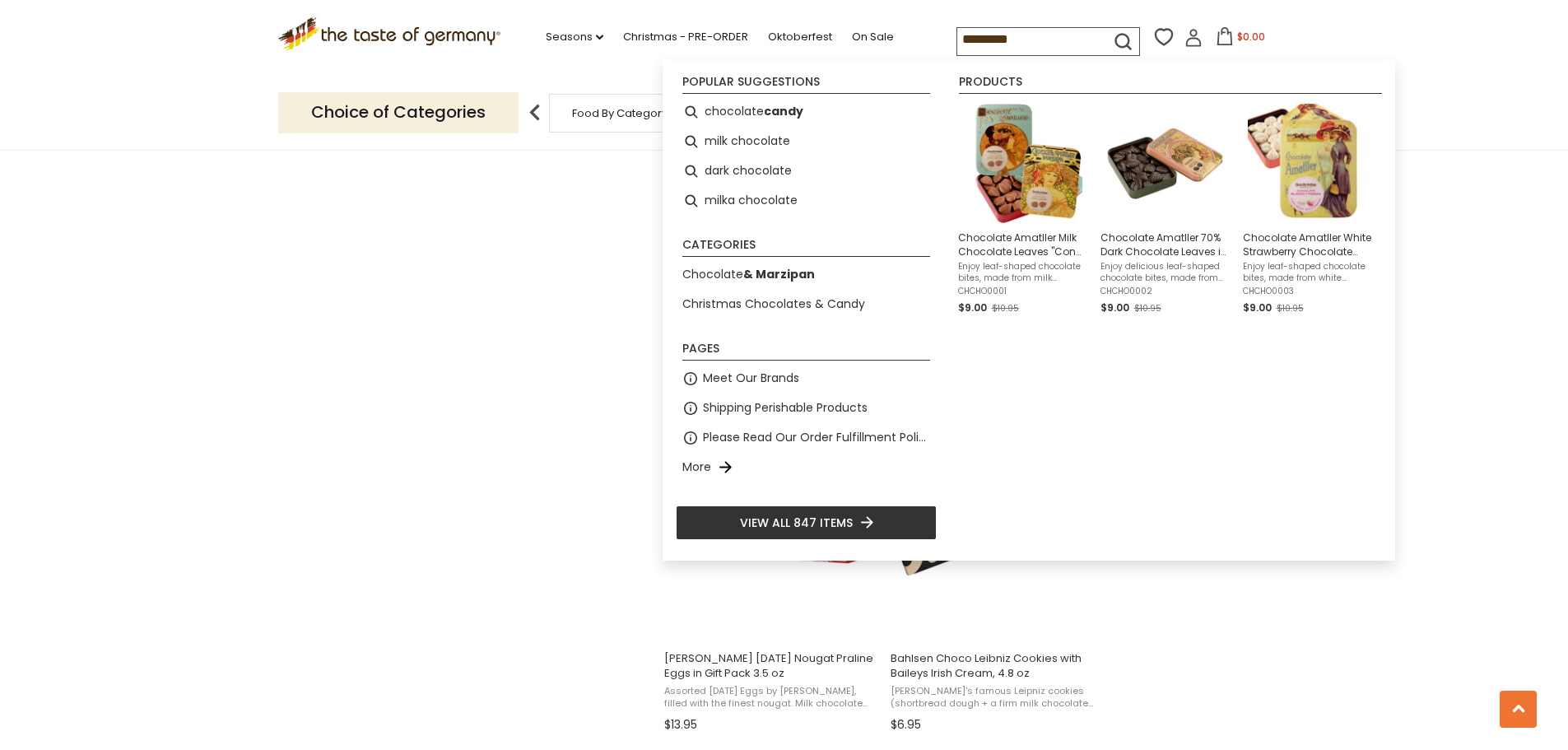
click at [1044, 51] on input "*********" at bounding box center [1026, 39] width 139 height 23
type input "********"
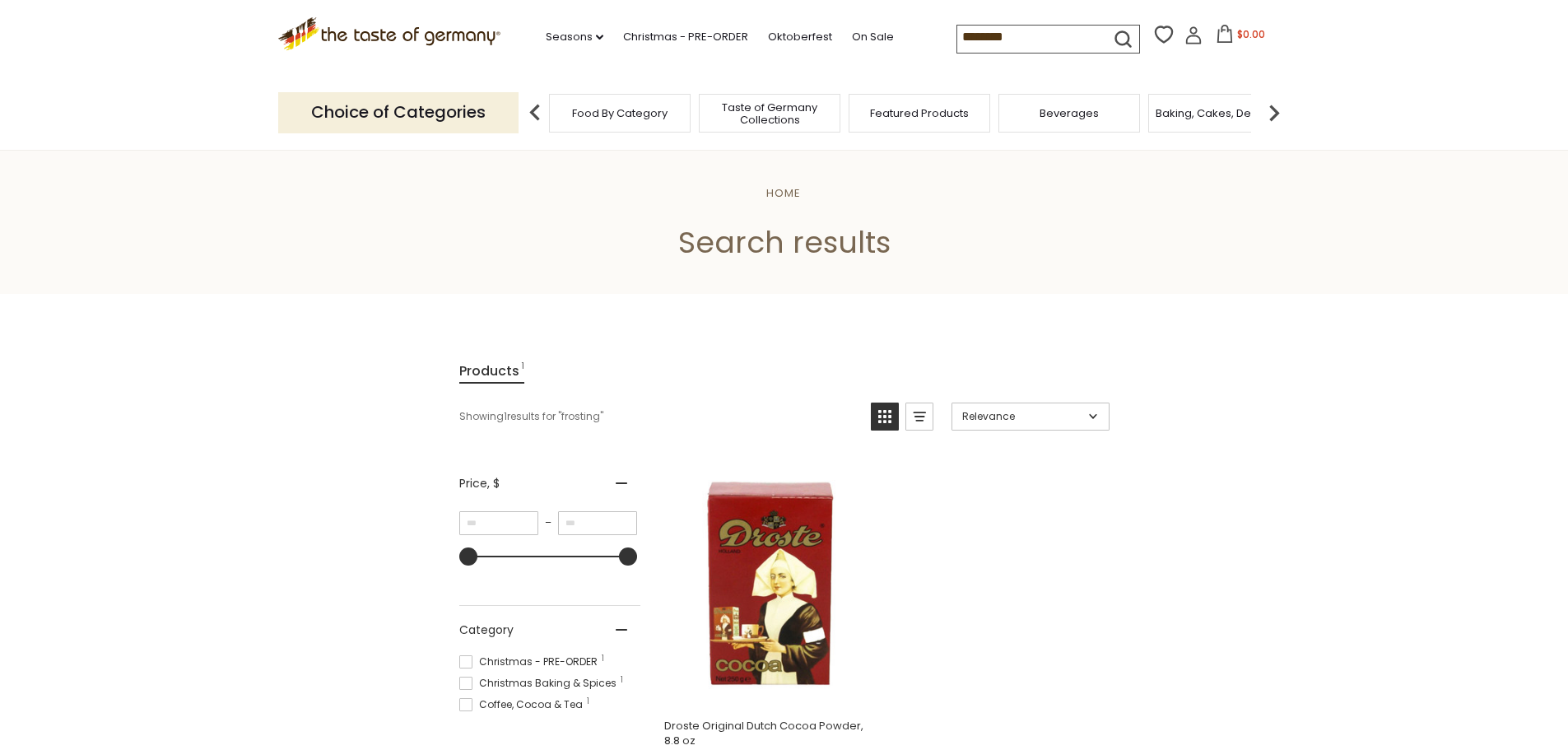
click at [995, 33] on input "********" at bounding box center [1026, 37] width 139 height 23
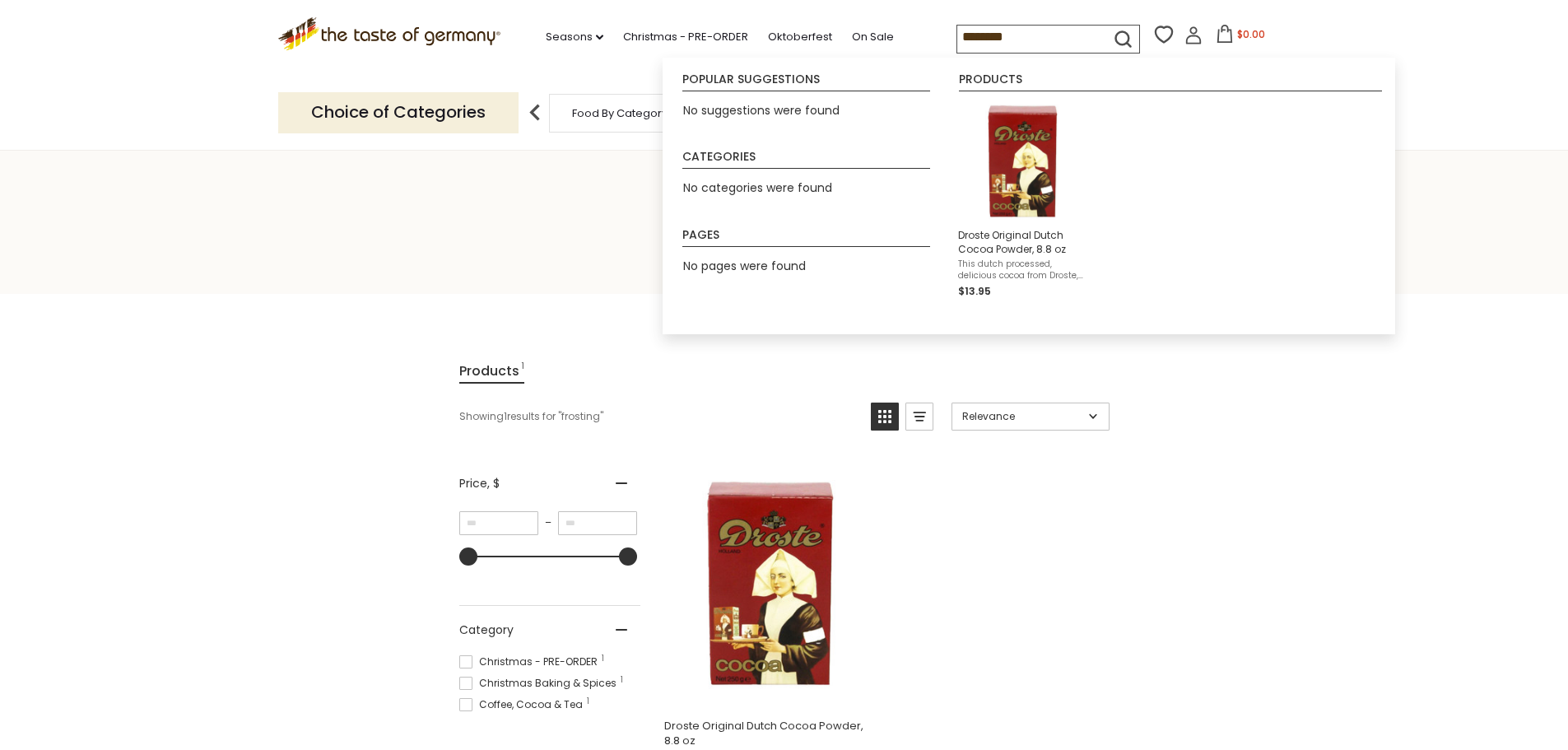
click at [995, 33] on input "********" at bounding box center [1026, 37] width 139 height 23
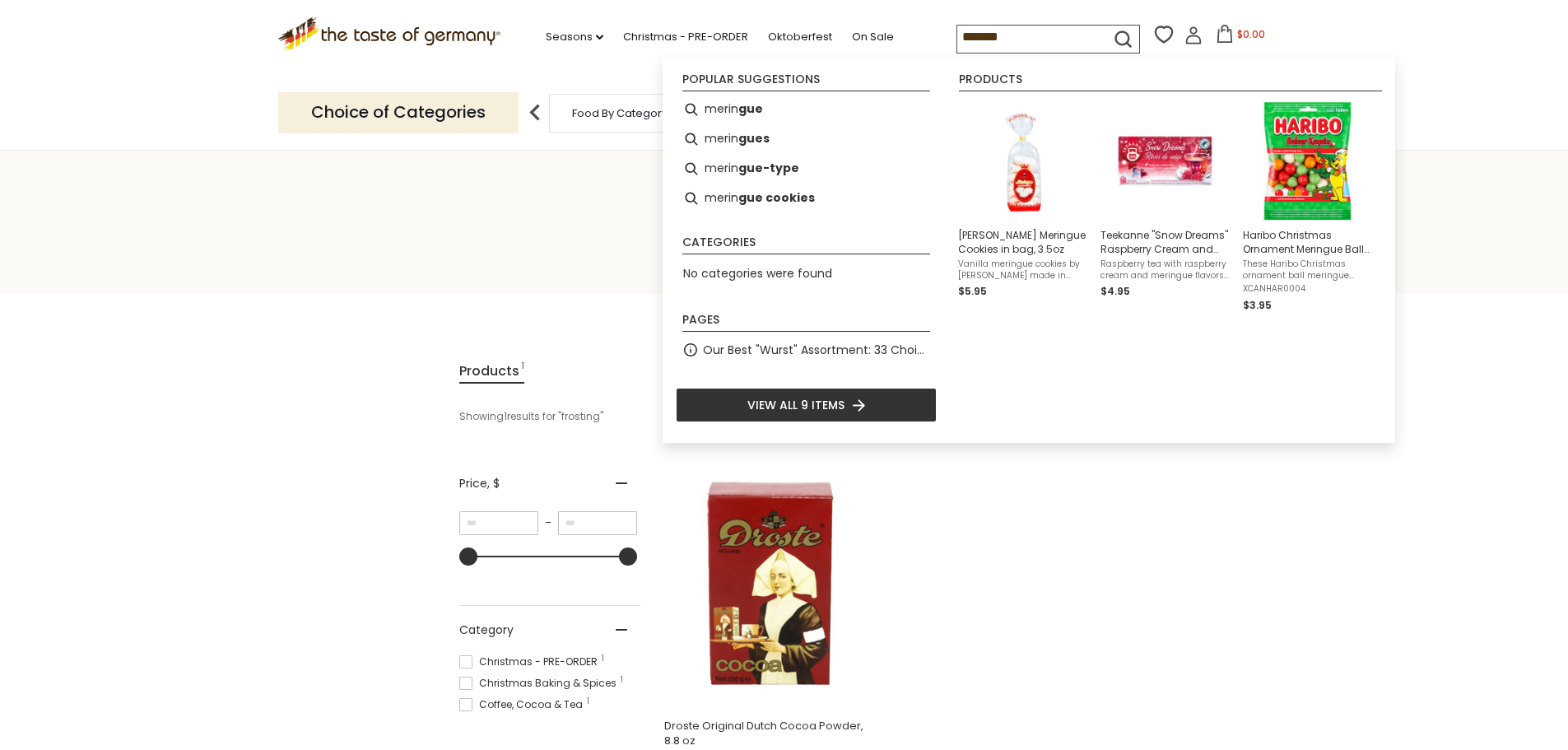
type input "********"
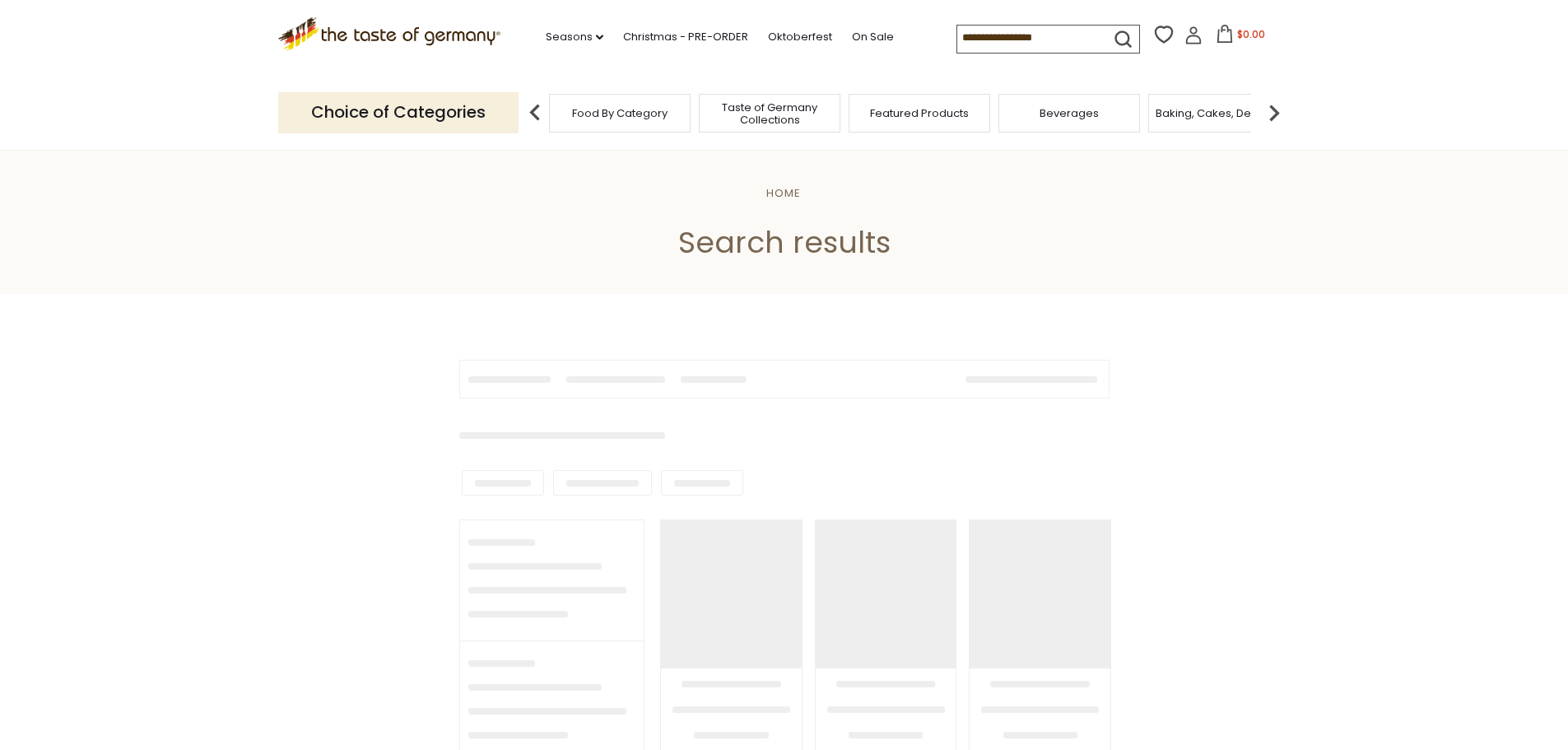
type input "********"
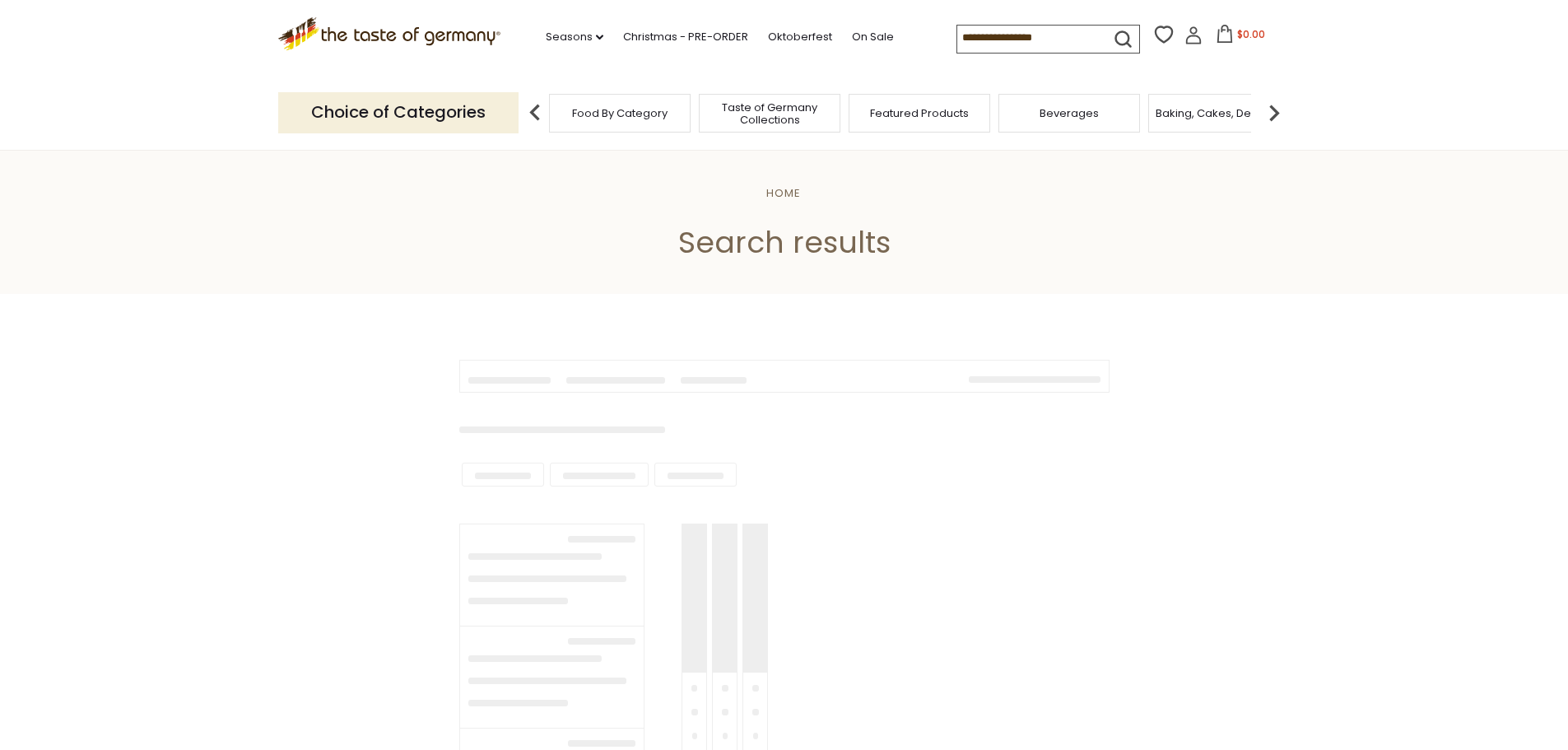
type input "*********"
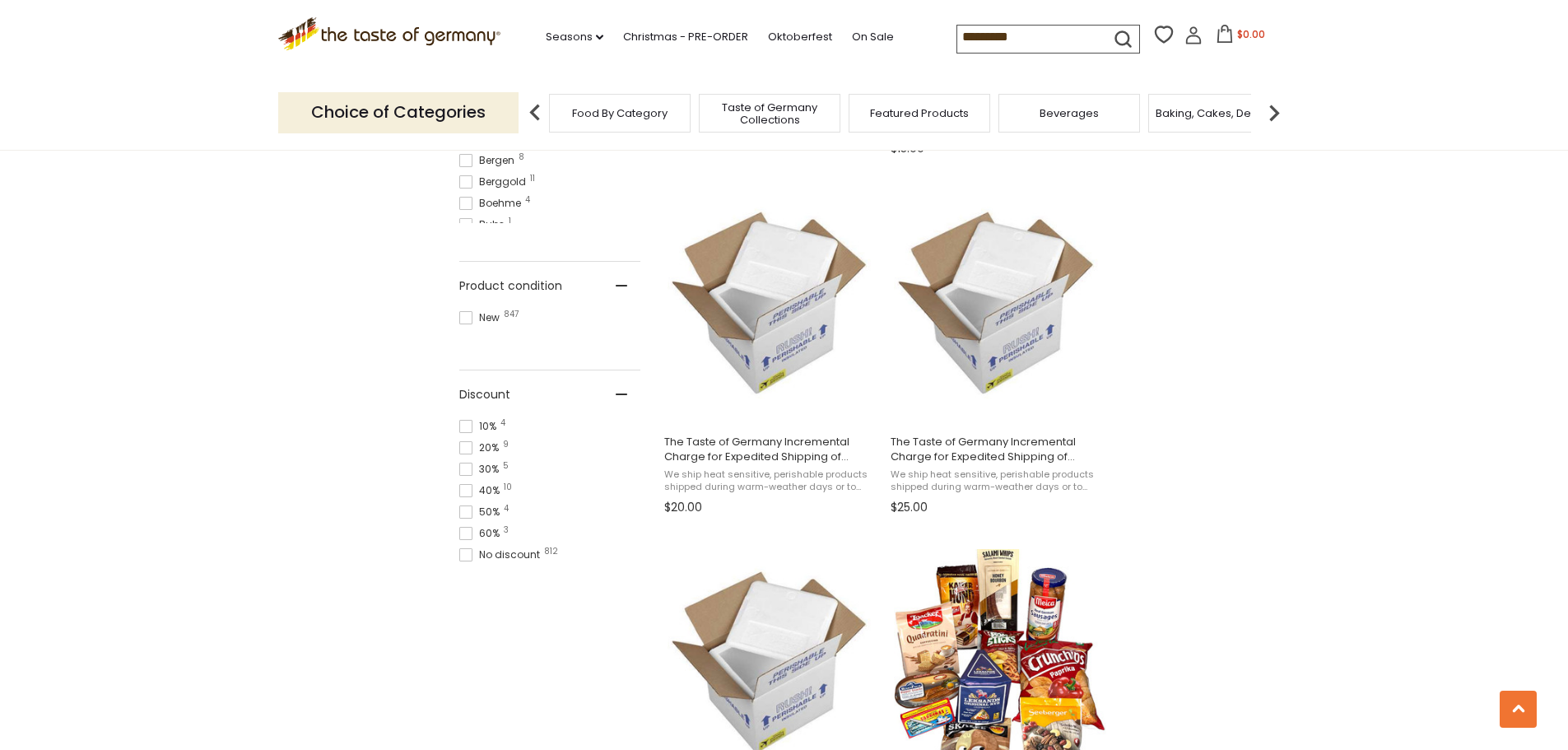
scroll to position [2379, 0]
